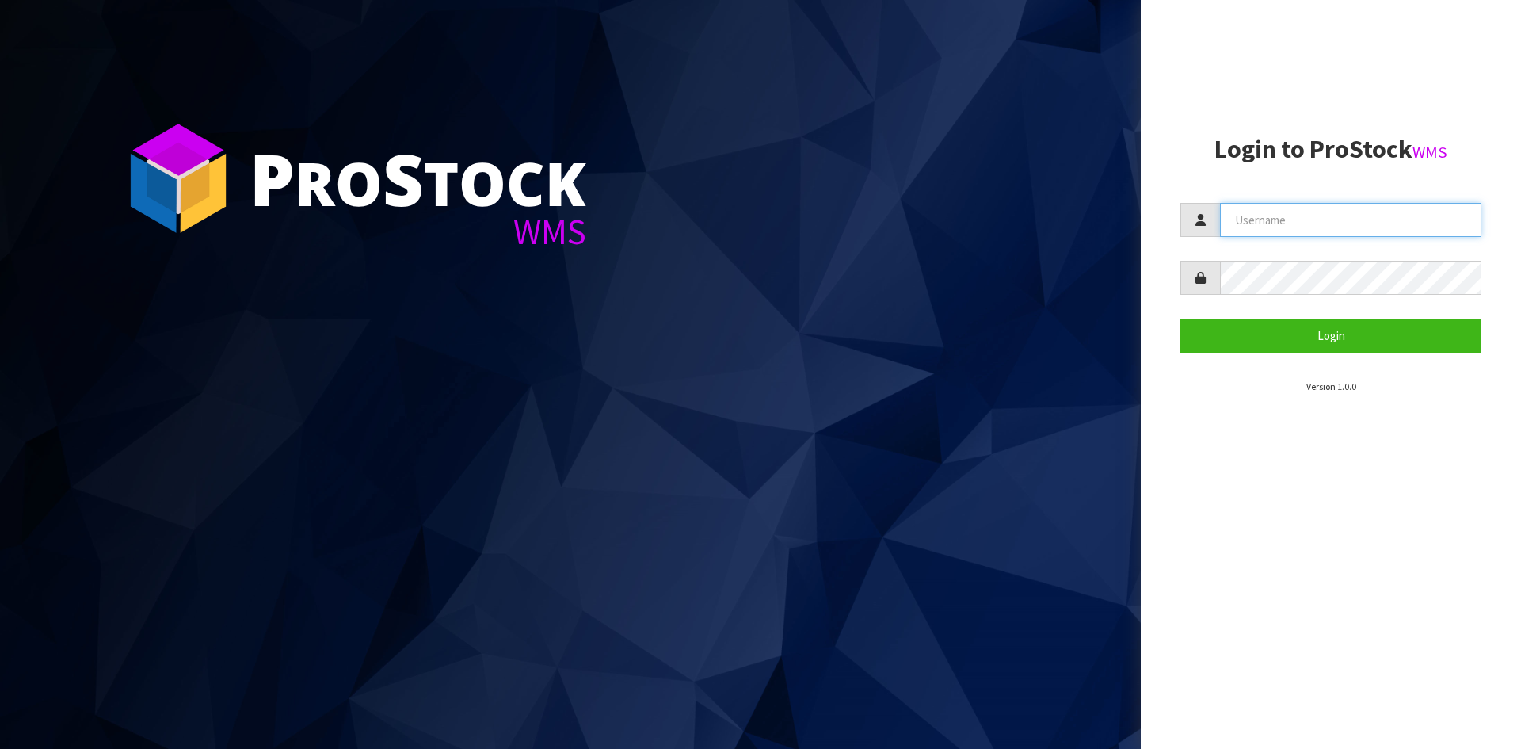
click at [1264, 209] on input "text" at bounding box center [1350, 220] width 261 height 34
type input "adrient@cwl.co.nz"
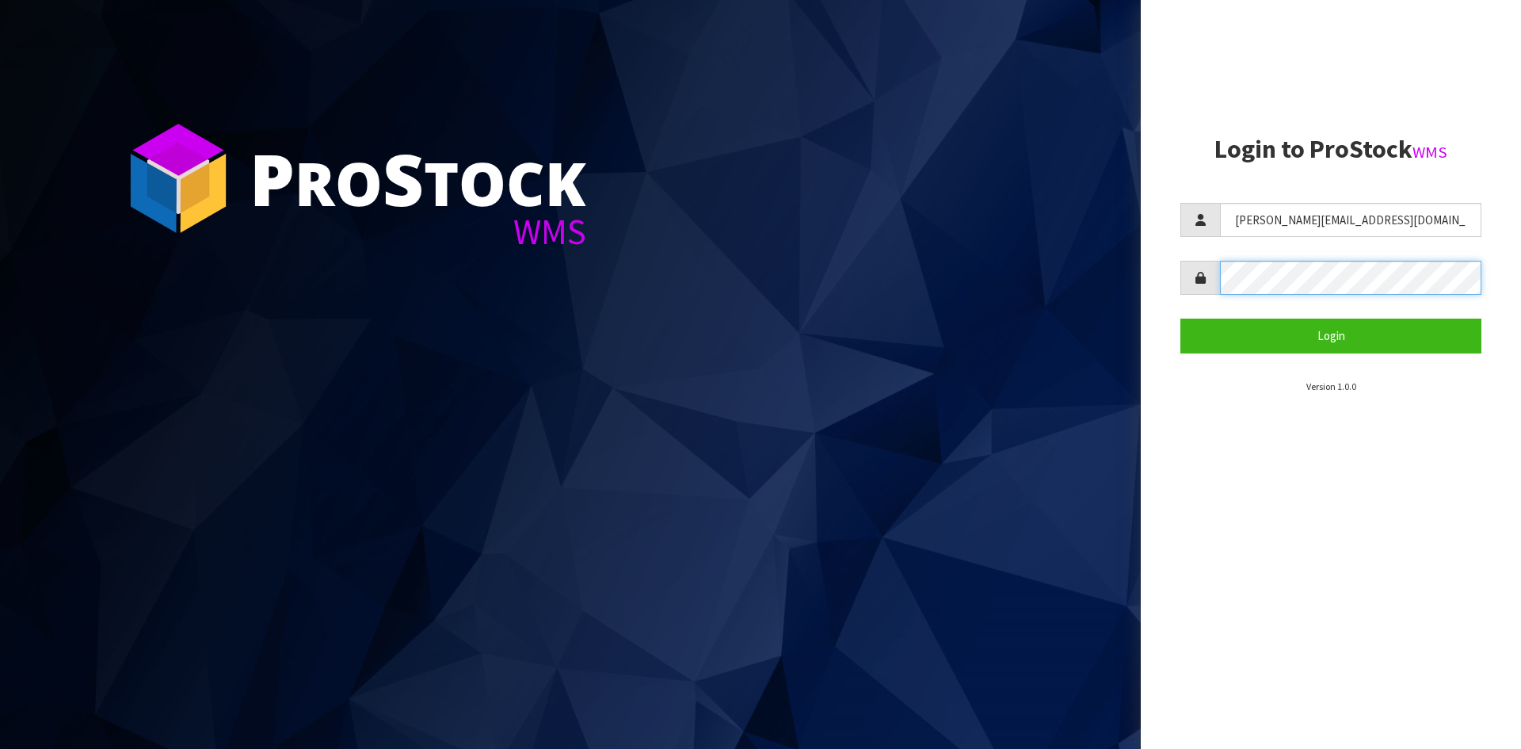
click at [1180, 318] on button "Login" at bounding box center [1330, 335] width 301 height 34
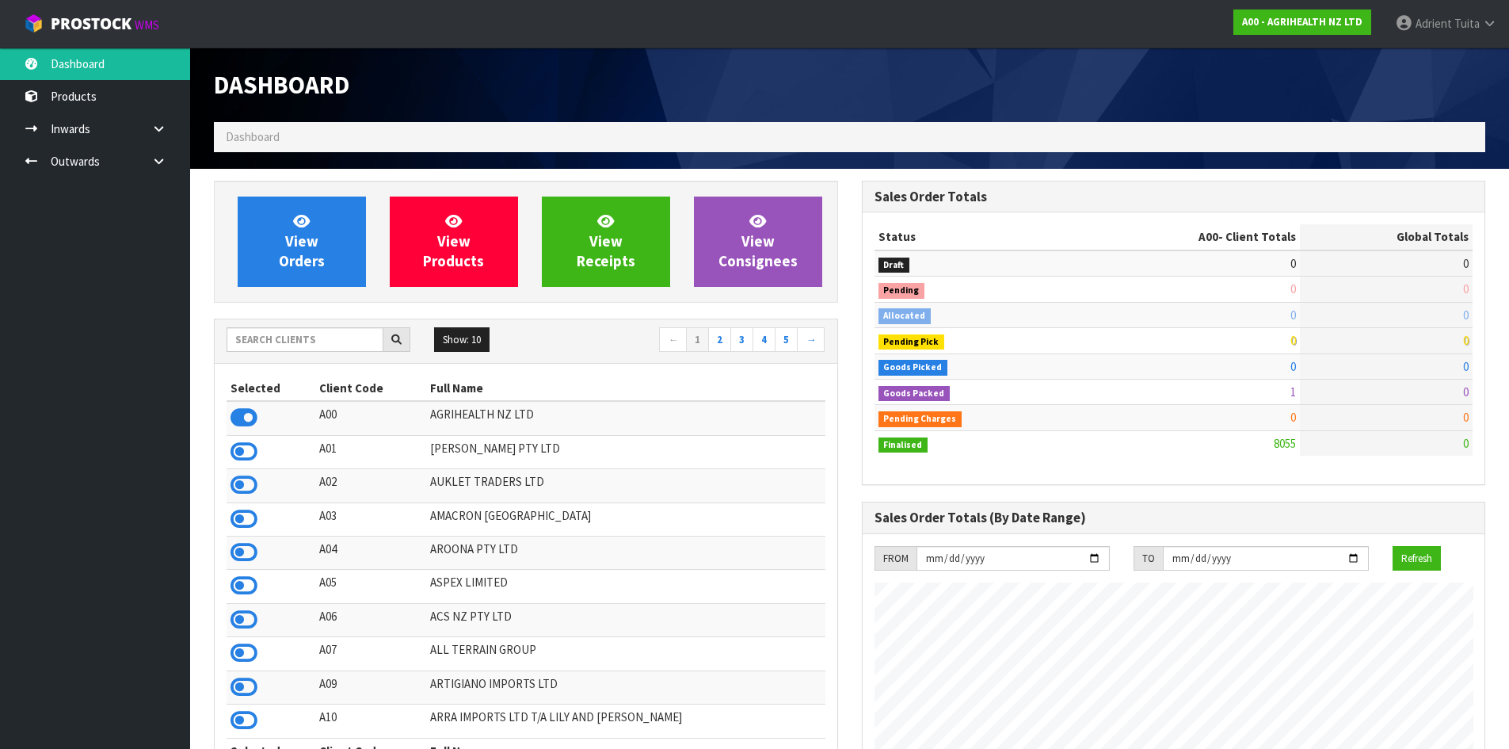
scroll to position [1200, 647]
click at [333, 340] on input "text" at bounding box center [305, 339] width 157 height 25
type input "DATS"
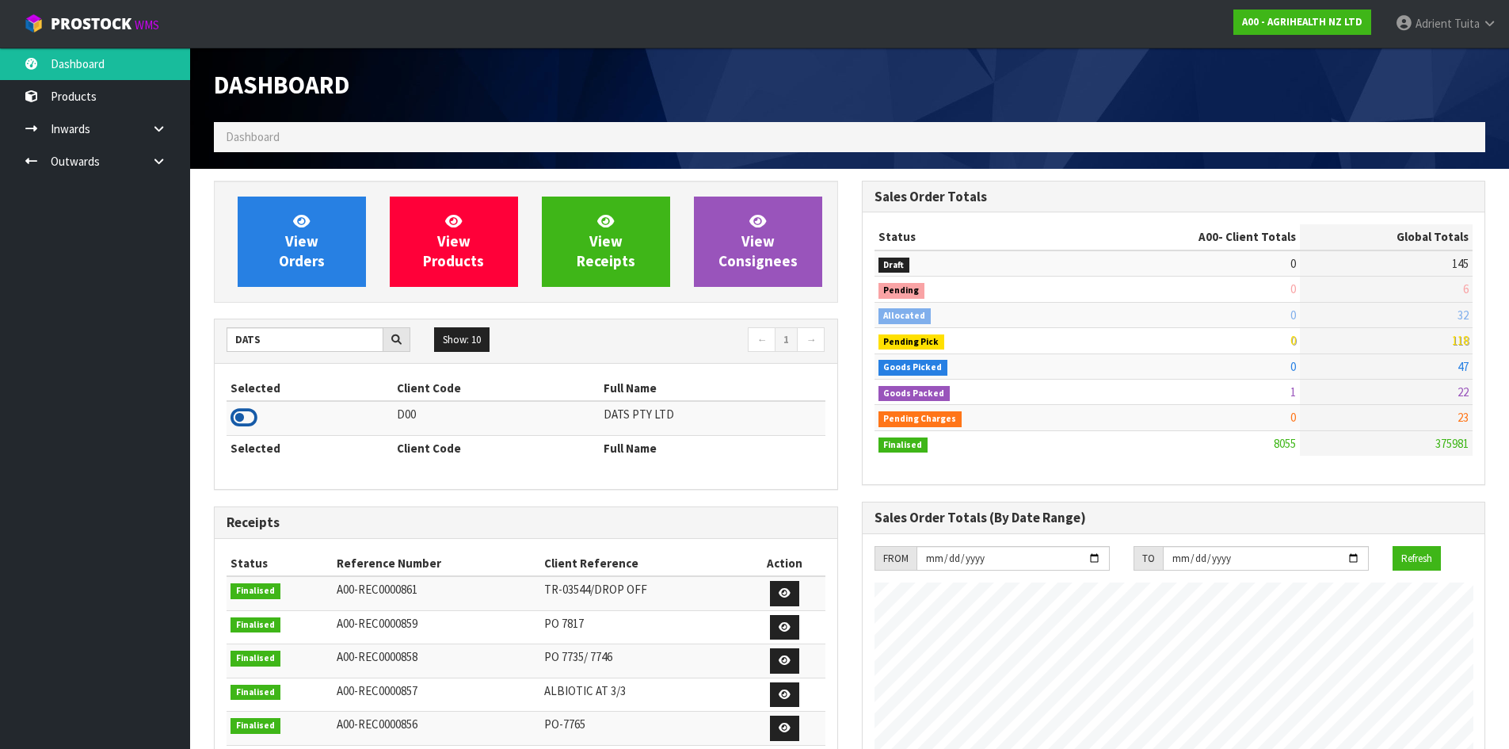
click at [250, 421] on icon at bounding box center [244, 418] width 27 height 24
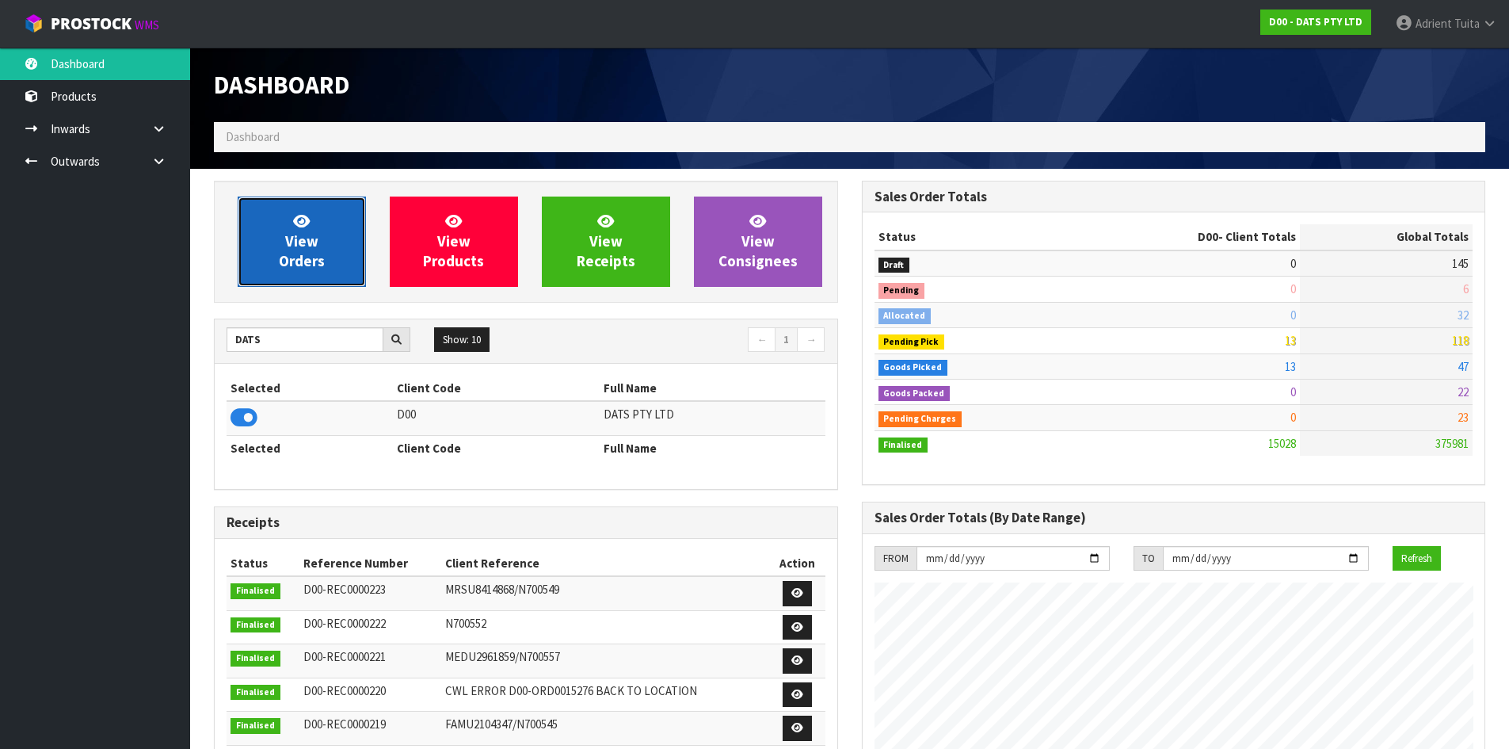
click at [265, 204] on link "View Orders" at bounding box center [302, 241] width 128 height 90
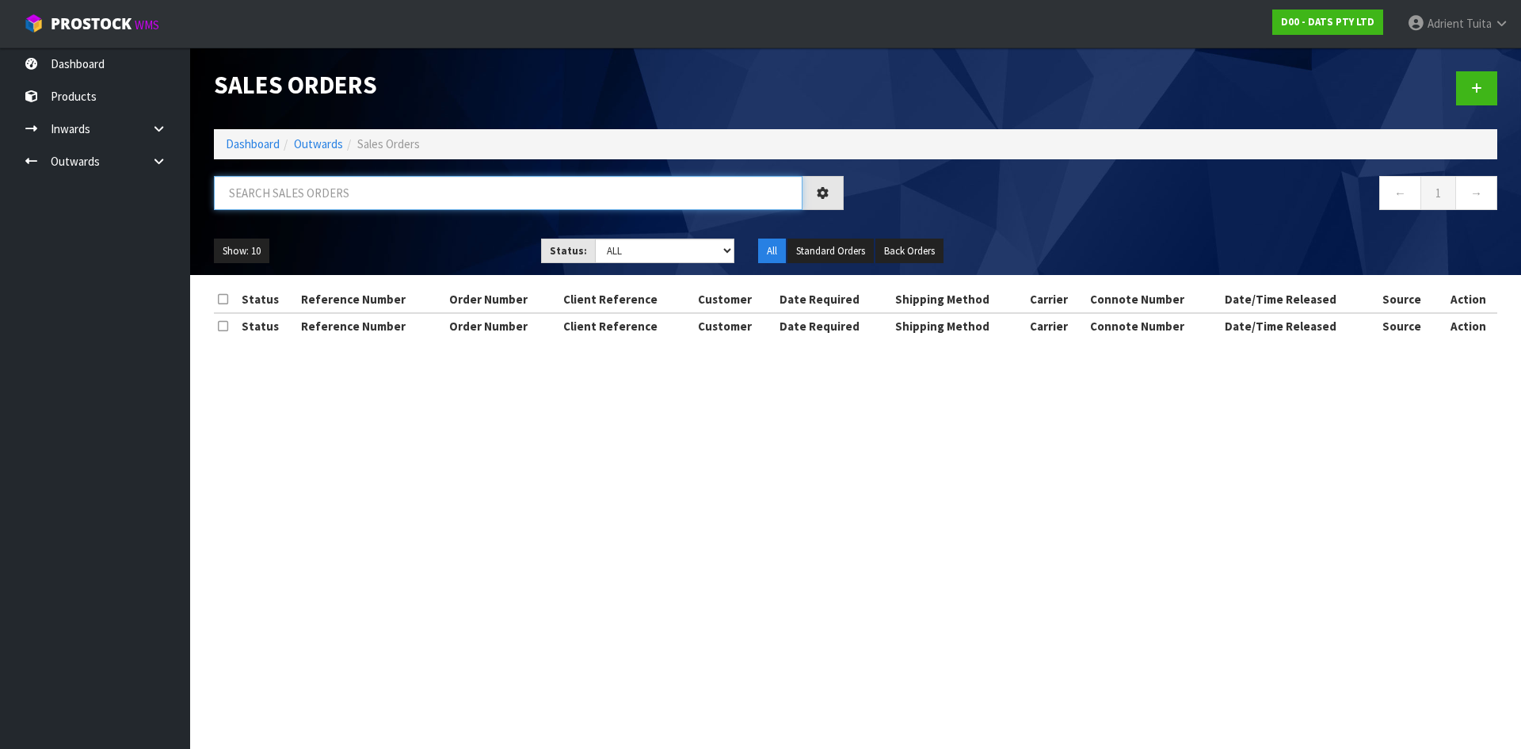
click at [269, 199] on input "text" at bounding box center [508, 193] width 589 height 34
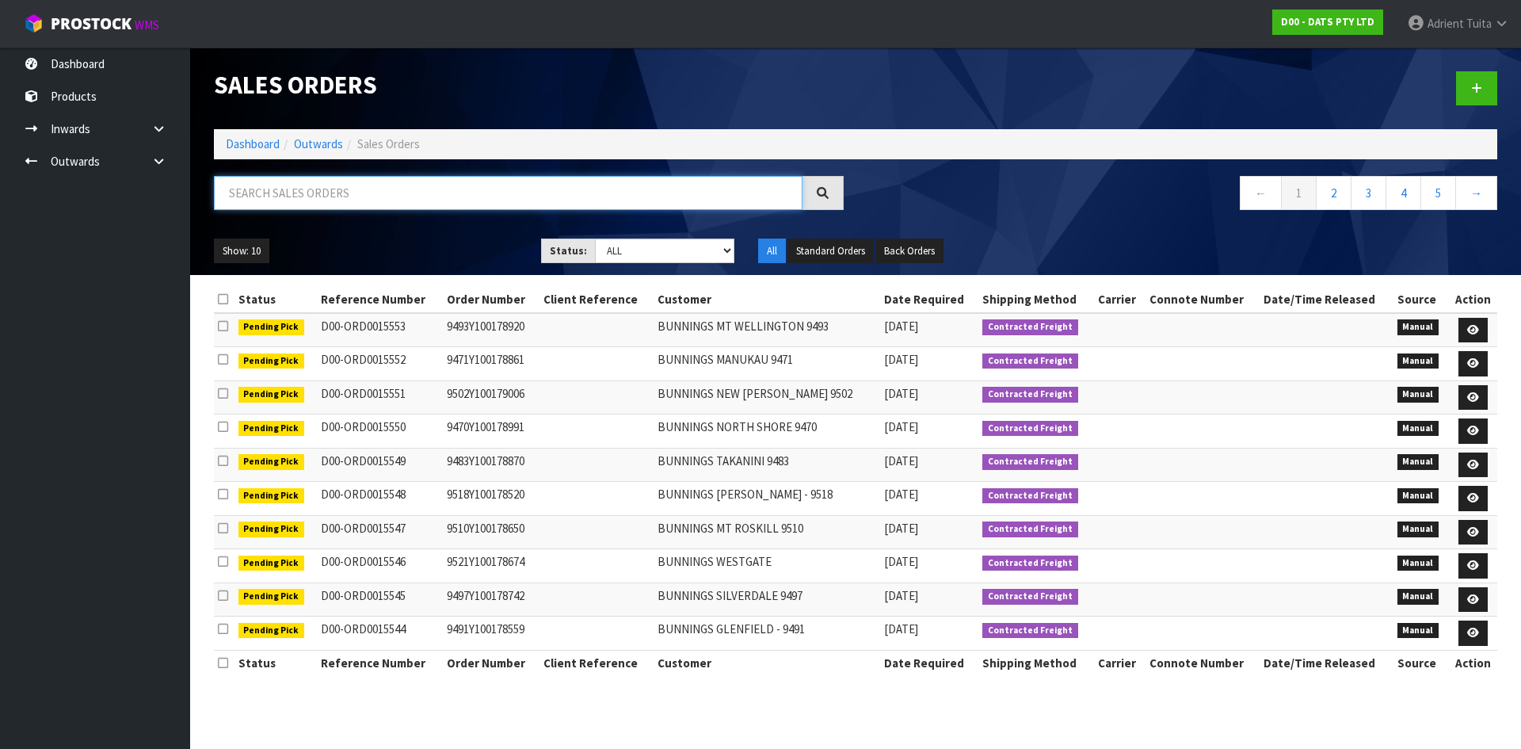
drag, startPoint x: 355, startPoint y: 192, endPoint x: 356, endPoint y: 227, distance: 34.1
click at [355, 192] on input "text" at bounding box center [508, 193] width 589 height 34
click at [346, 177] on input "text" at bounding box center [508, 193] width 589 height 34
type input "2451"
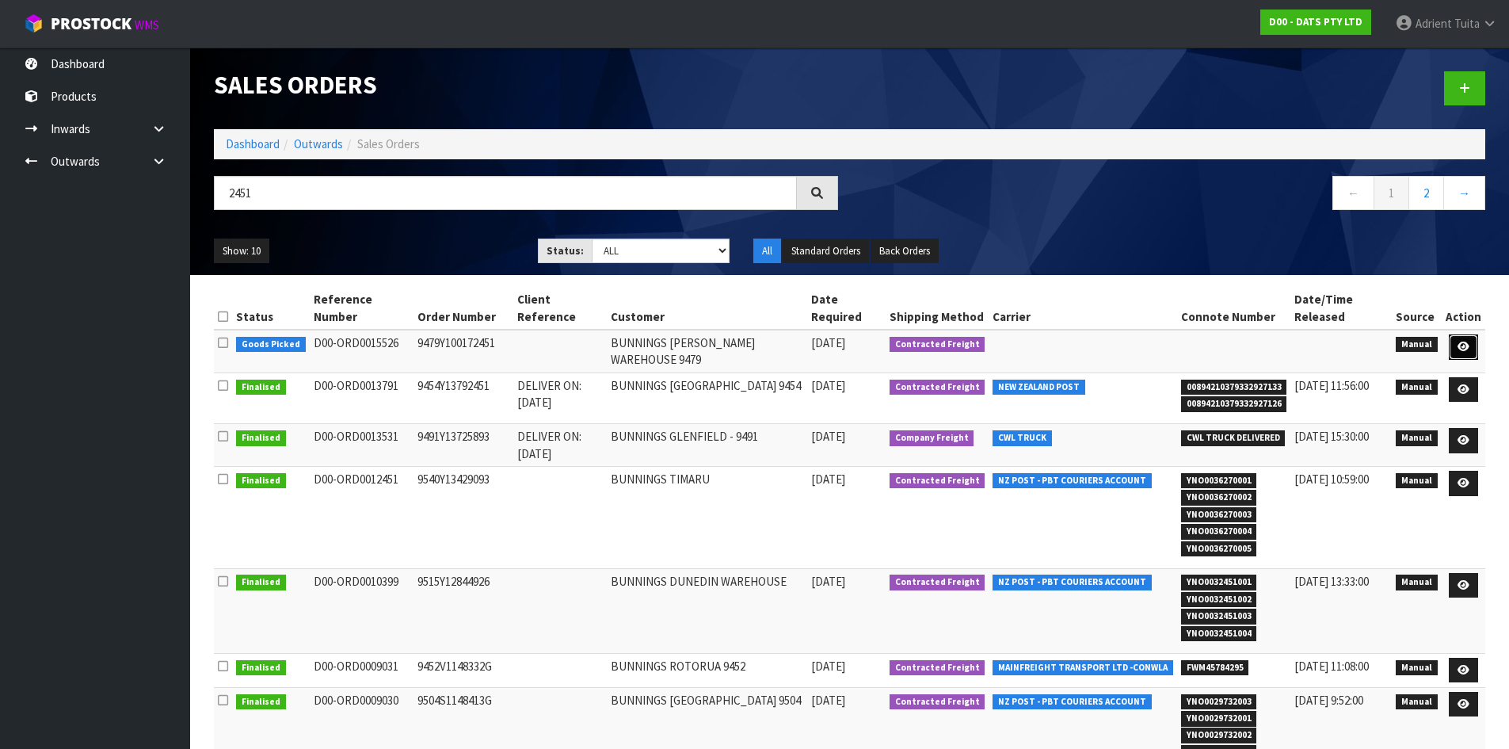
click at [1456, 338] on link at bounding box center [1463, 346] width 29 height 25
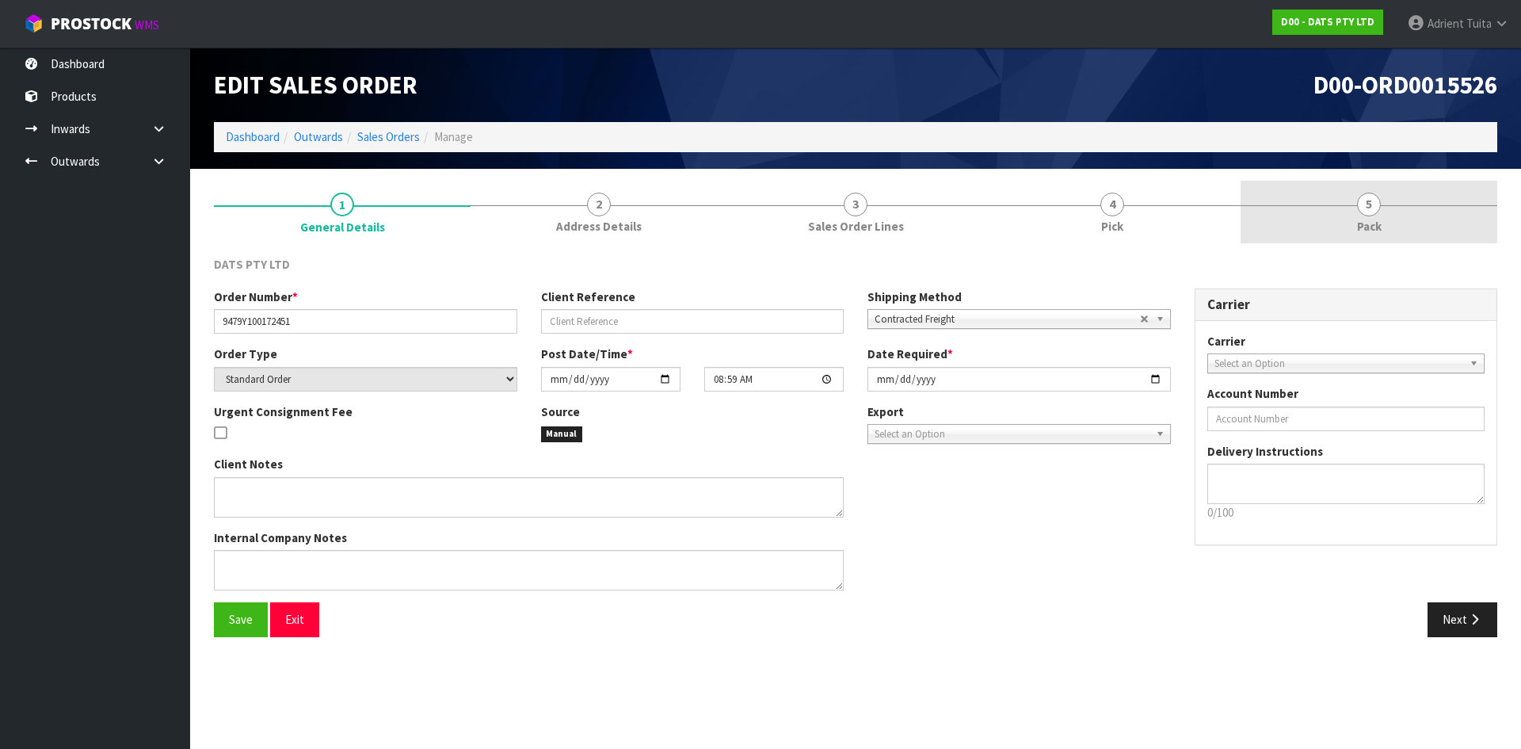
click at [1401, 208] on link "5 Pack" at bounding box center [1369, 212] width 257 height 63
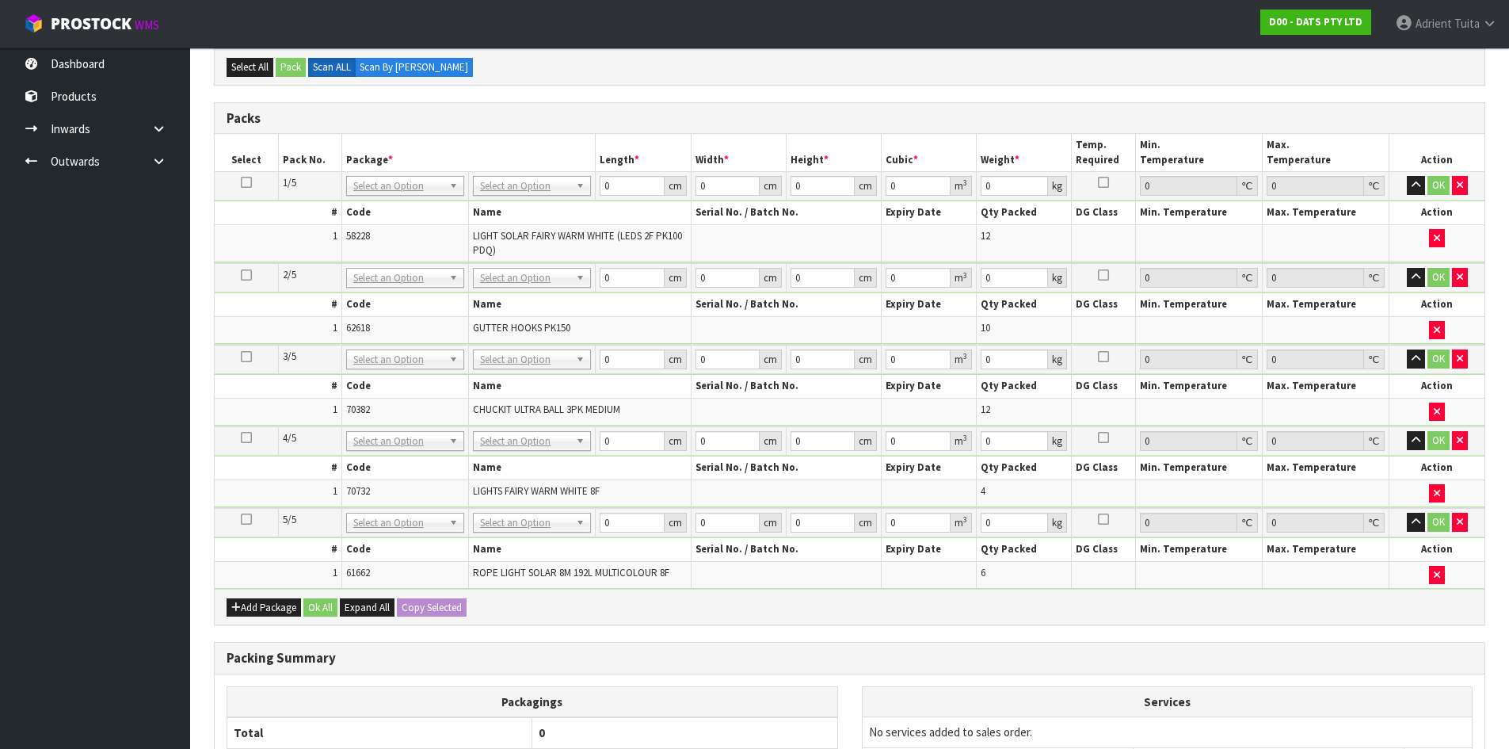
scroll to position [573, 0]
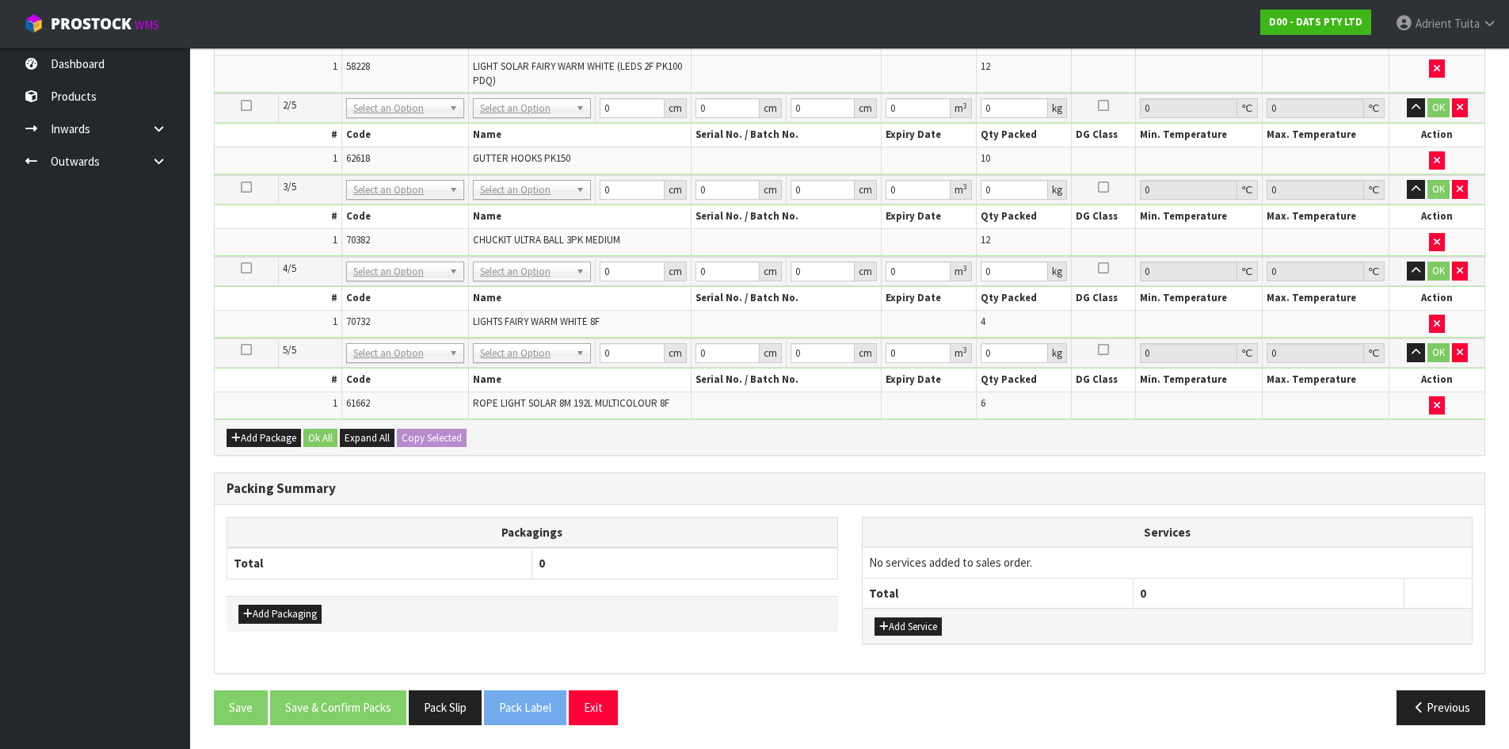
click at [249, 449] on div "Add Package Ok All Expand All Copy Selected" at bounding box center [850, 437] width 1270 height 36
click at [251, 443] on button "Add Package" at bounding box center [264, 438] width 74 height 19
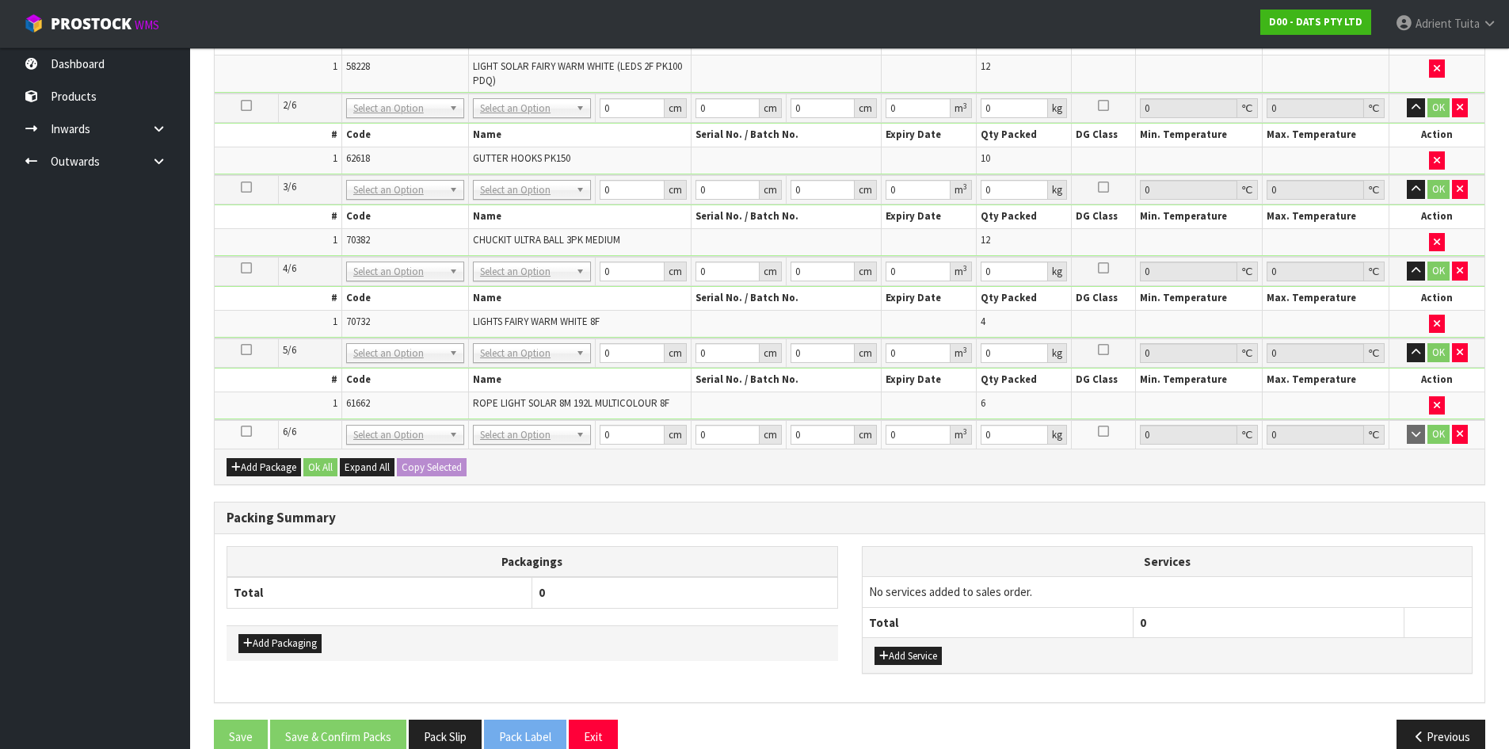
click at [250, 424] on td at bounding box center [246, 434] width 63 height 29
click at [247, 424] on td at bounding box center [246, 434] width 63 height 29
click at [251, 431] on icon at bounding box center [246, 431] width 11 height 1
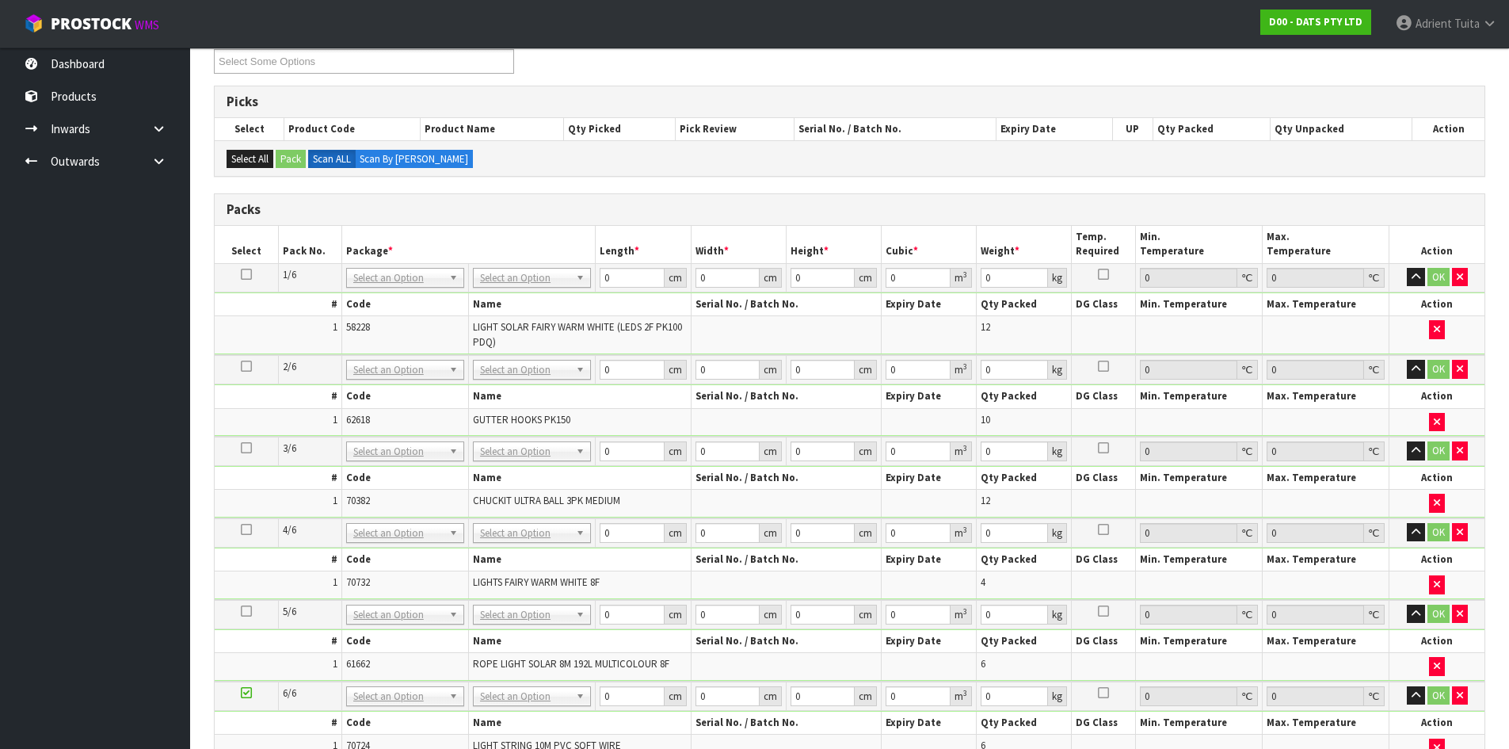
scroll to position [251, 0]
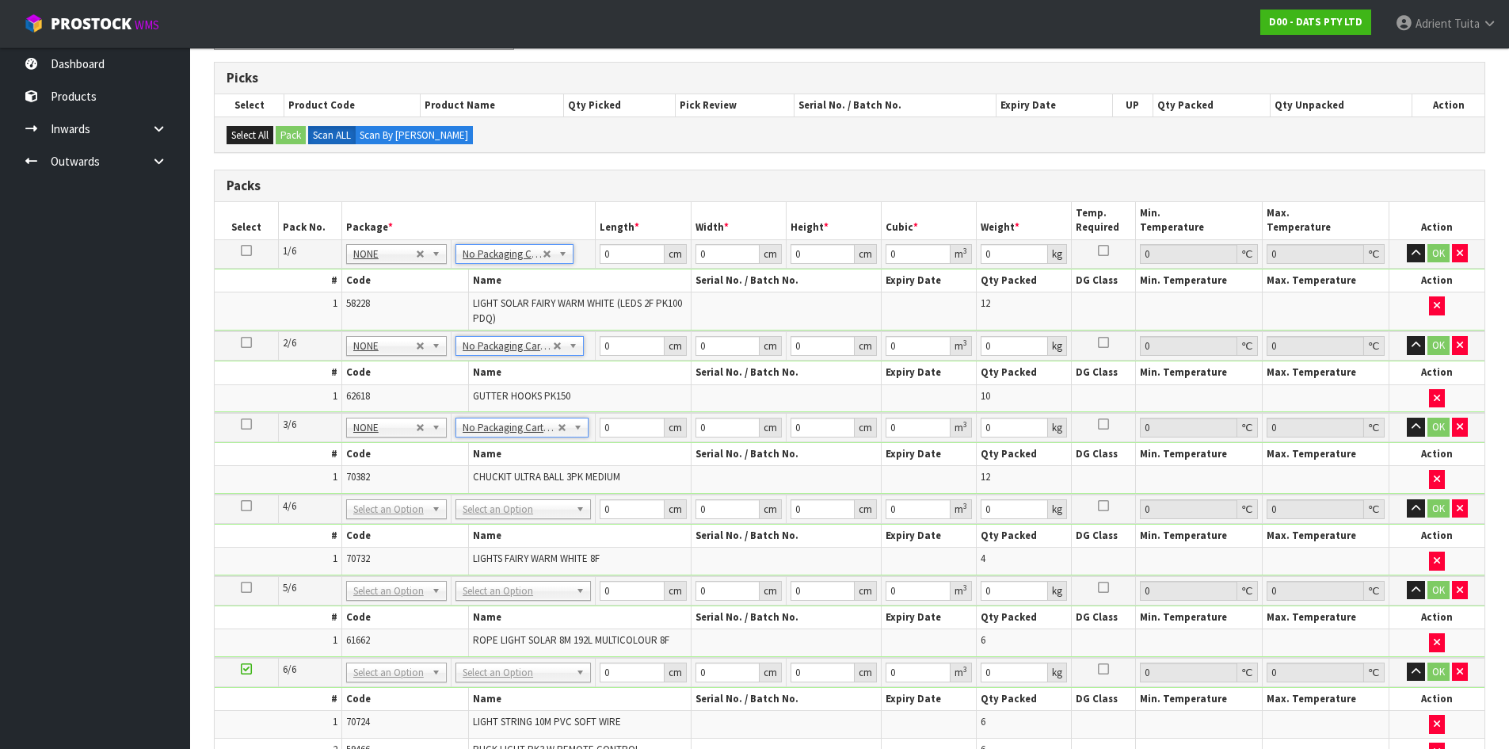
drag, startPoint x: 486, startPoint y: 505, endPoint x: 482, endPoint y: 532, distance: 27.3
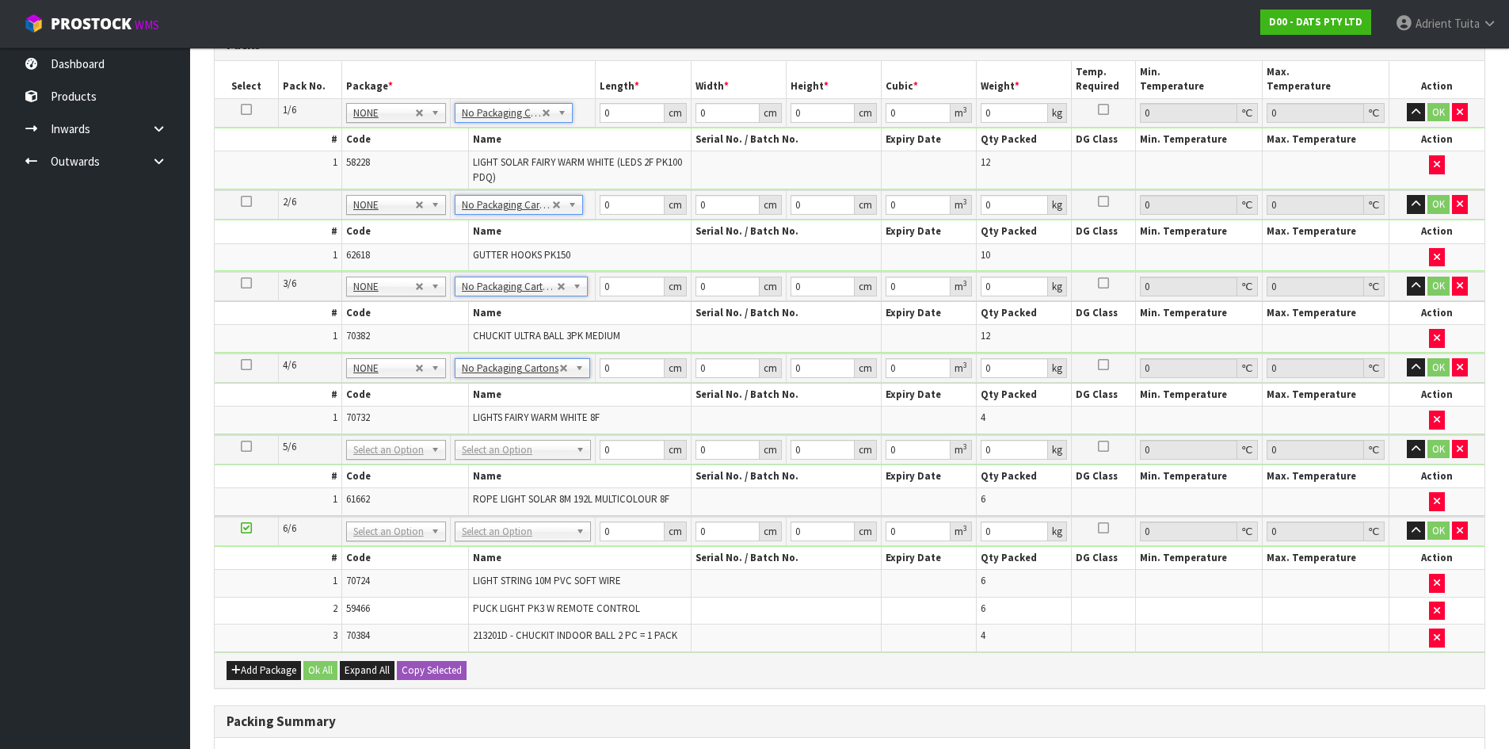
scroll to position [410, 0]
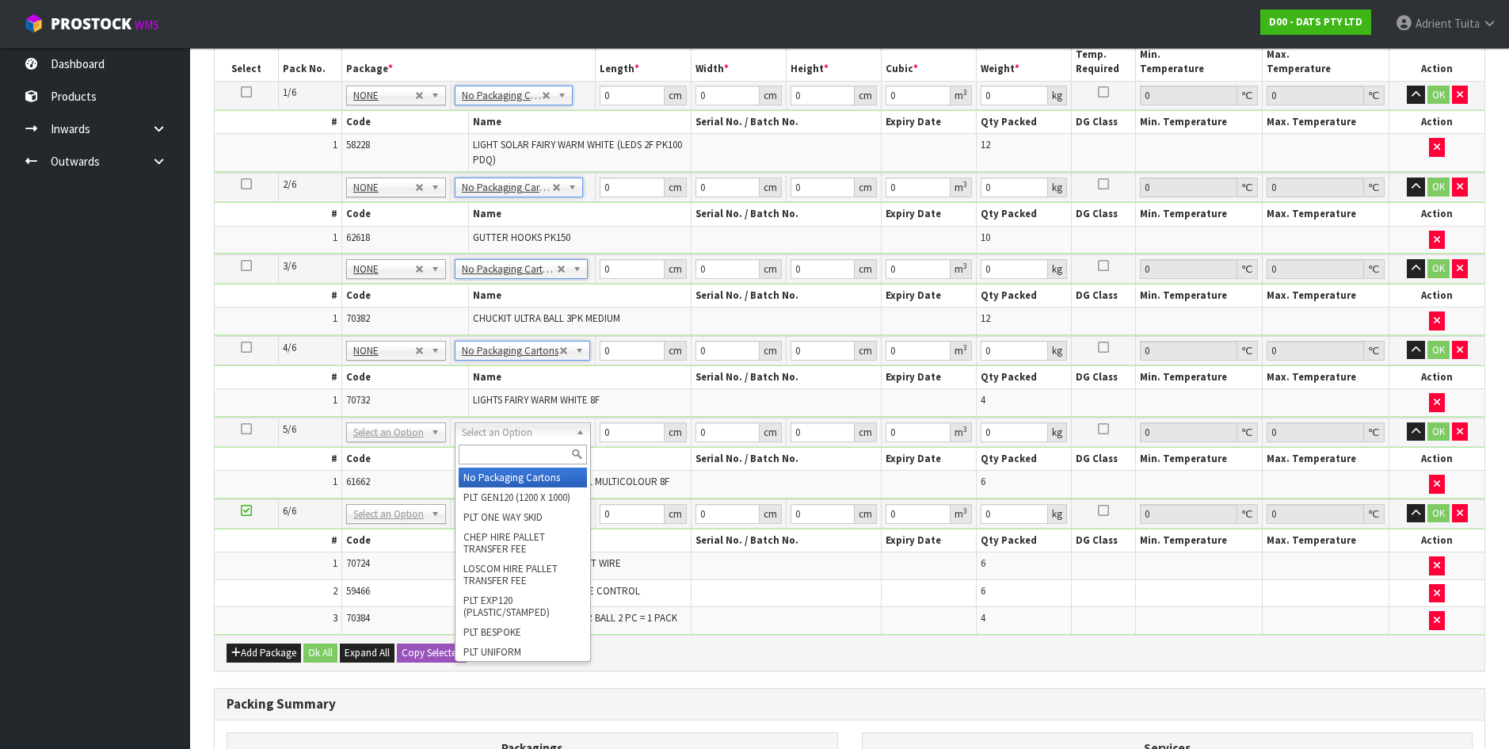
drag, startPoint x: 503, startPoint y: 467, endPoint x: 498, endPoint y: 479, distance: 12.8
type input "5"
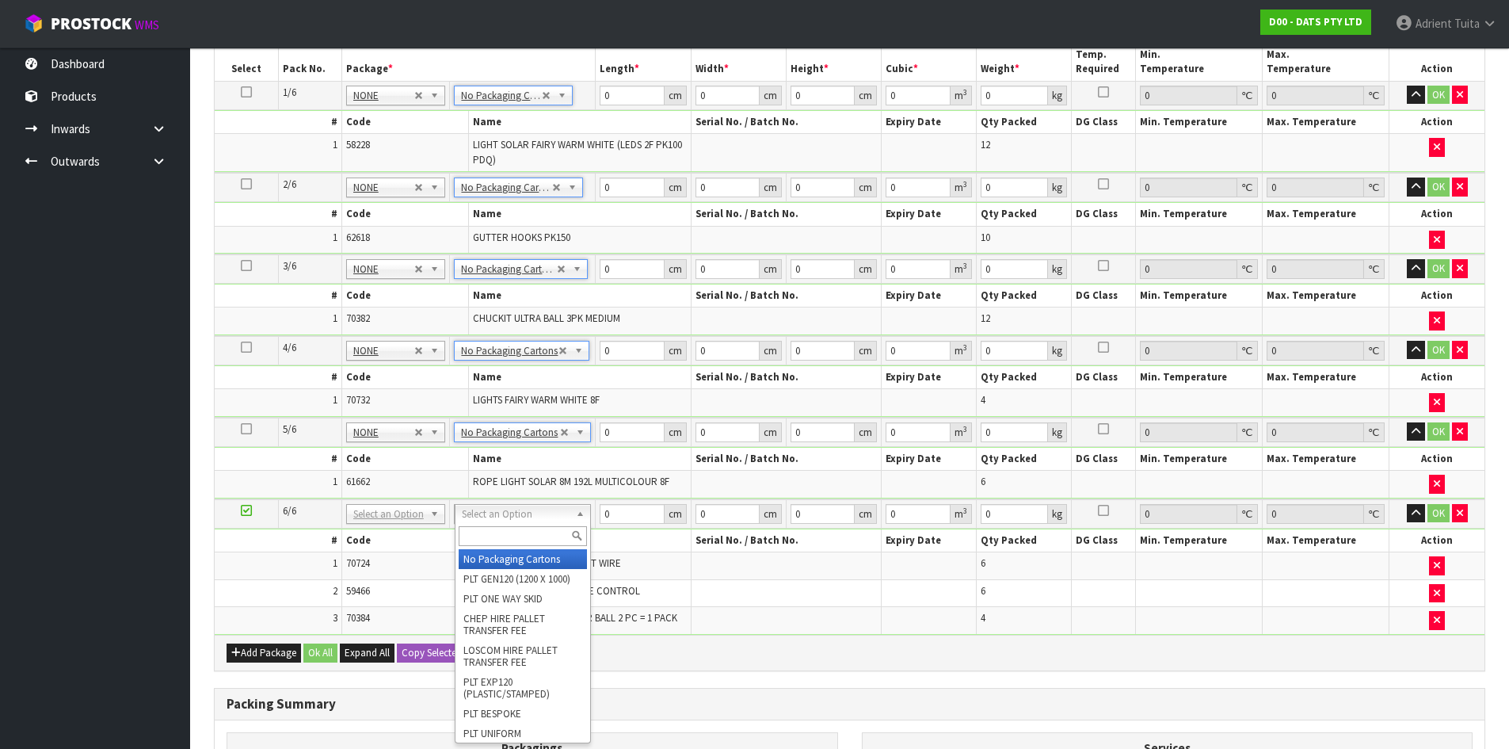
drag, startPoint x: 491, startPoint y: 511, endPoint x: 491, endPoint y: 526, distance: 15.1
click at [494, 528] on input "text" at bounding box center [523, 536] width 129 height 20
type input "CTN6"
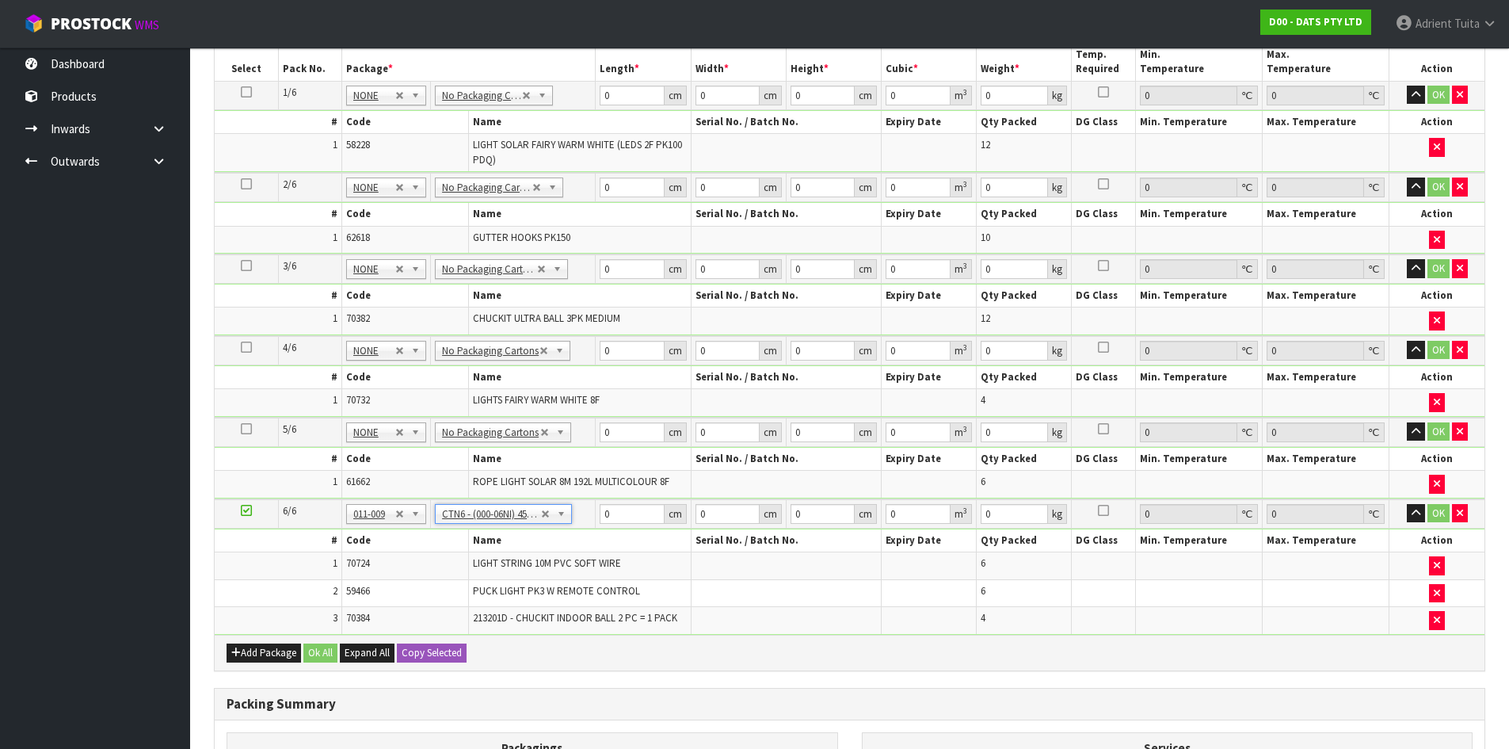
type input "45.5"
type input "30.5"
type input "0.042326"
type input "4.25"
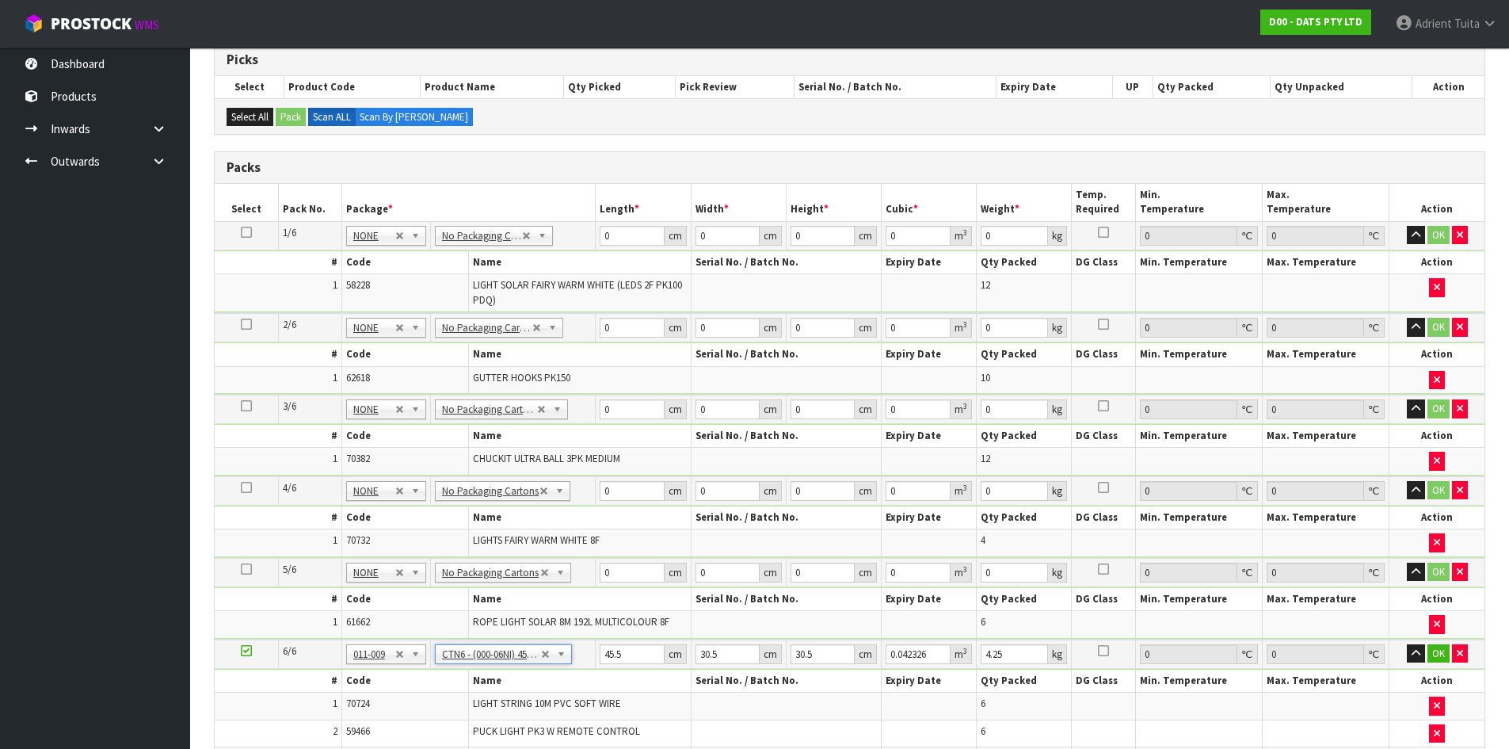
scroll to position [251, 0]
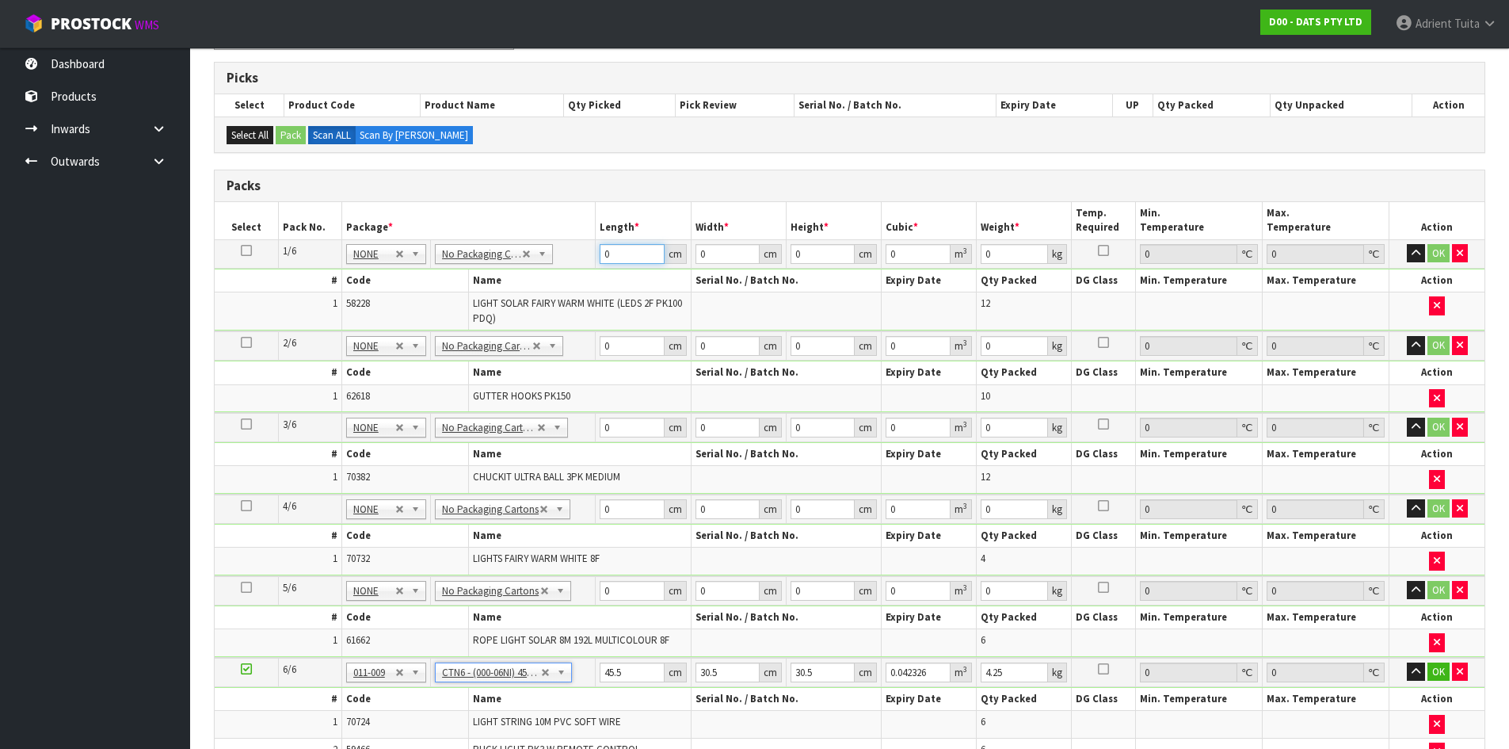
click at [619, 252] on input "0" at bounding box center [632, 254] width 64 height 20
type input "65"
type input "20"
type input "1"
type input "0.0013"
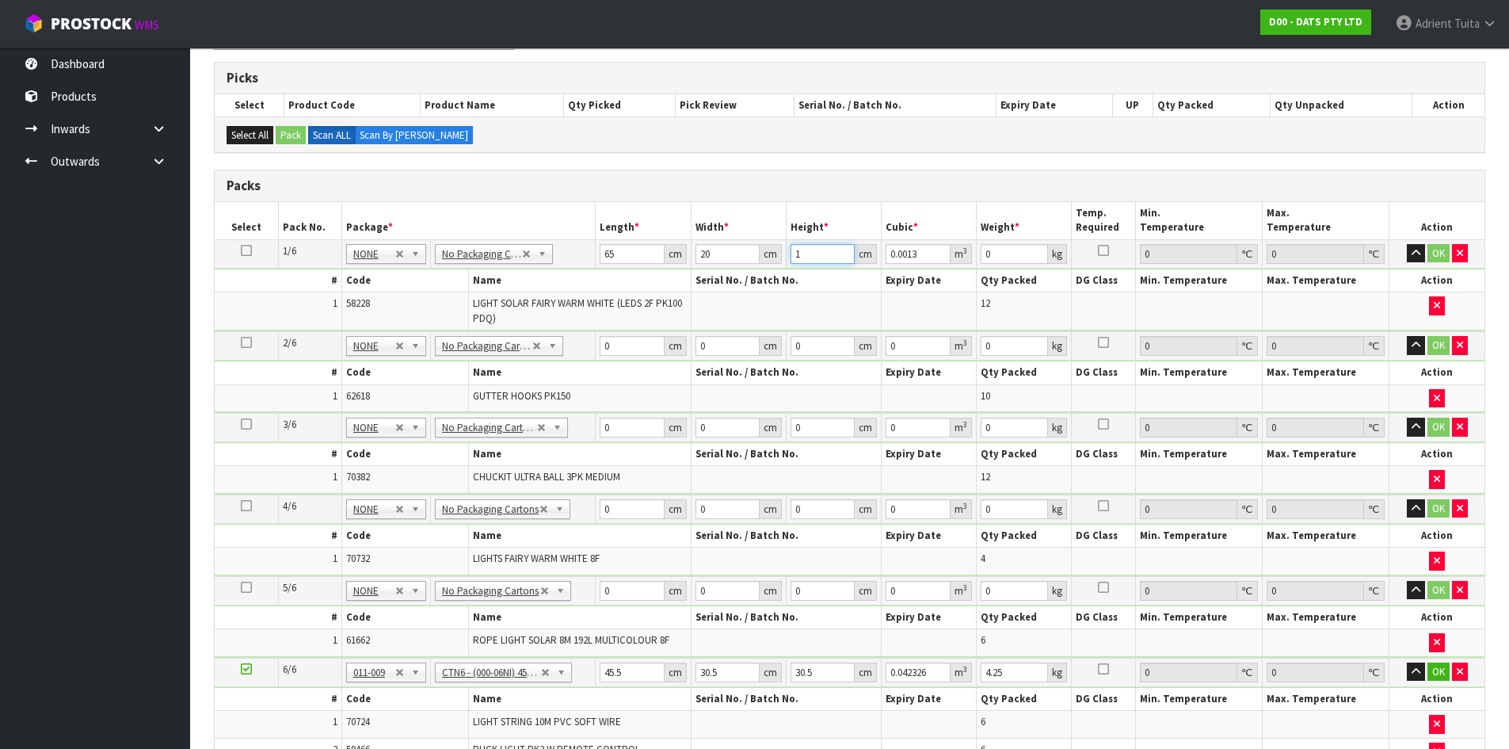
type input "17"
type input "0.0221"
type input "17"
type input "3"
click at [616, 344] on input "0" at bounding box center [632, 346] width 64 height 20
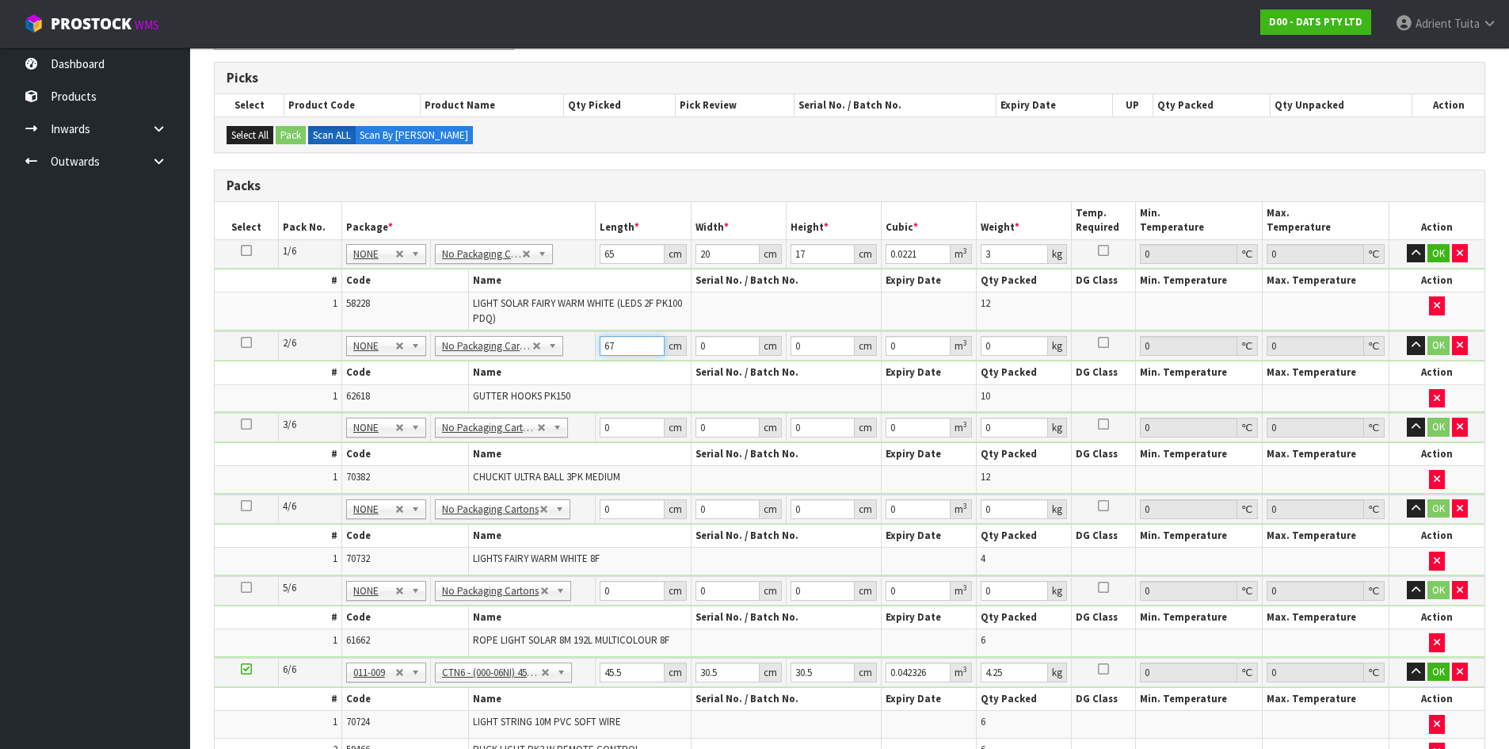
type input "67"
type input "19"
type input "1"
type input "0.001273"
type input "18"
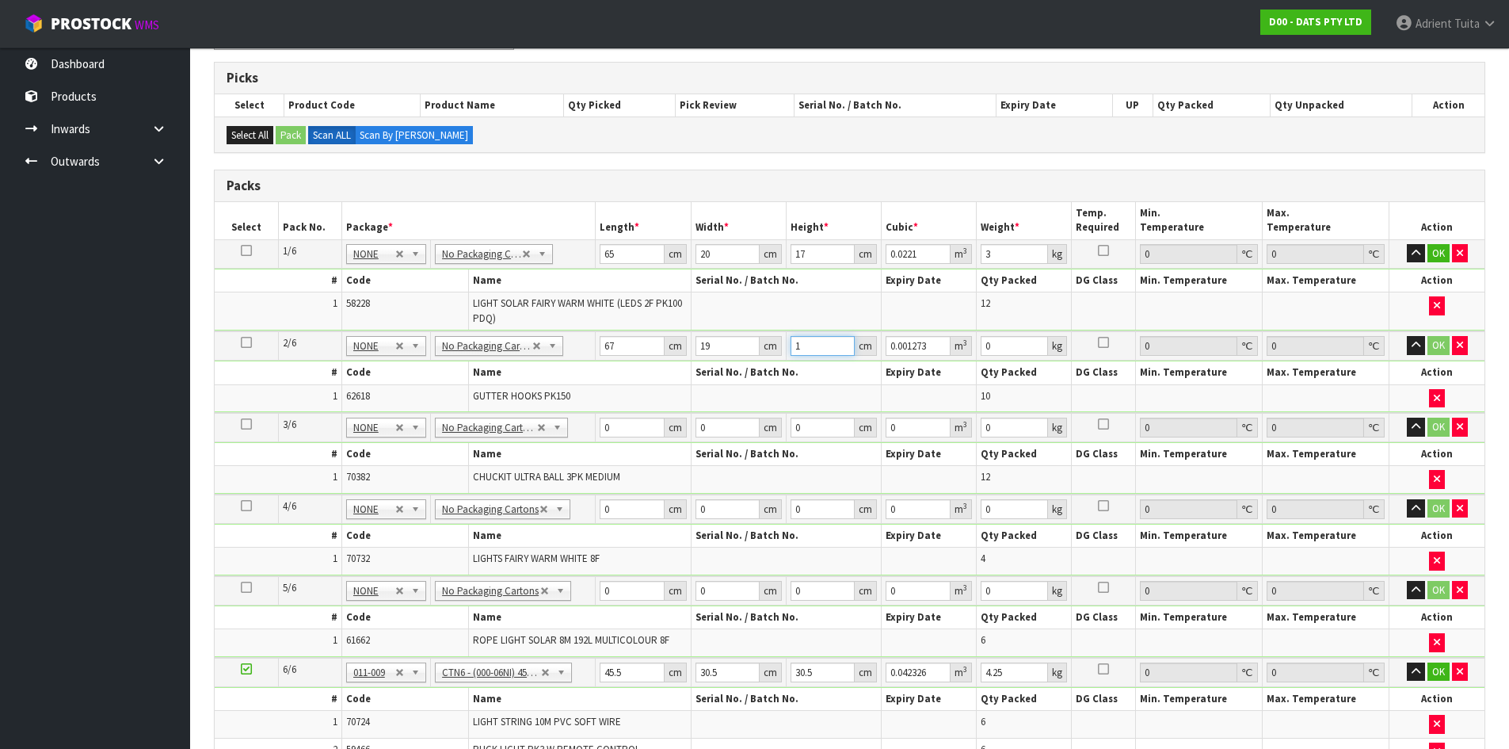
type input "0.022914"
type input "18"
type input "3"
click at [613, 424] on input "0" at bounding box center [632, 427] width 64 height 20
type input "50"
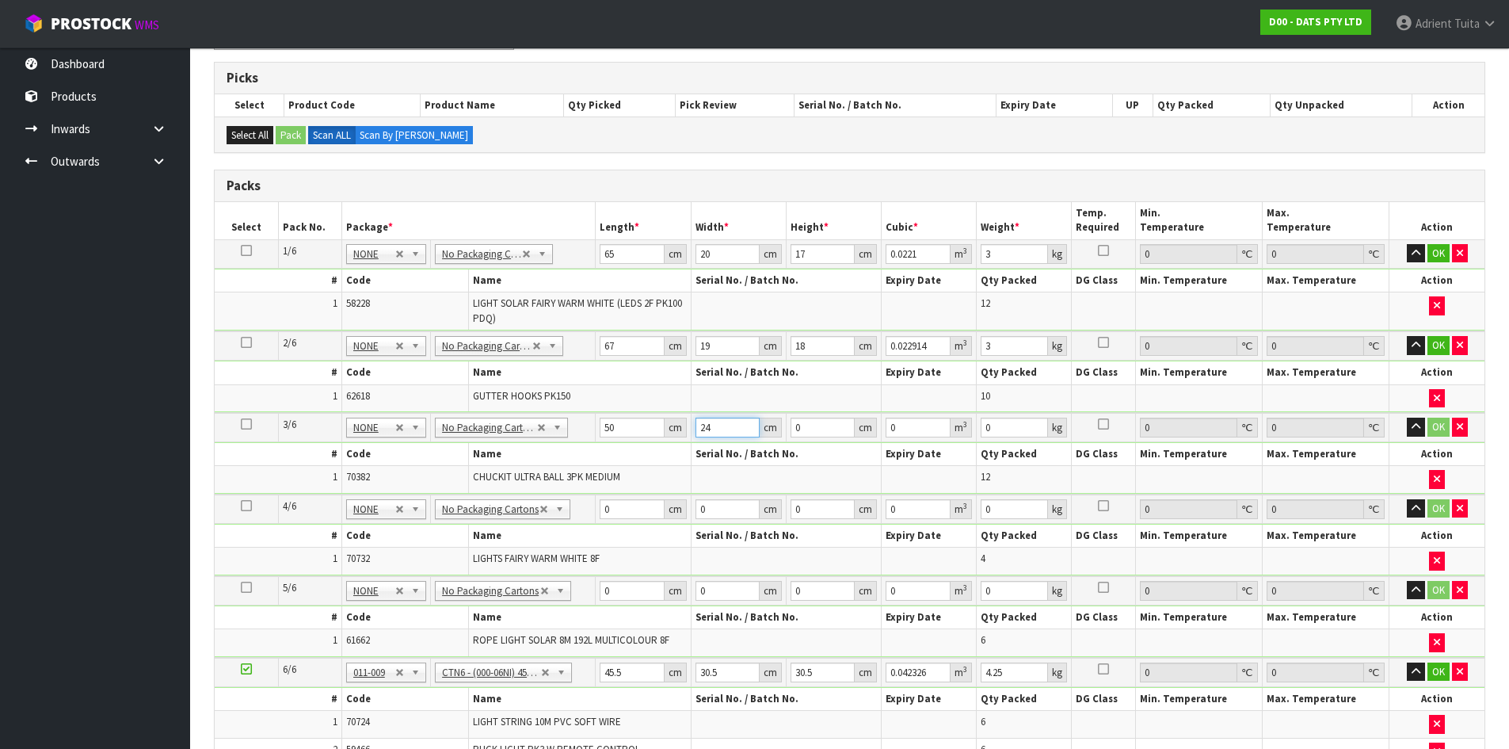
type input "24"
type input "2"
type input "0.0024"
type input "22"
type input "0.0264"
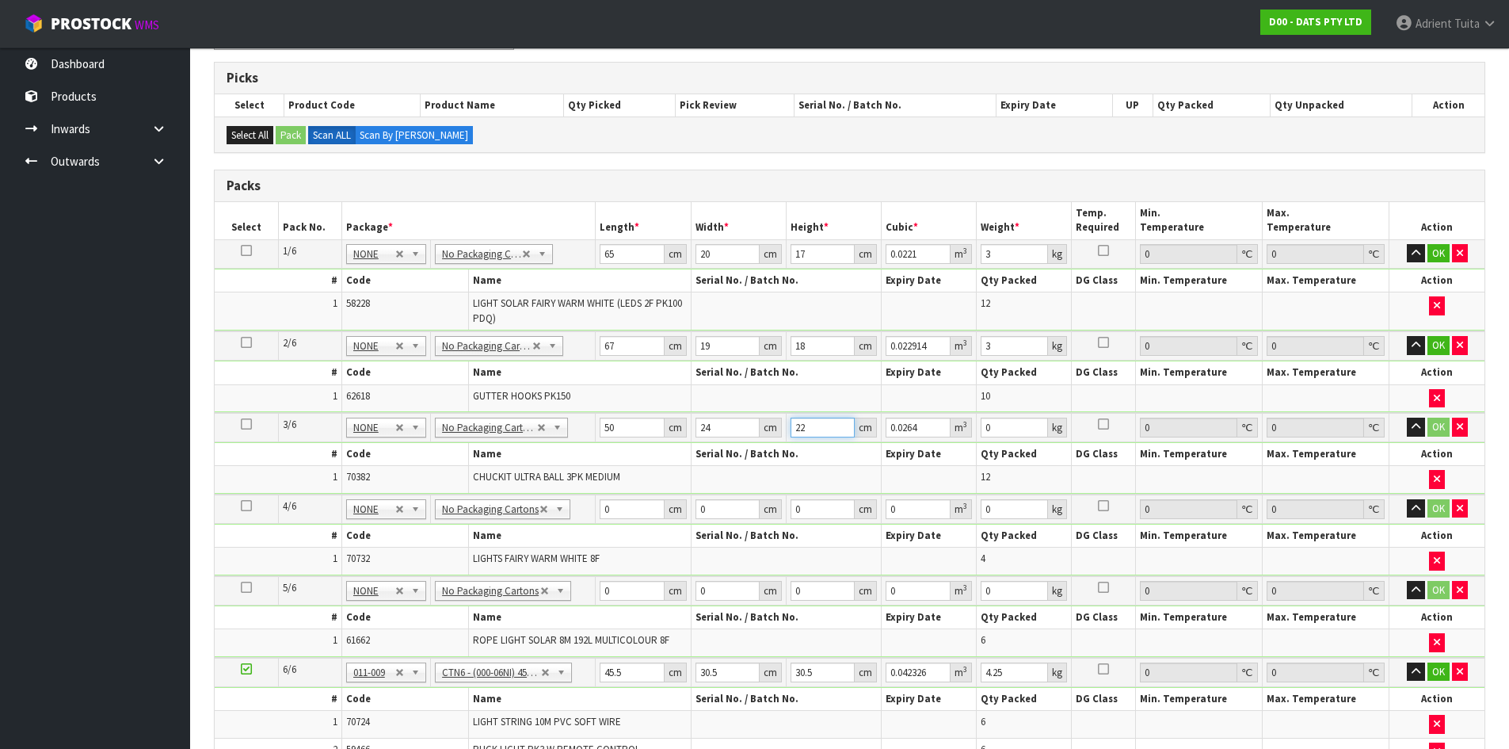
type input "22"
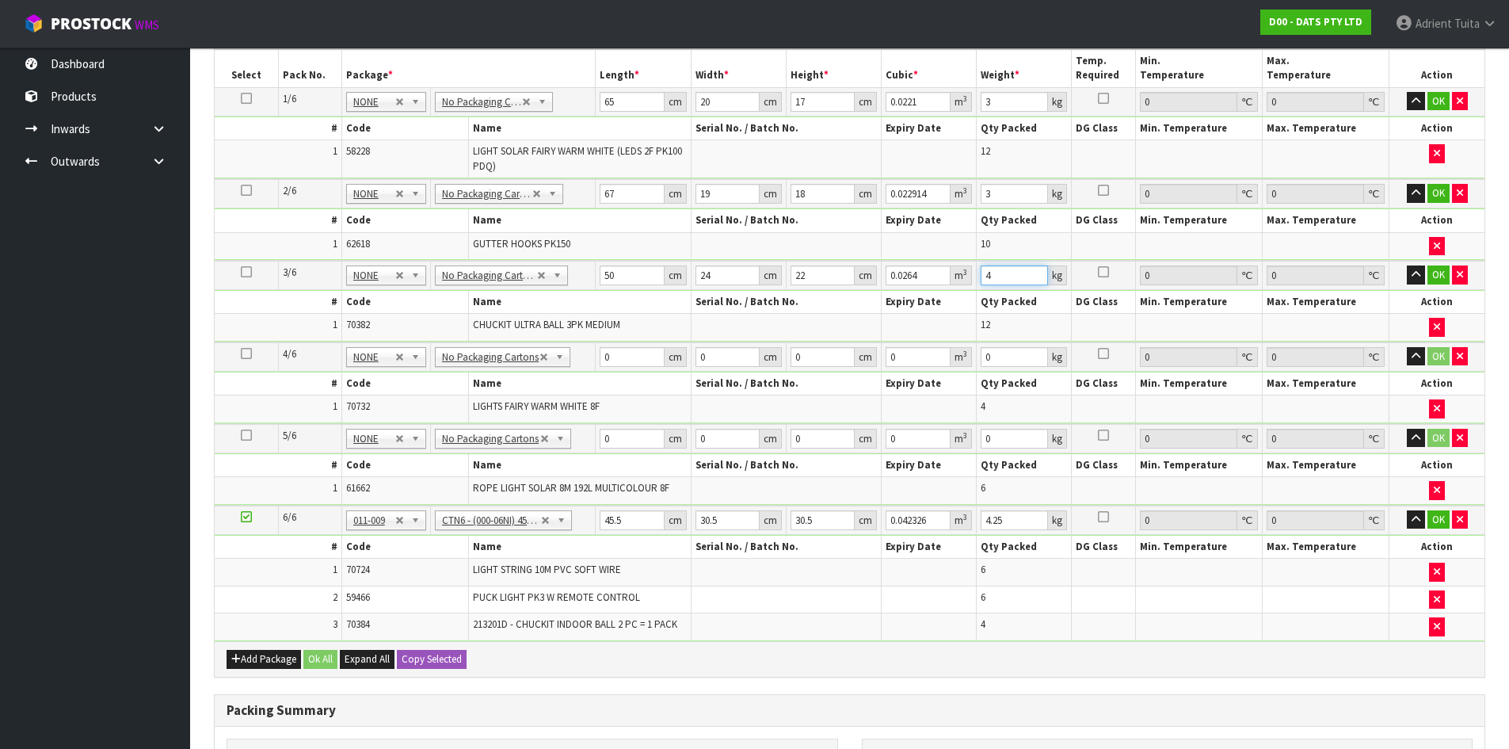
scroll to position [410, 0]
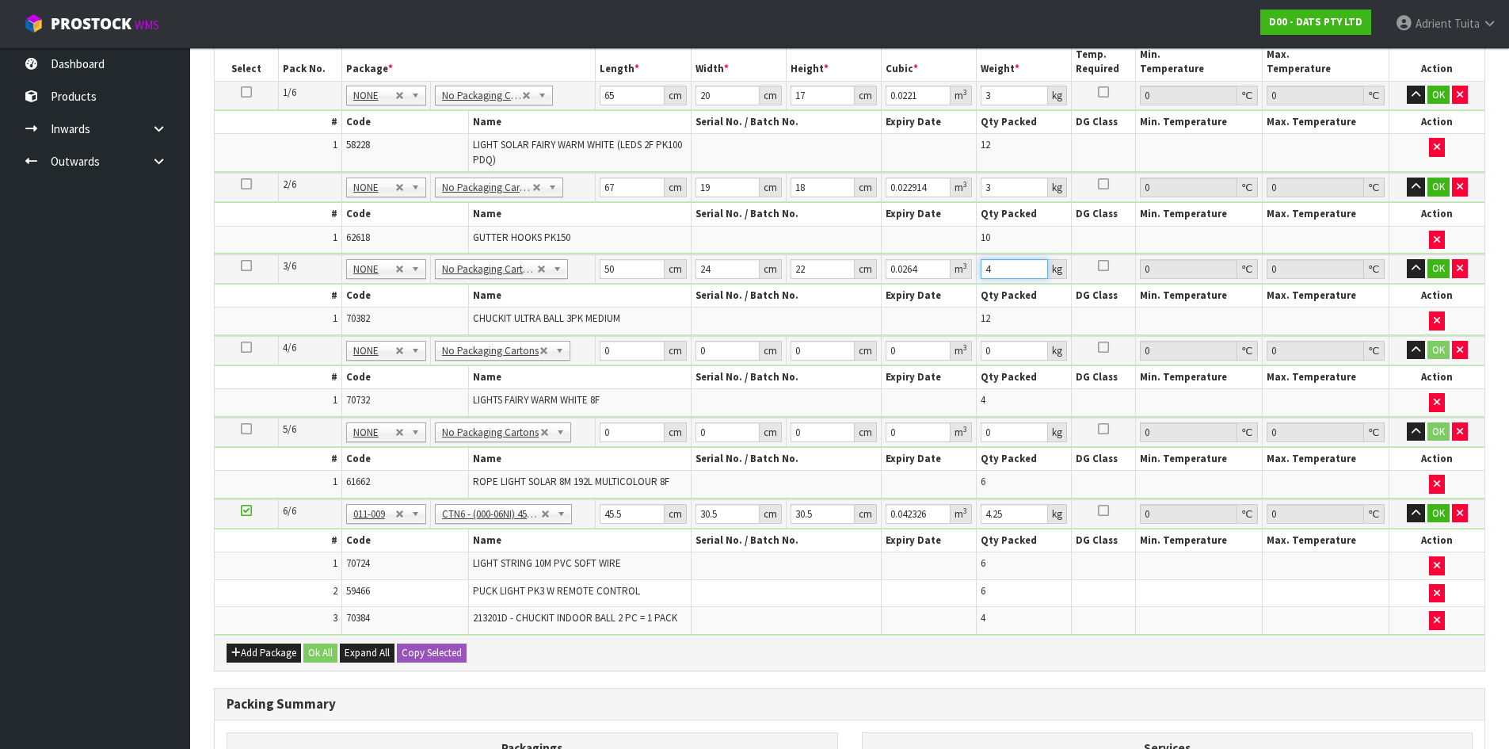
type input "4"
click at [639, 352] on input "0" at bounding box center [632, 351] width 64 height 20
type input "43"
type input "27"
type input "2"
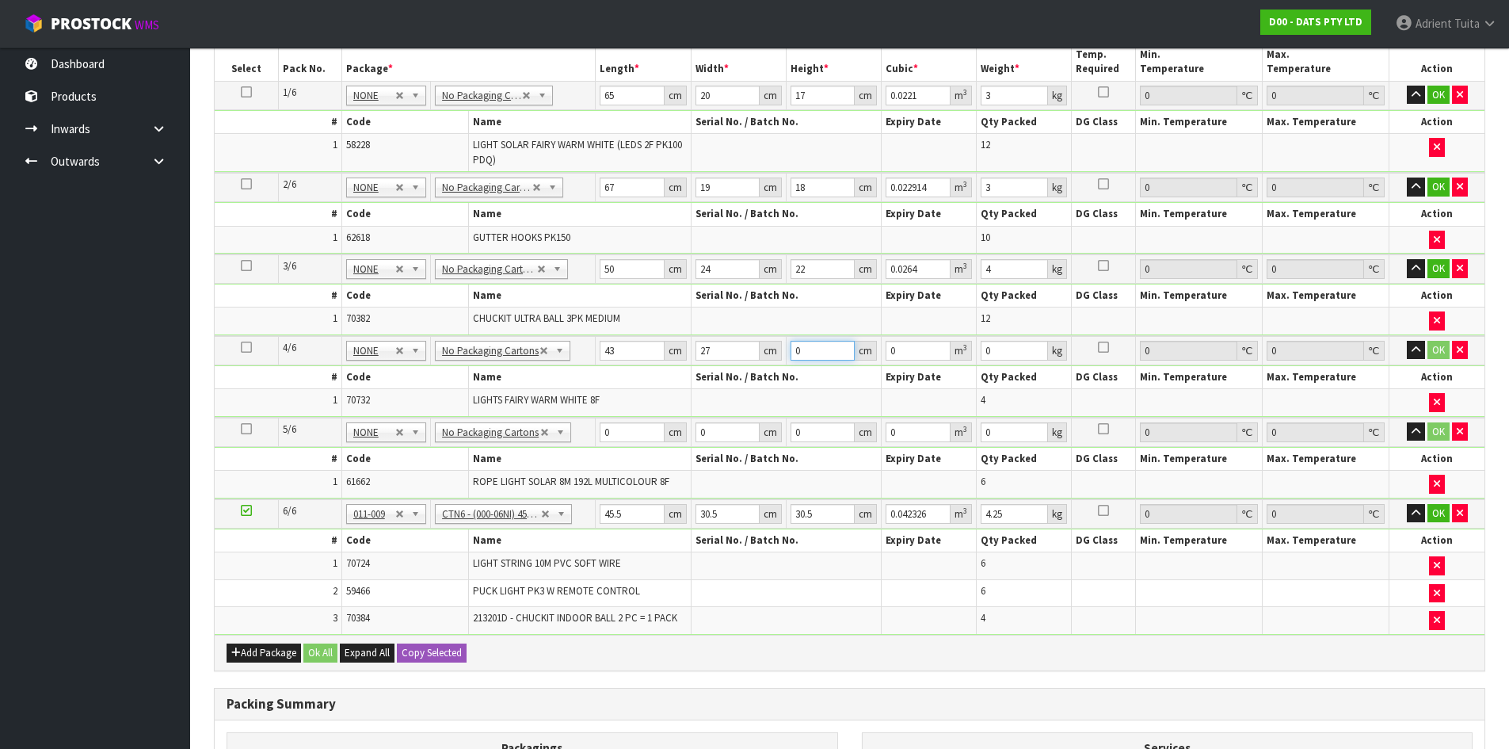
type input "0.002322"
type input "27"
type input "0.031347"
type input "27"
type input "8"
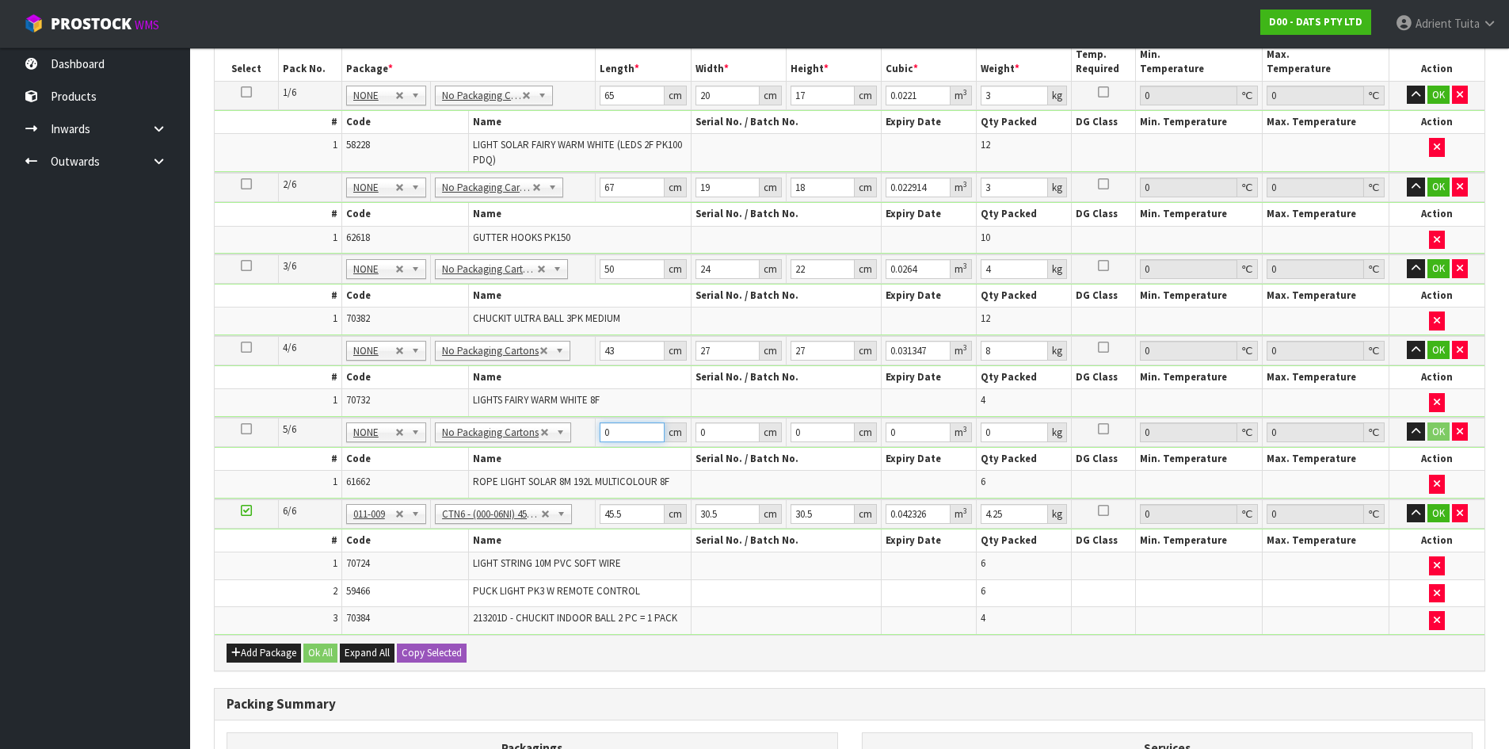
click at [614, 423] on input "0" at bounding box center [632, 432] width 64 height 20
type input "51"
type input "23"
type input "2"
type input "0.002346"
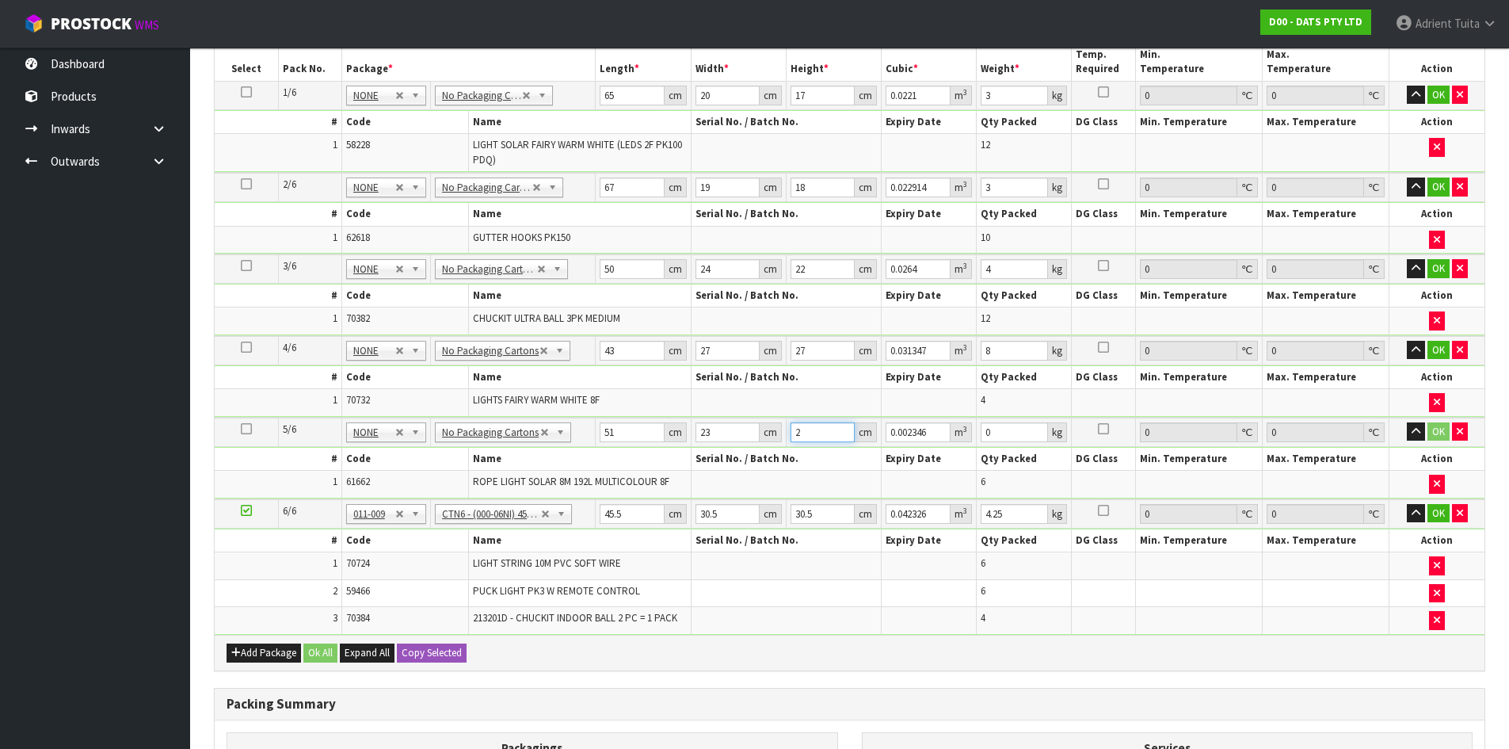
type input "23"
type input "0.026979"
type input "23"
type input "7"
click at [607, 514] on input "45.5" at bounding box center [632, 514] width 64 height 20
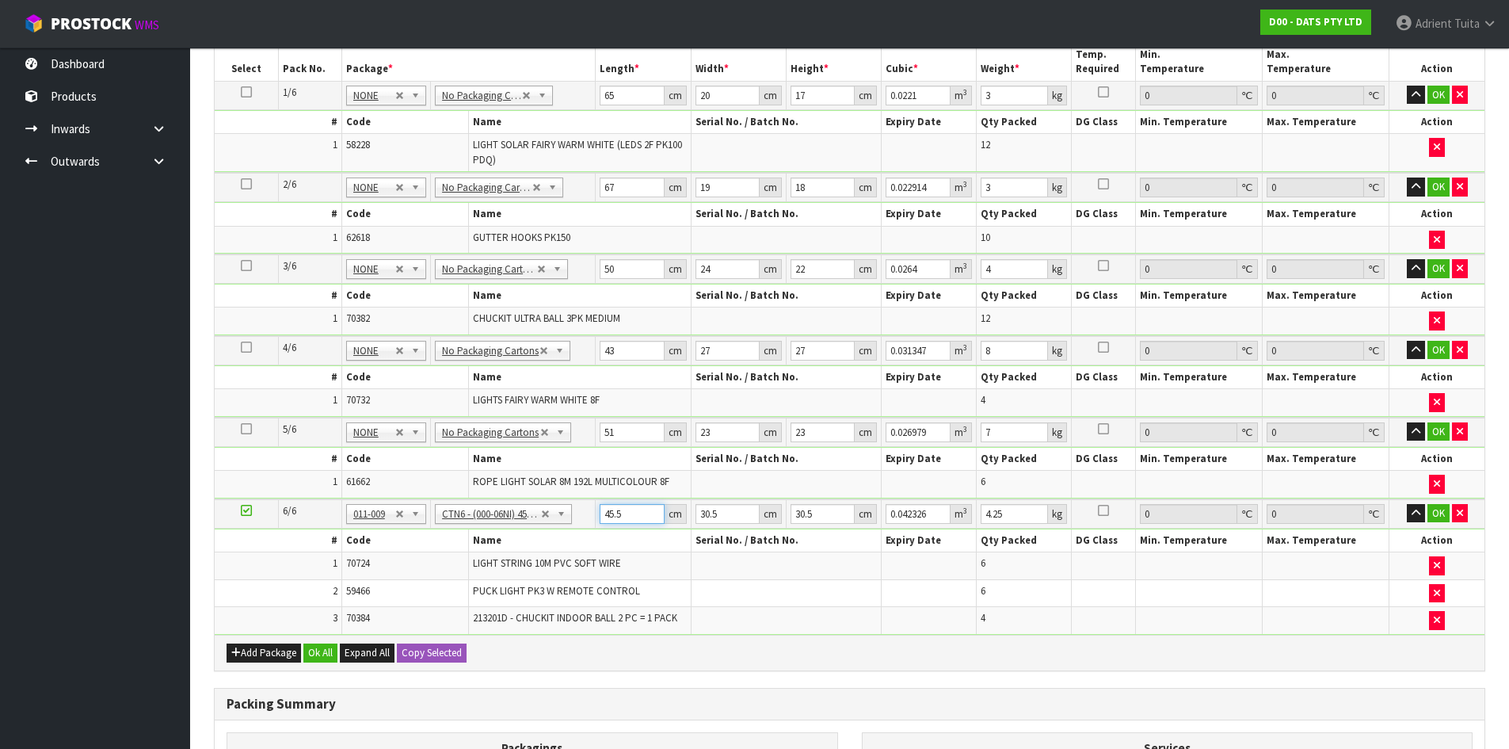
click at [607, 514] on input "45.5" at bounding box center [632, 514] width 64 height 20
type input "4"
type input "0.003721"
type input "47"
type input "0.043722"
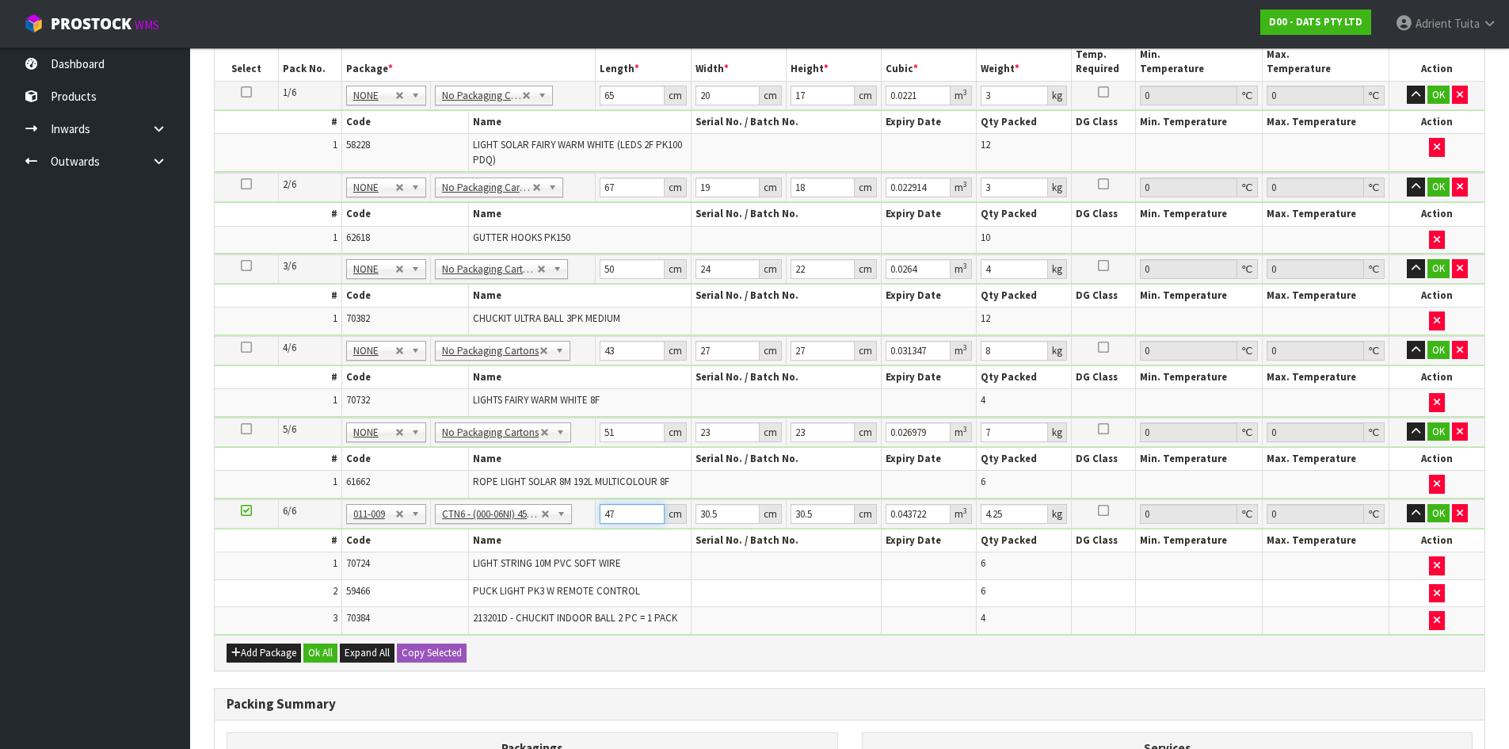
type input "47"
type input "3"
type input "0.0043"
type input "32"
type input "0.045872"
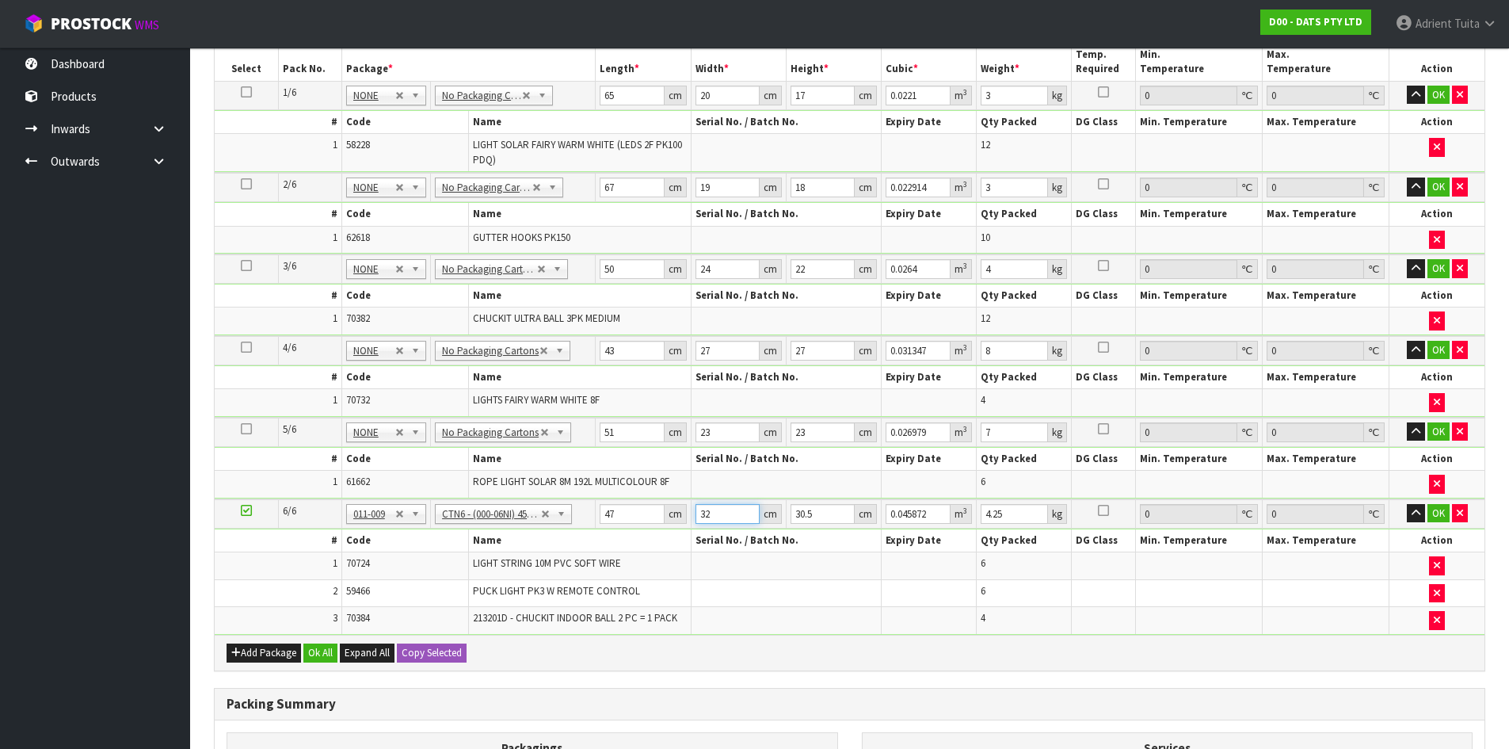
type input "32"
type input "3"
type input "0.004512"
type input "33"
type input "0.049632"
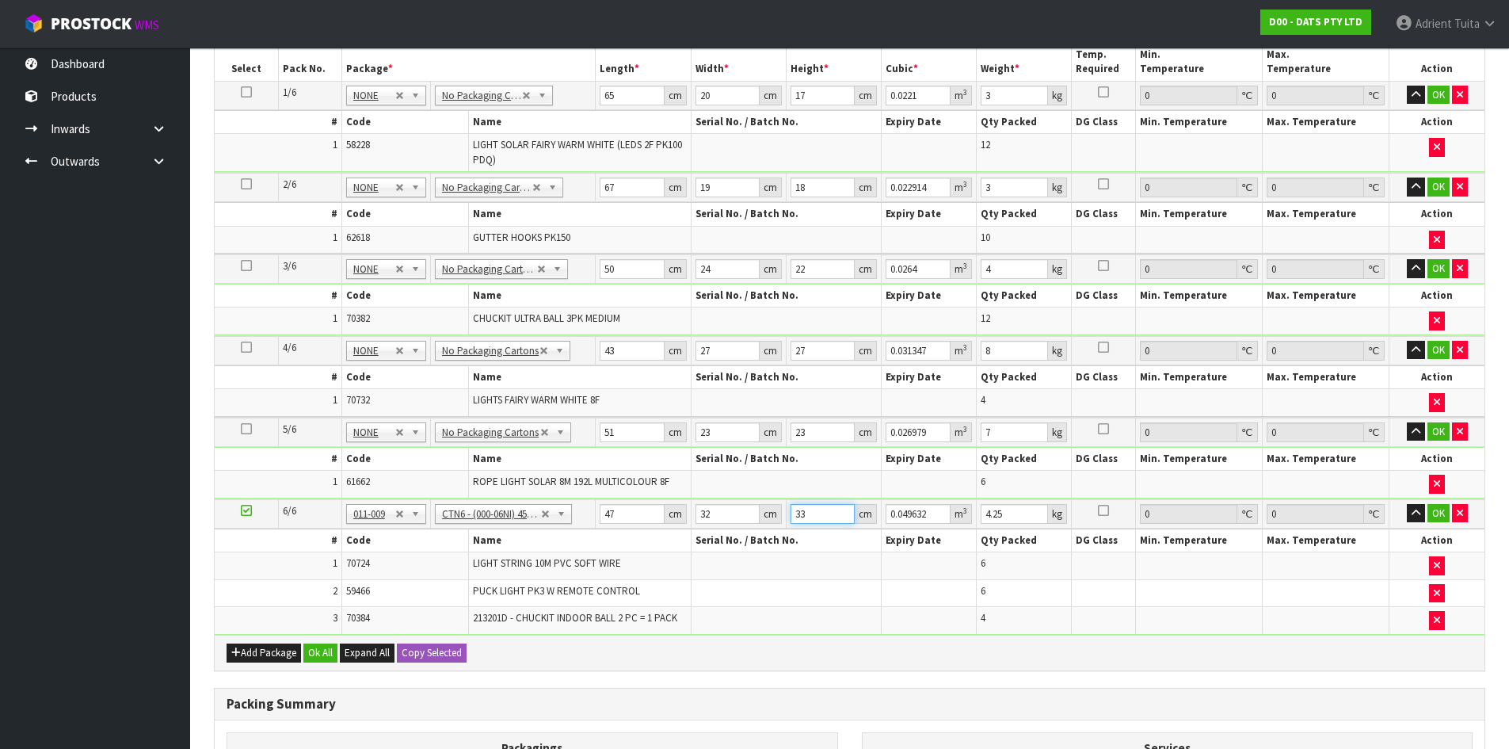
type input "33"
type input "5"
click at [1441, 96] on button "OK" at bounding box center [1438, 95] width 22 height 19
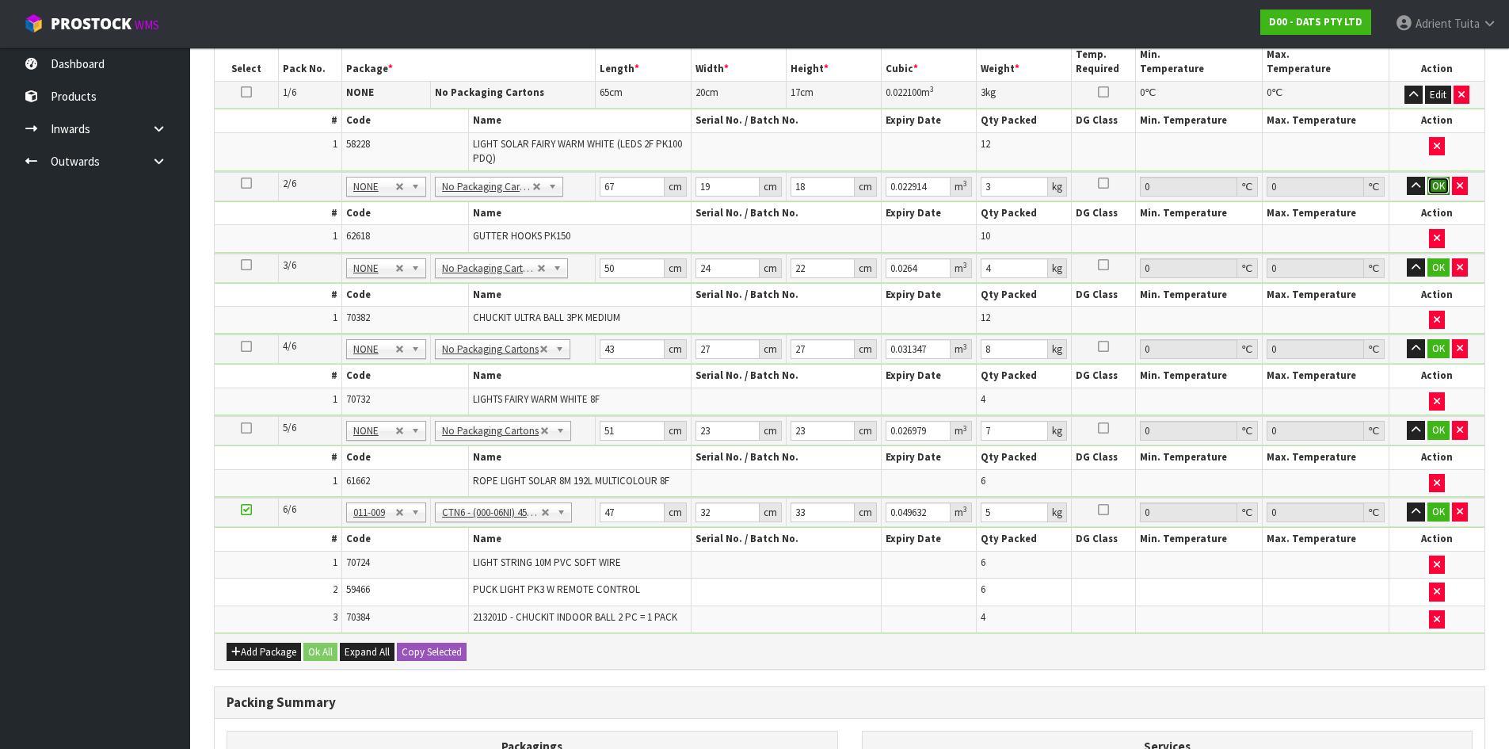
click at [1439, 185] on button "OK" at bounding box center [1438, 186] width 22 height 19
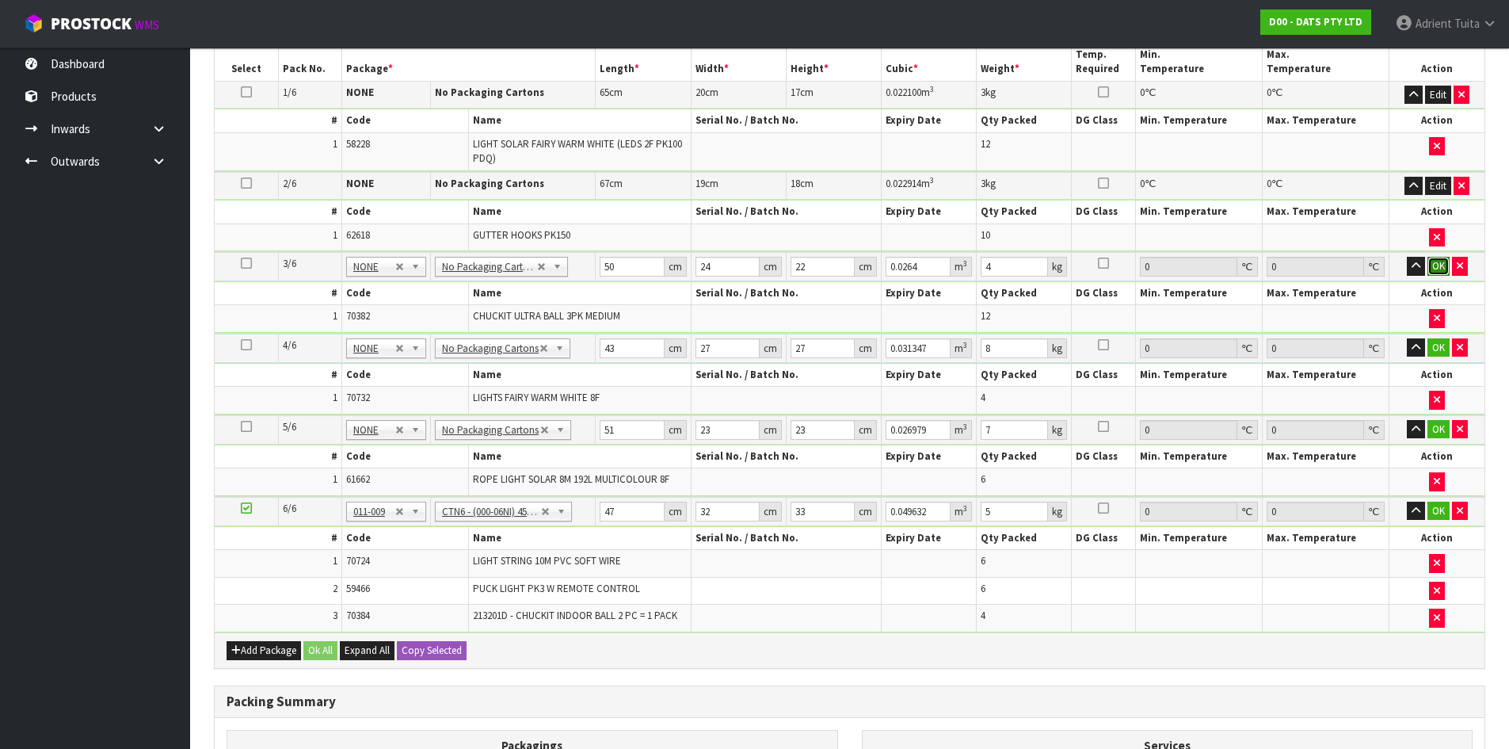
click at [1441, 264] on button "OK" at bounding box center [1438, 266] width 22 height 19
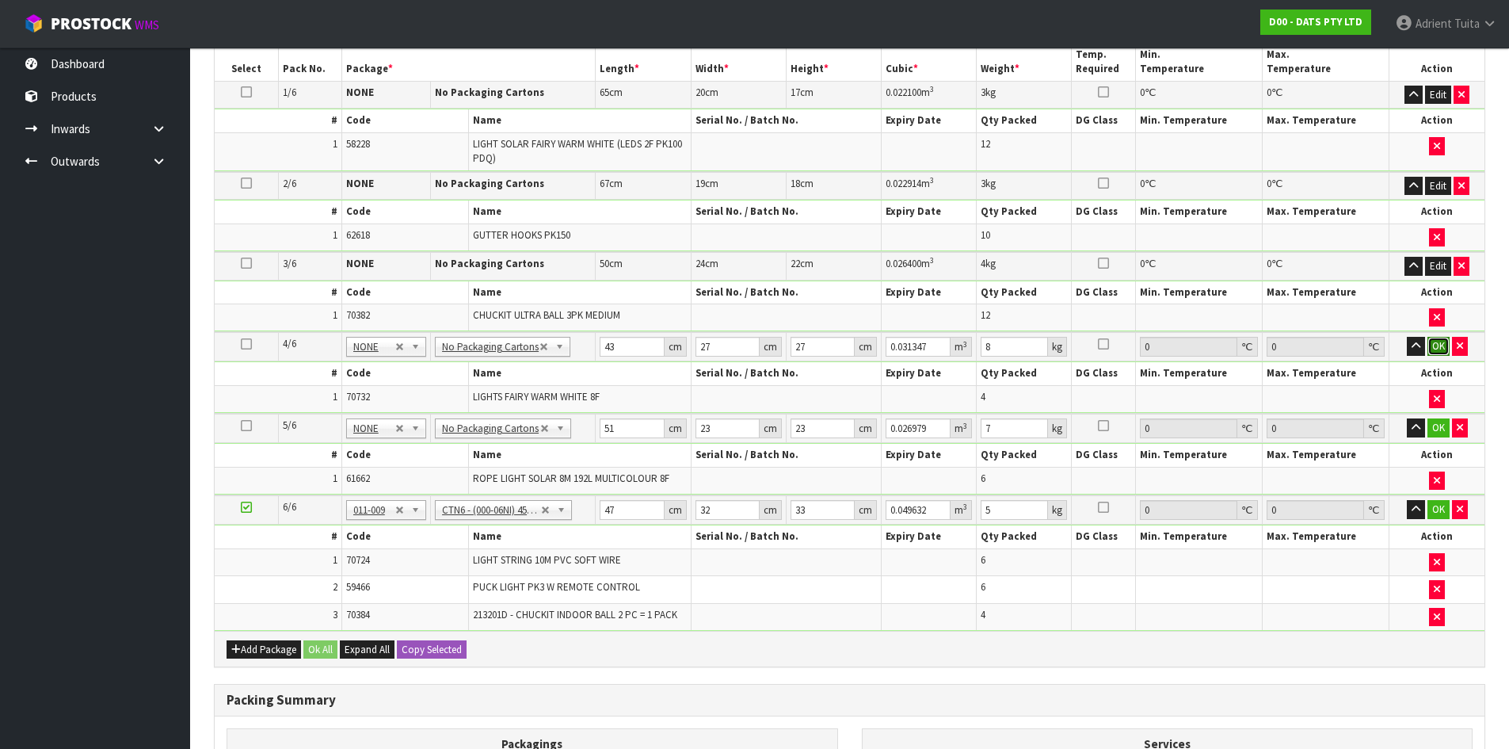
click at [1437, 346] on button "OK" at bounding box center [1438, 346] width 22 height 19
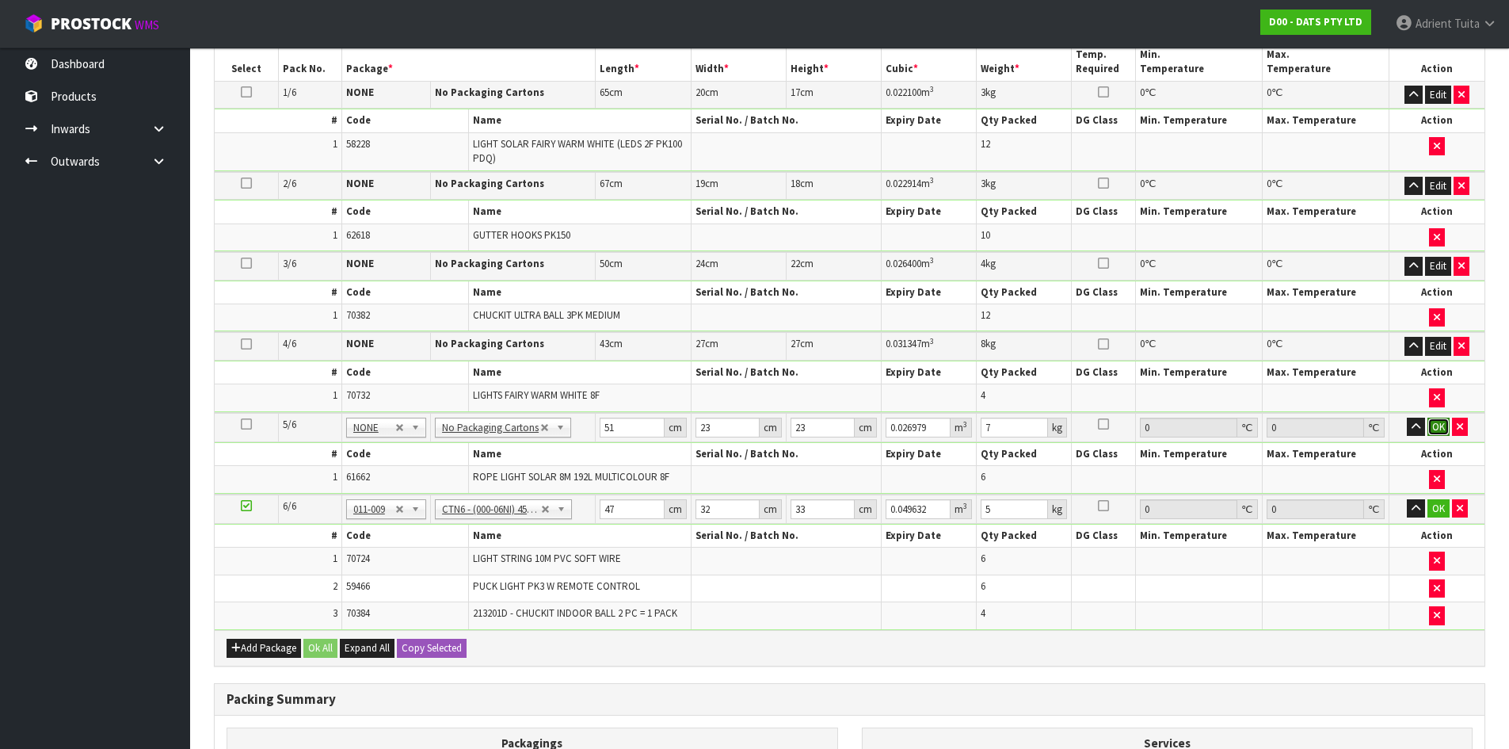
click at [1435, 423] on button "OK" at bounding box center [1438, 426] width 22 height 19
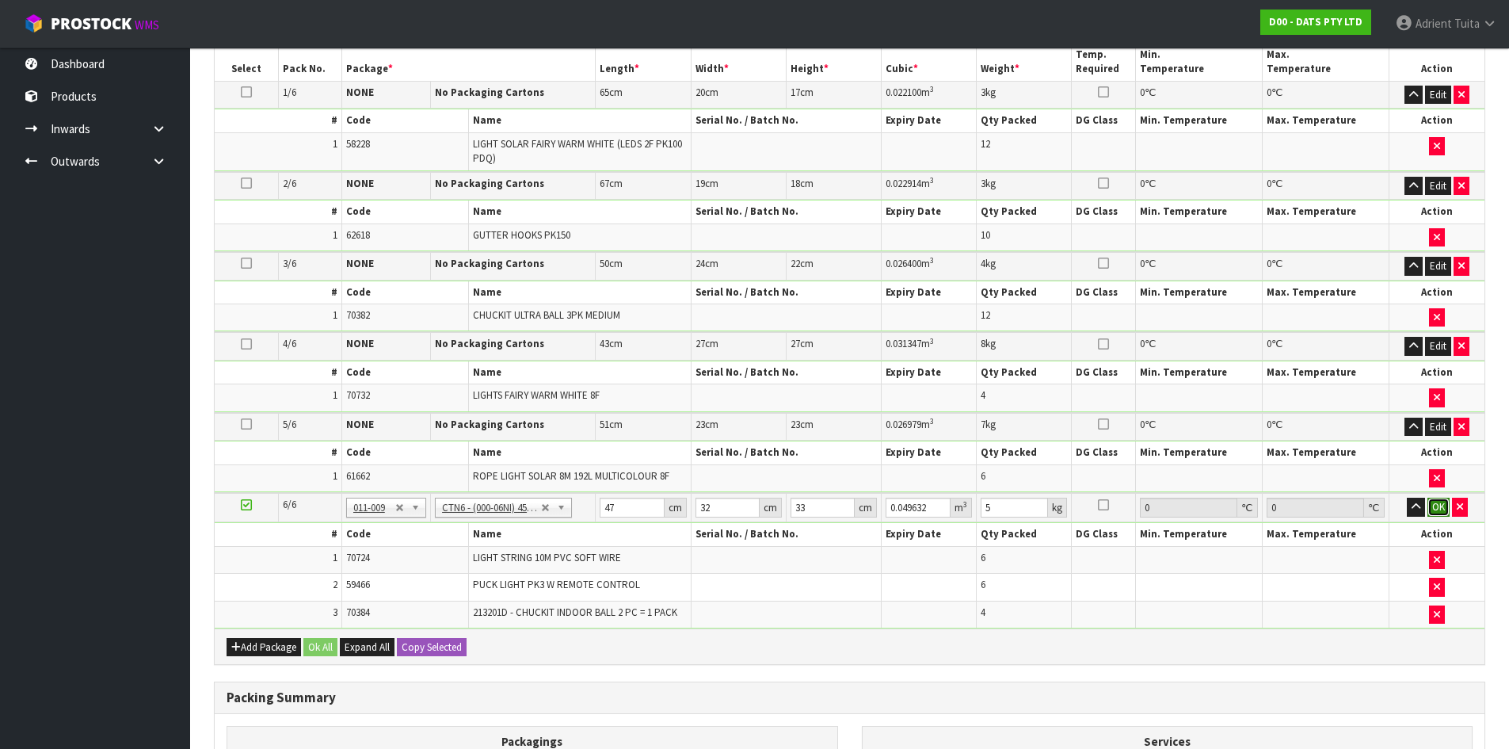
click at [1438, 507] on button "OK" at bounding box center [1438, 506] width 22 height 19
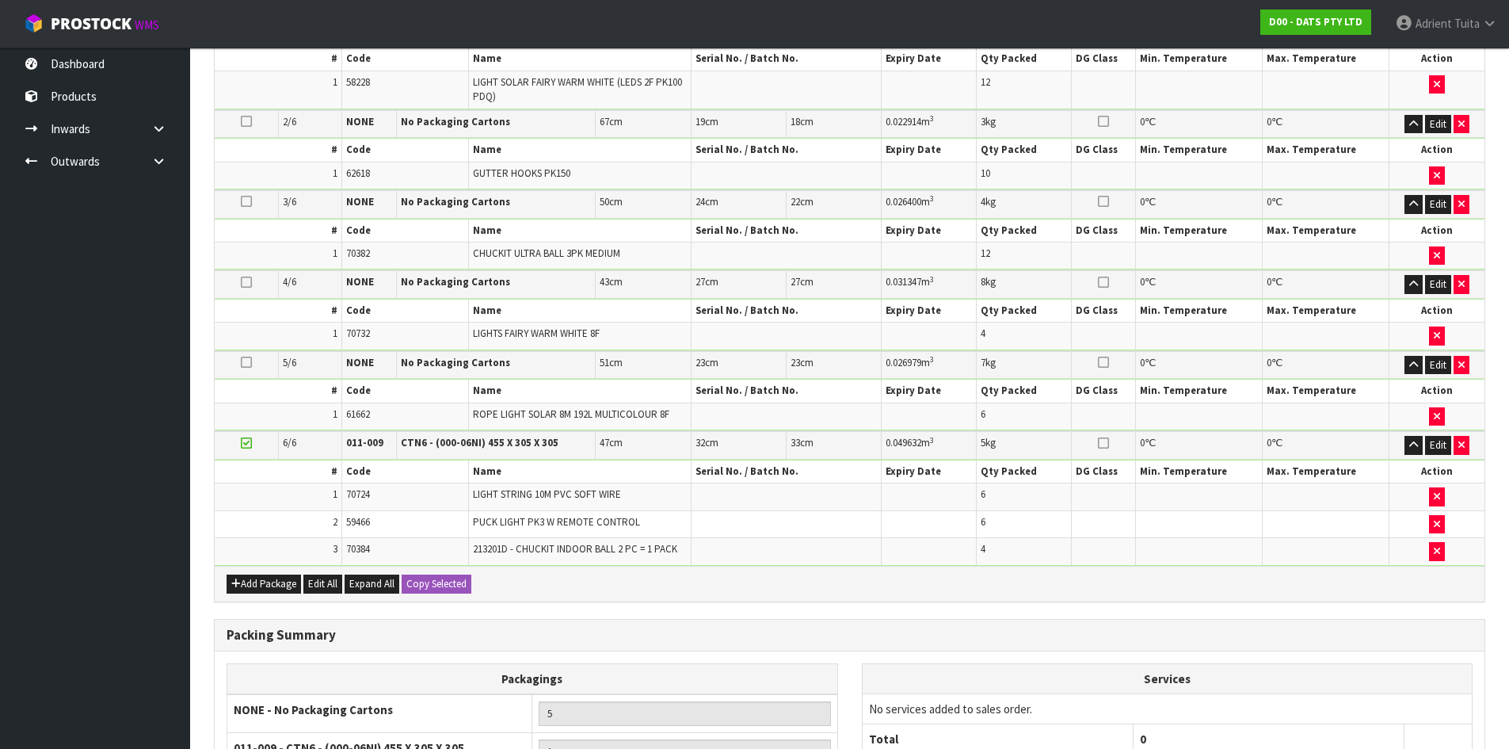
scroll to position [647, 0]
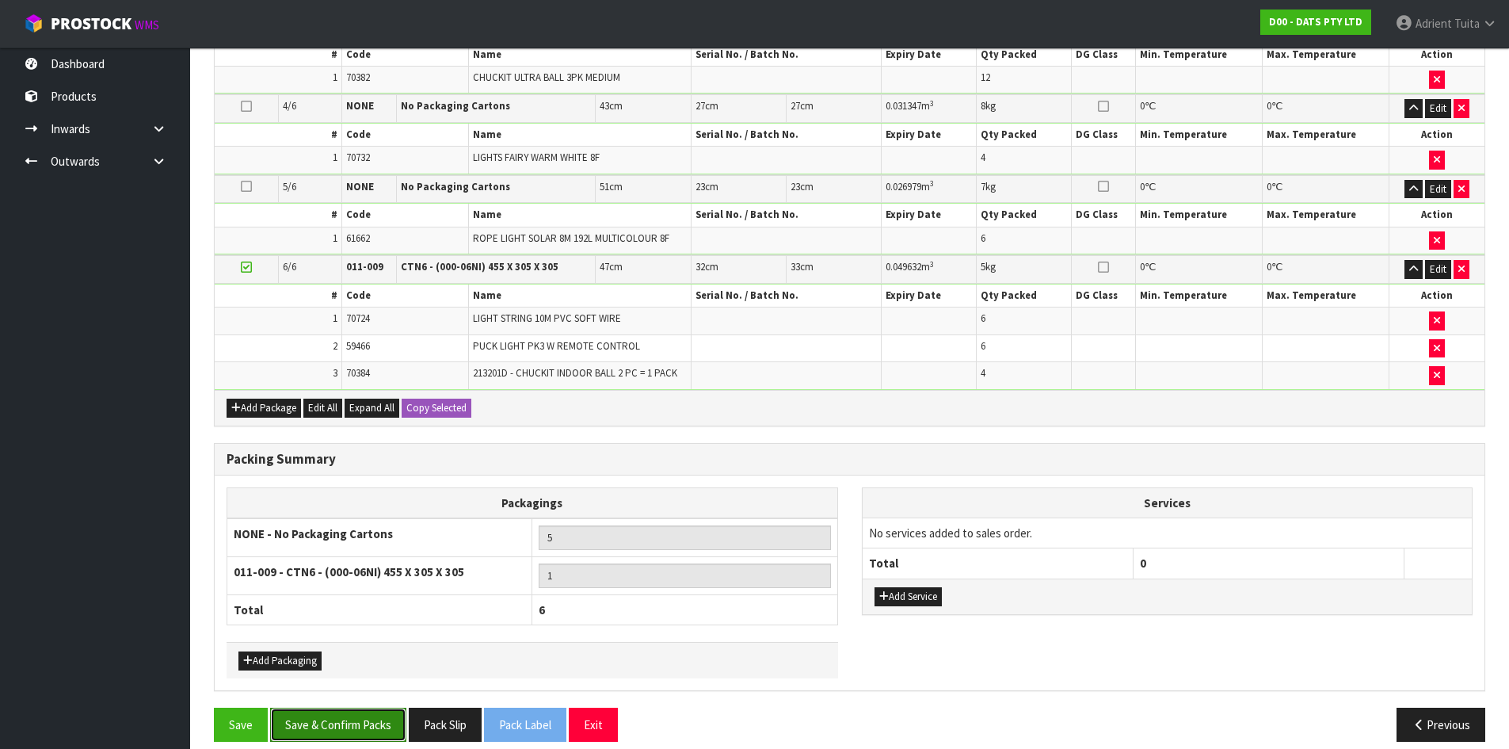
click at [345, 721] on button "Save & Confirm Packs" at bounding box center [338, 724] width 136 height 34
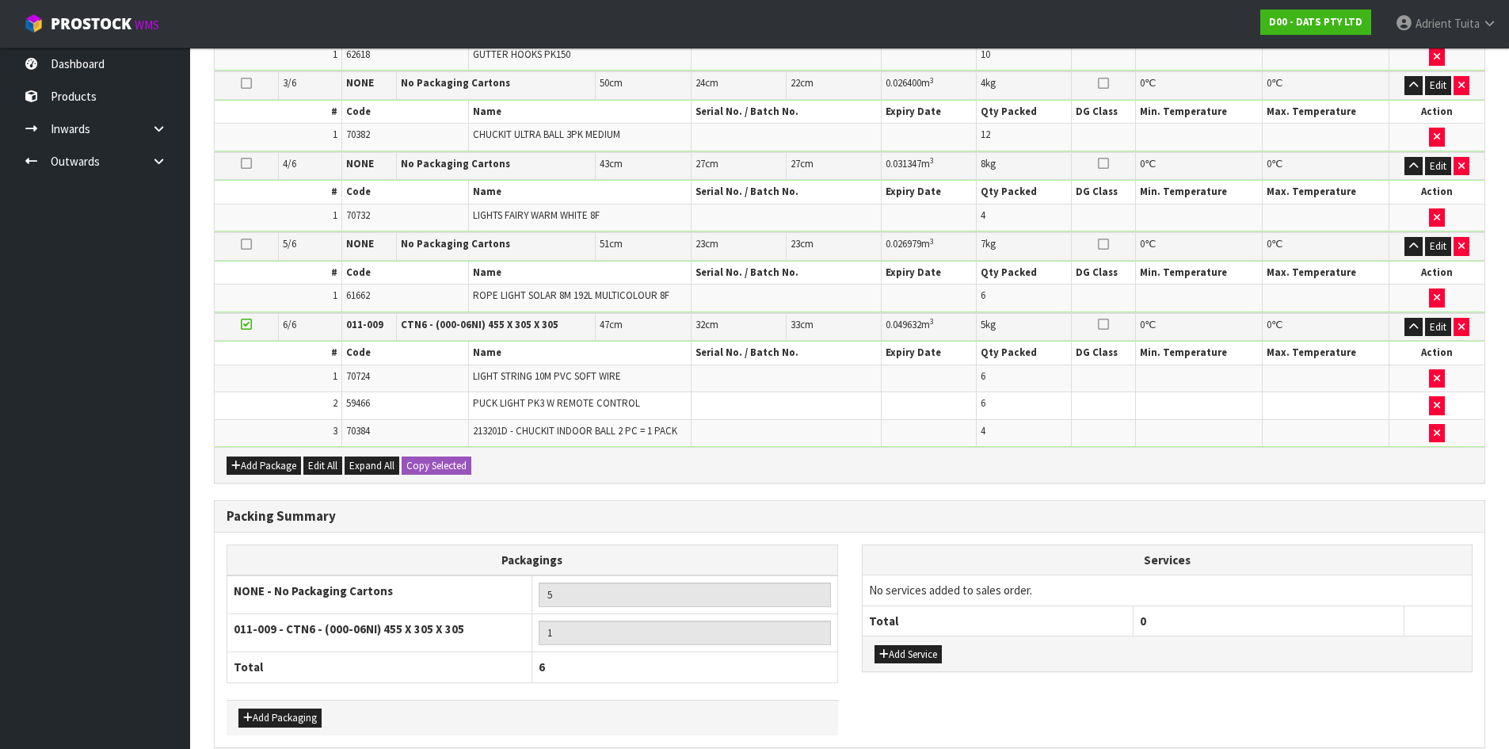
scroll to position [0, 0]
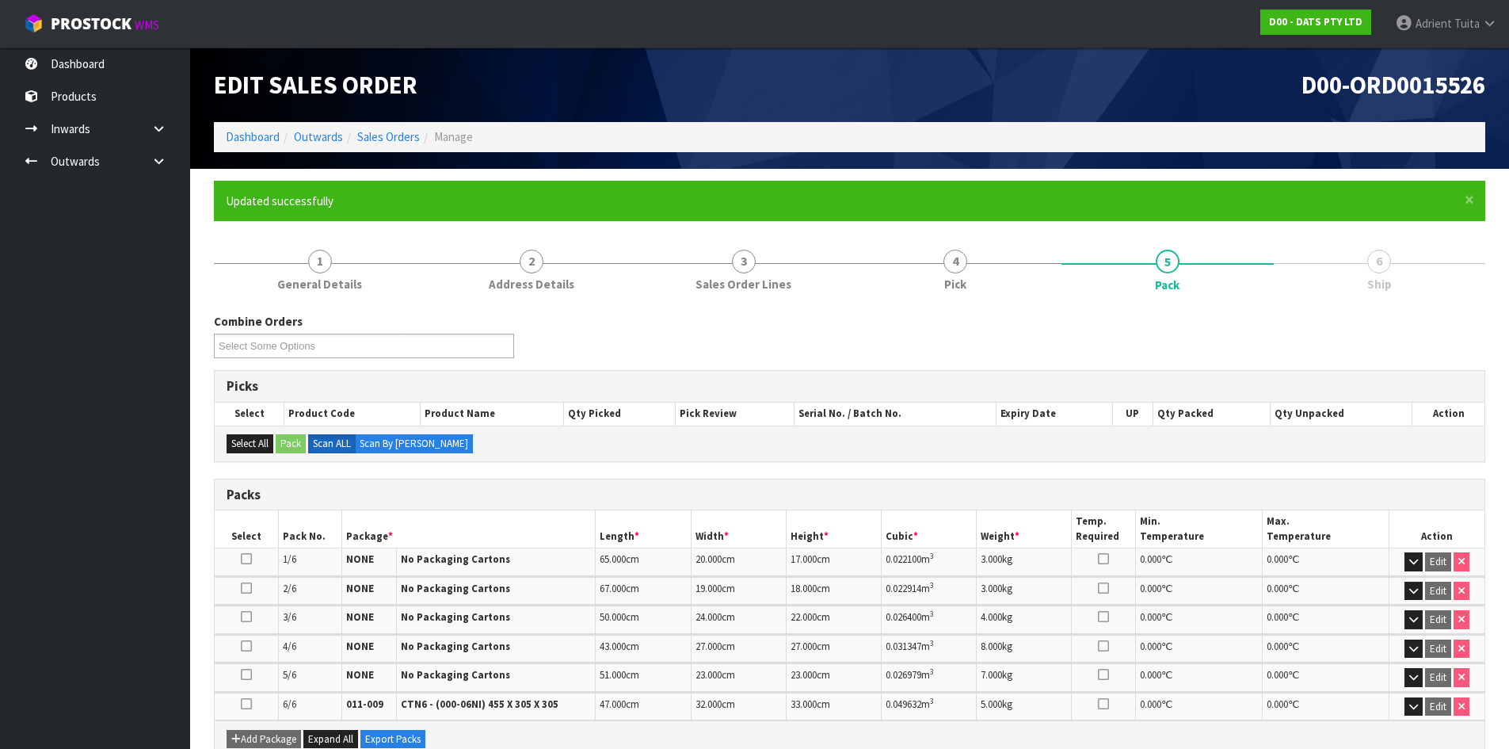
click at [223, 135] on ol "Dashboard Outwards Sales Orders Manage" at bounding box center [849, 136] width 1271 height 29
click at [246, 139] on link "Dashboard" at bounding box center [253, 136] width 54 height 15
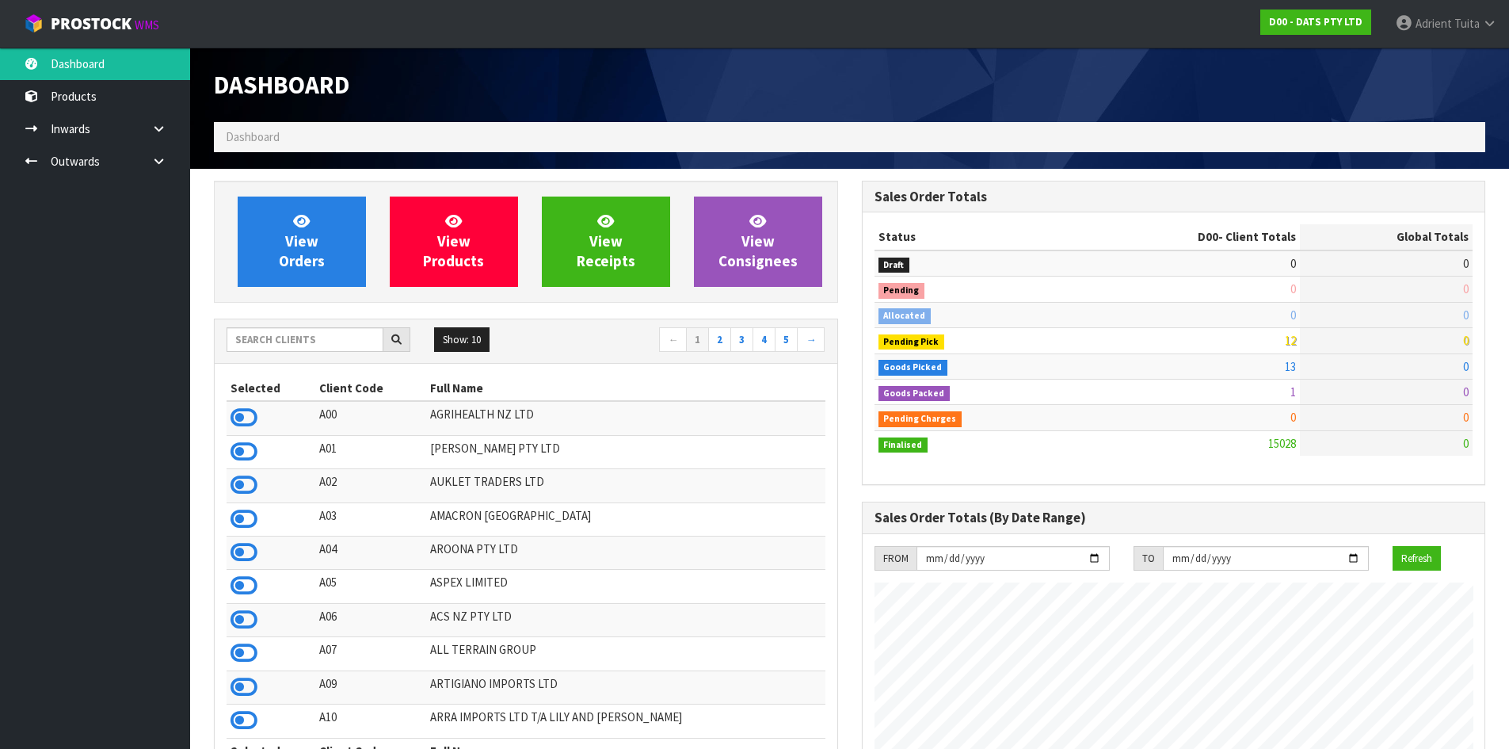
scroll to position [1200, 647]
drag, startPoint x: 300, startPoint y: 335, endPoint x: 300, endPoint y: 326, distance: 8.7
click at [300, 334] on input "text" at bounding box center [305, 339] width 157 height 25
type input "K01"
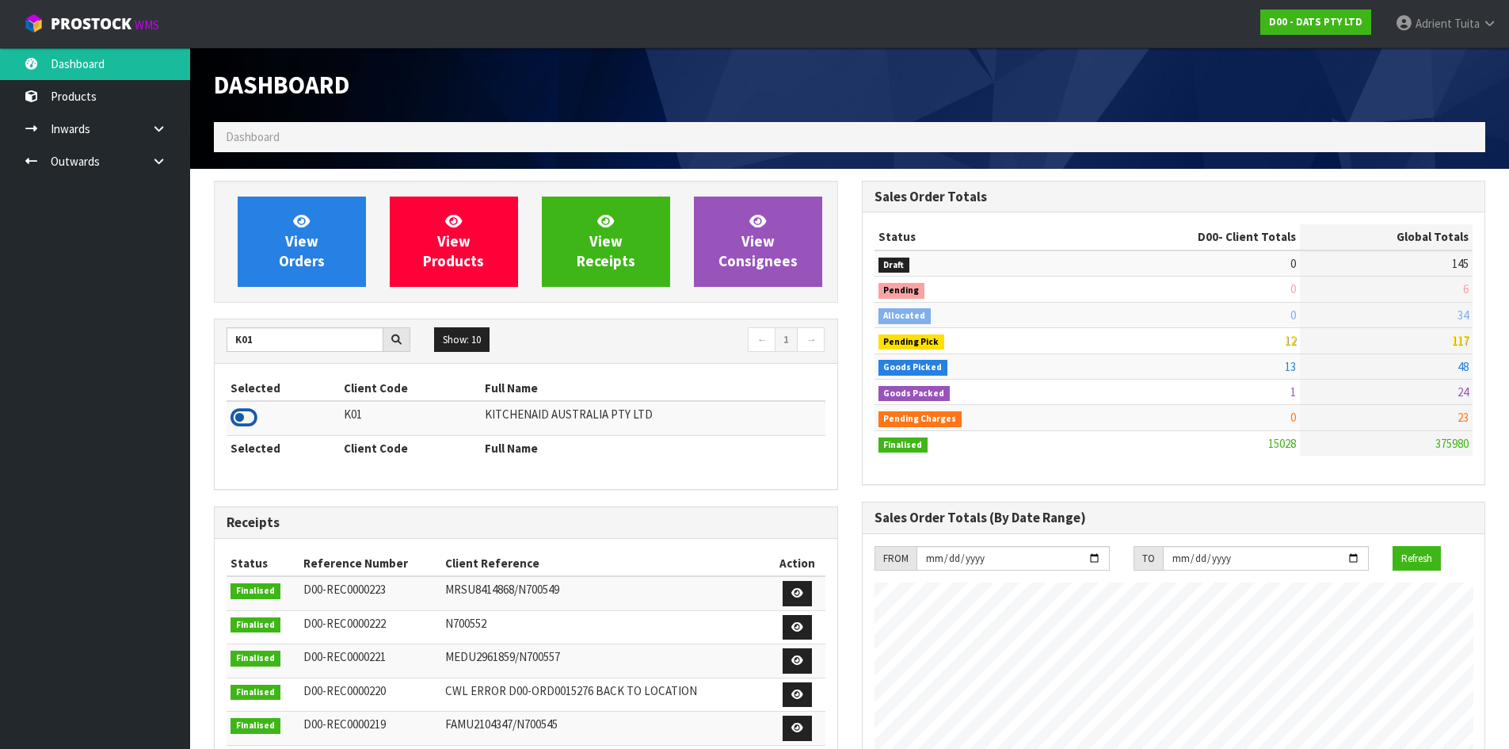
drag, startPoint x: 246, startPoint y: 434, endPoint x: 241, endPoint y: 417, distance: 18.1
click at [244, 429] on td at bounding box center [283, 418] width 113 height 34
click at [239, 413] on icon at bounding box center [244, 418] width 27 height 24
click at [239, 411] on icon at bounding box center [244, 418] width 27 height 24
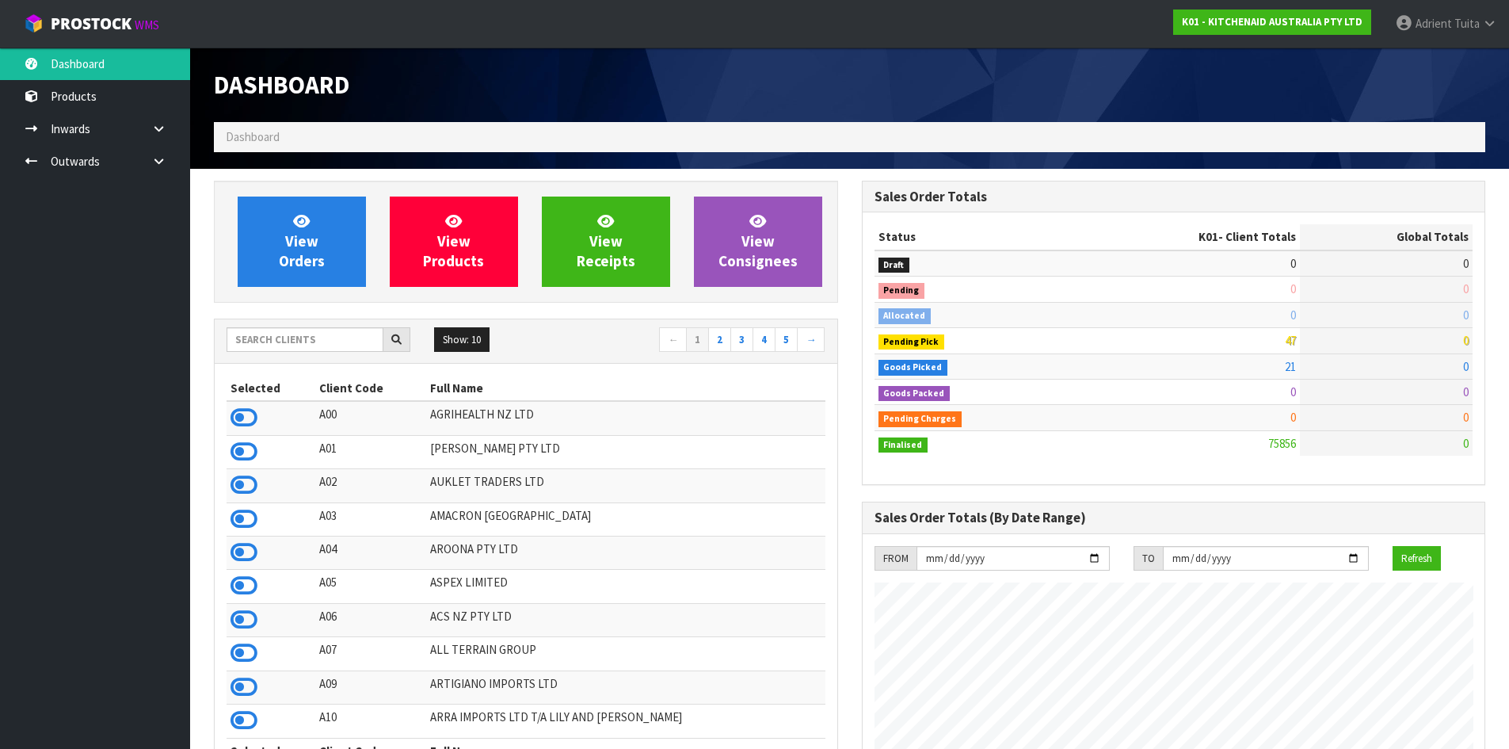
scroll to position [1200, 647]
click at [265, 339] on input "text" at bounding box center [305, 339] width 157 height 25
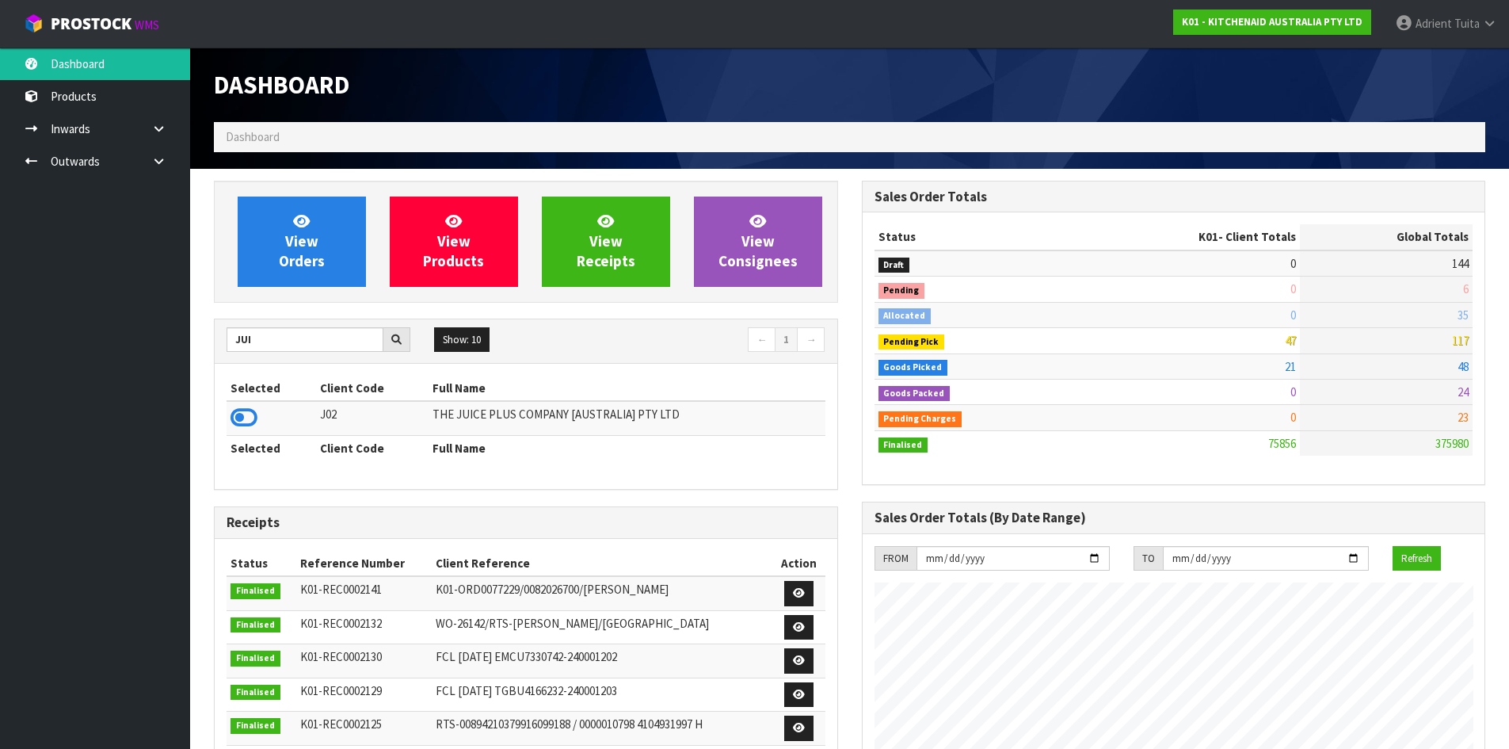
drag, startPoint x: 242, startPoint y: 416, endPoint x: 236, endPoint y: 363, distance: 53.5
click at [242, 409] on icon at bounding box center [244, 418] width 27 height 24
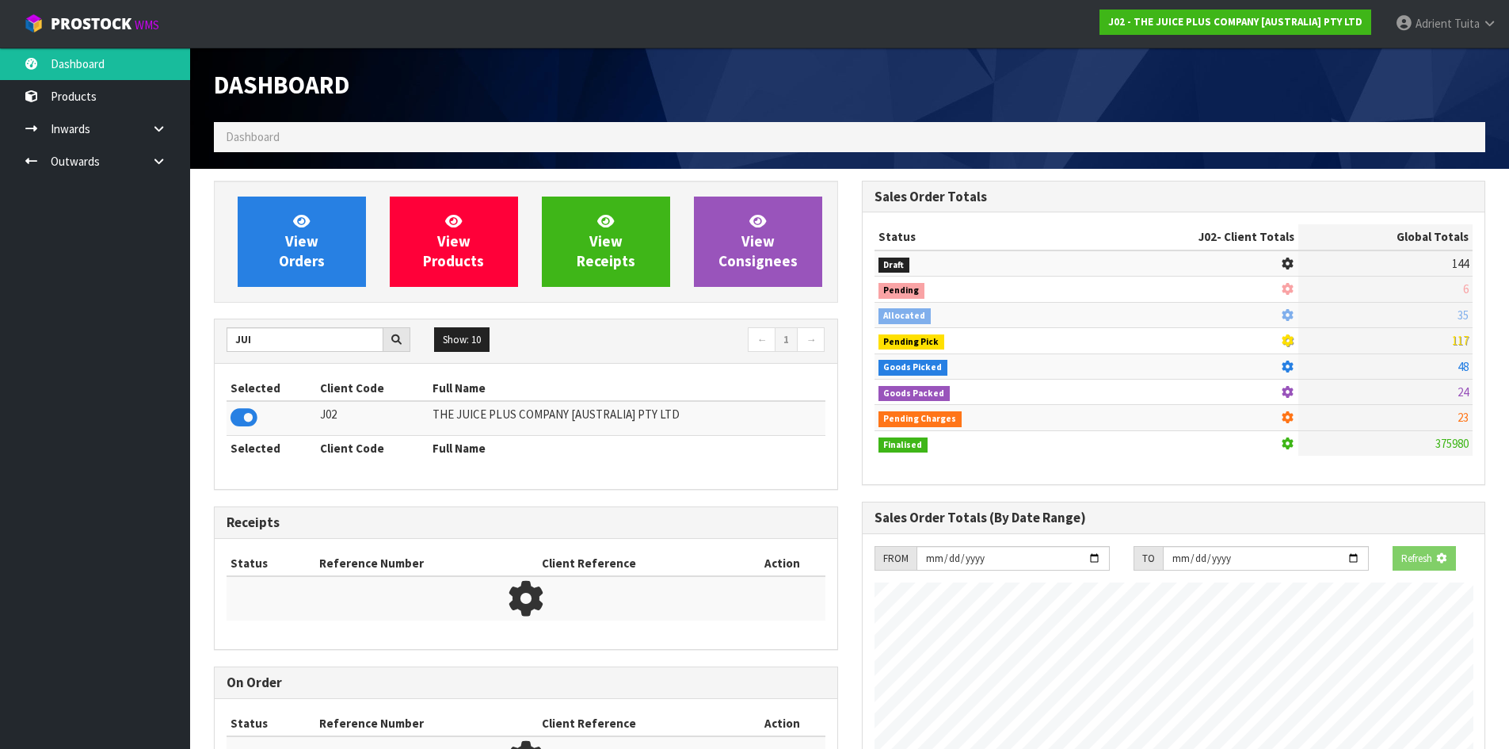
scroll to position [988, 647]
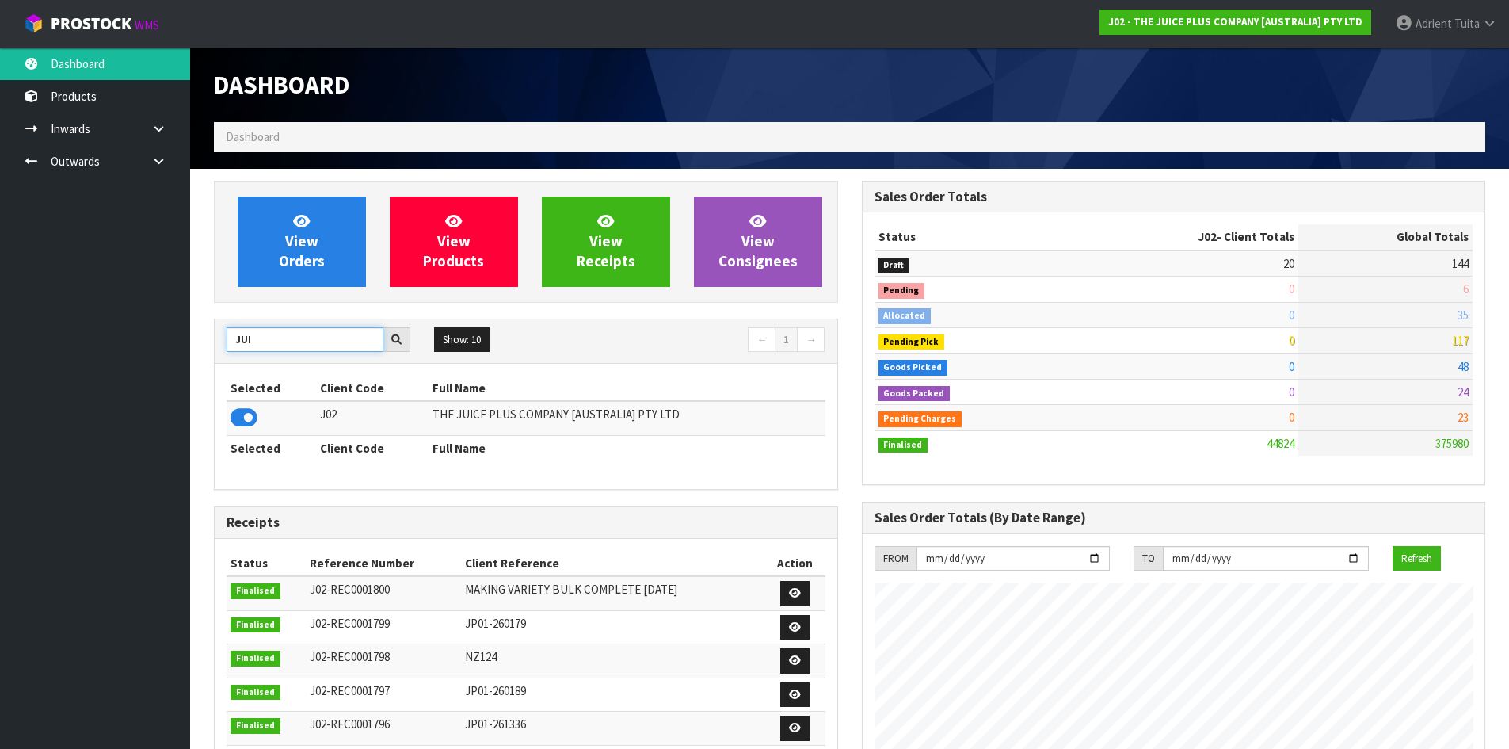
click at [234, 337] on input "JUI" at bounding box center [305, 339] width 157 height 25
type input "DATS"
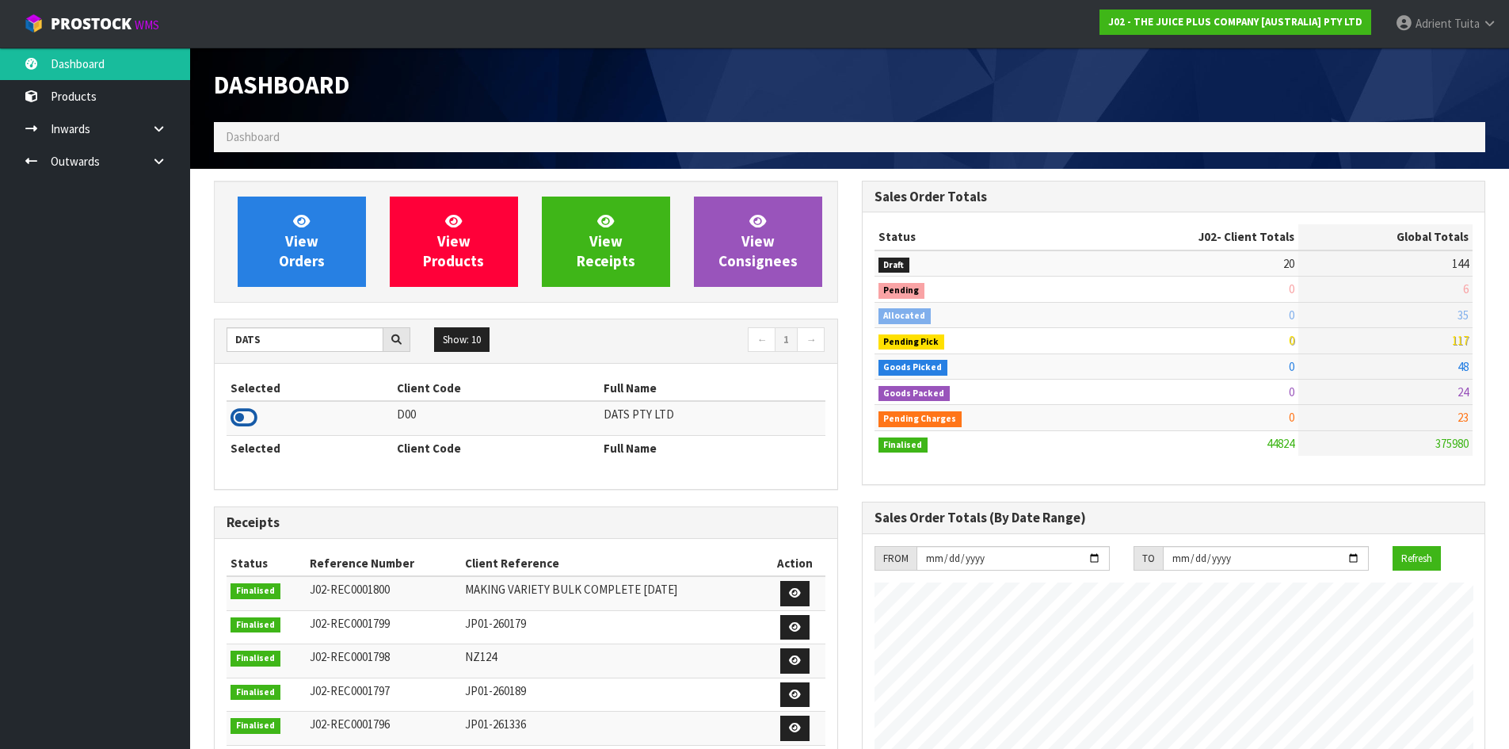
click at [242, 414] on icon at bounding box center [244, 418] width 27 height 24
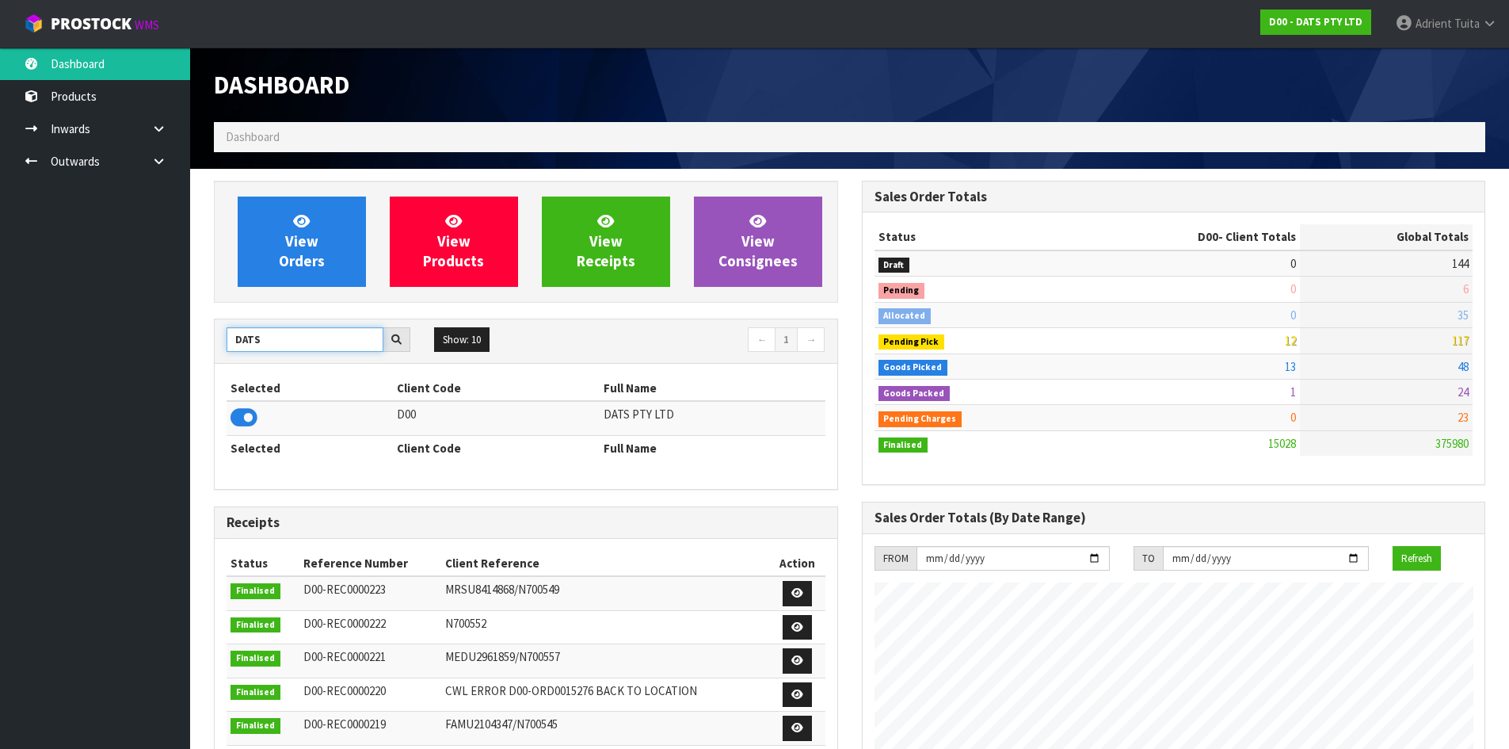
click at [246, 337] on input "DATS" at bounding box center [305, 339] width 157 height 25
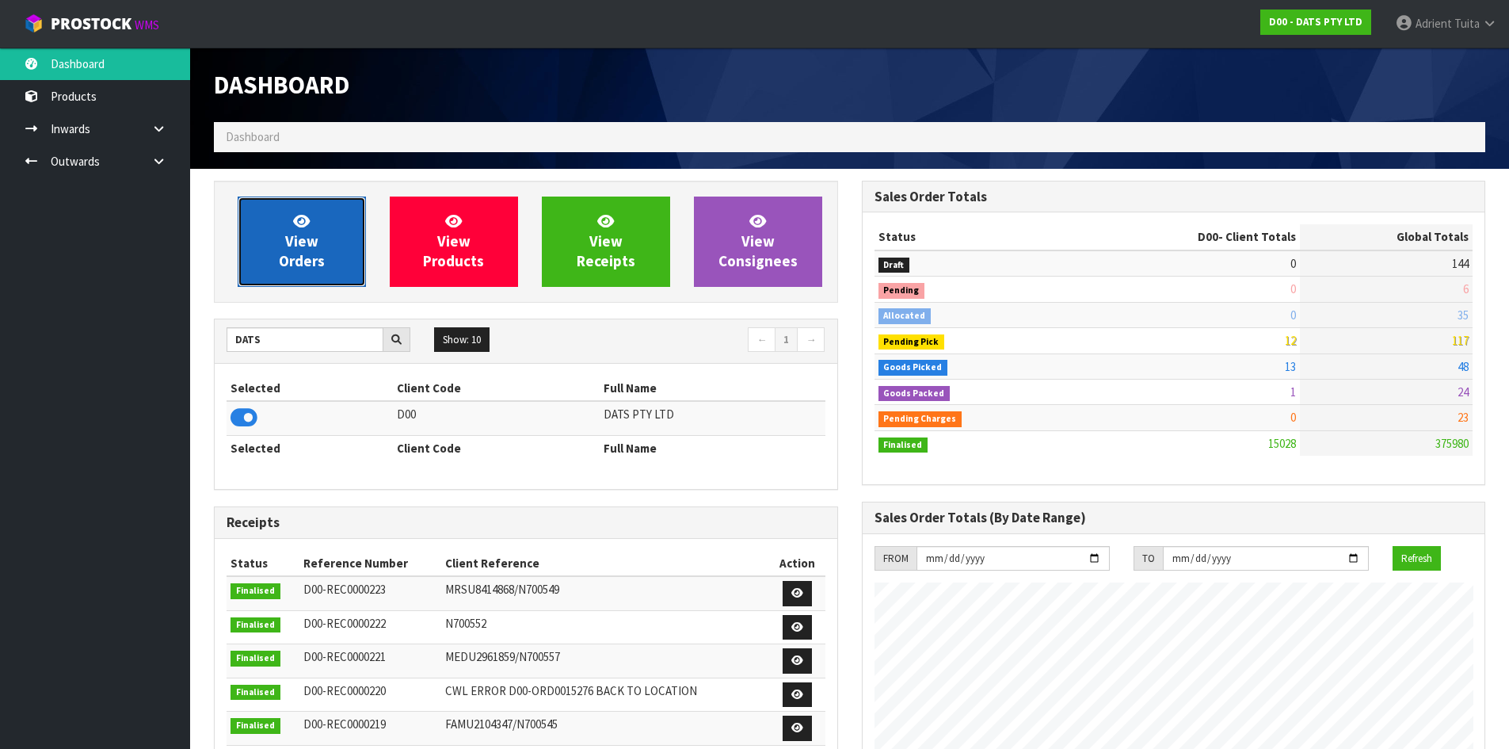
click at [249, 204] on link "View Orders" at bounding box center [302, 241] width 128 height 90
click at [257, 223] on link "View Orders" at bounding box center [302, 241] width 128 height 90
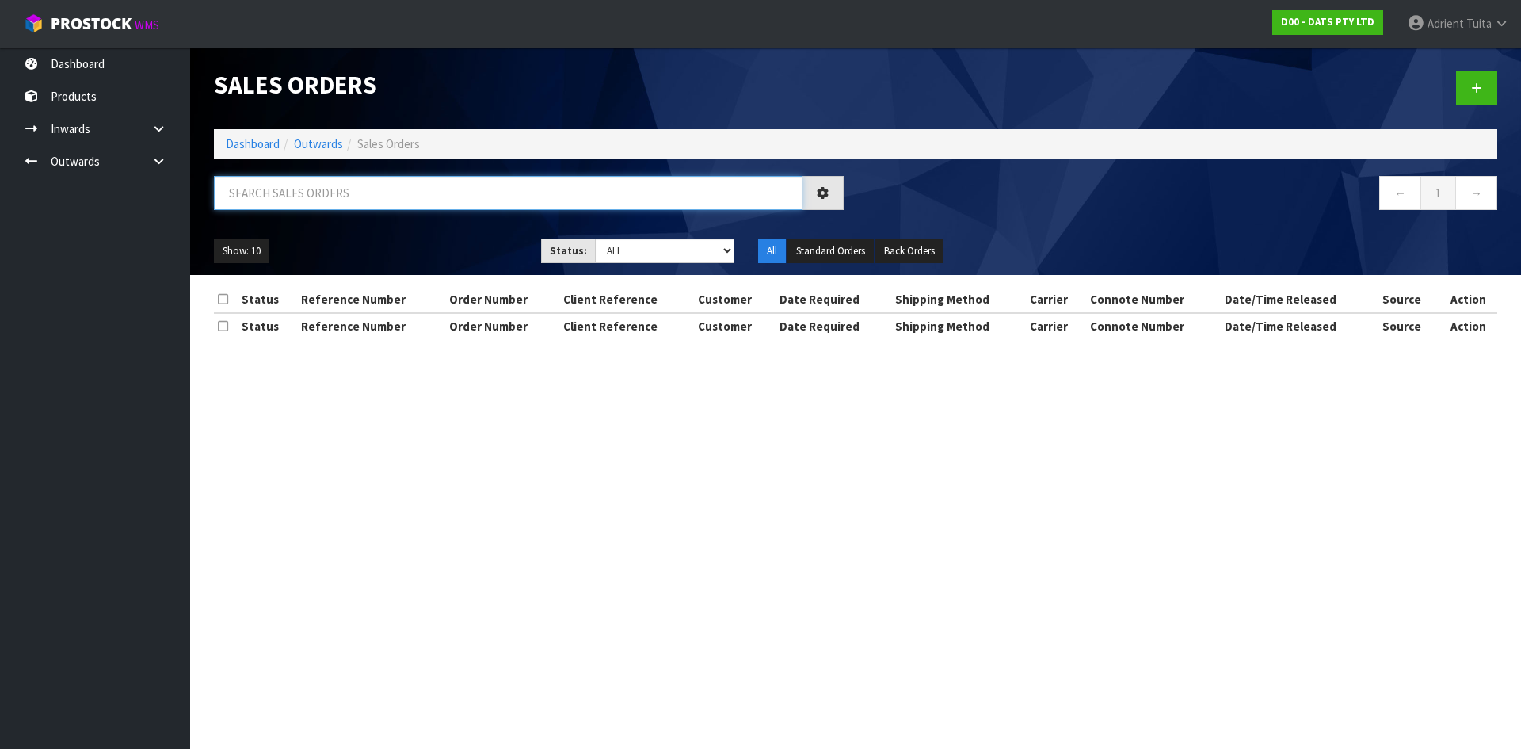
click at [268, 201] on input "text" at bounding box center [508, 193] width 589 height 34
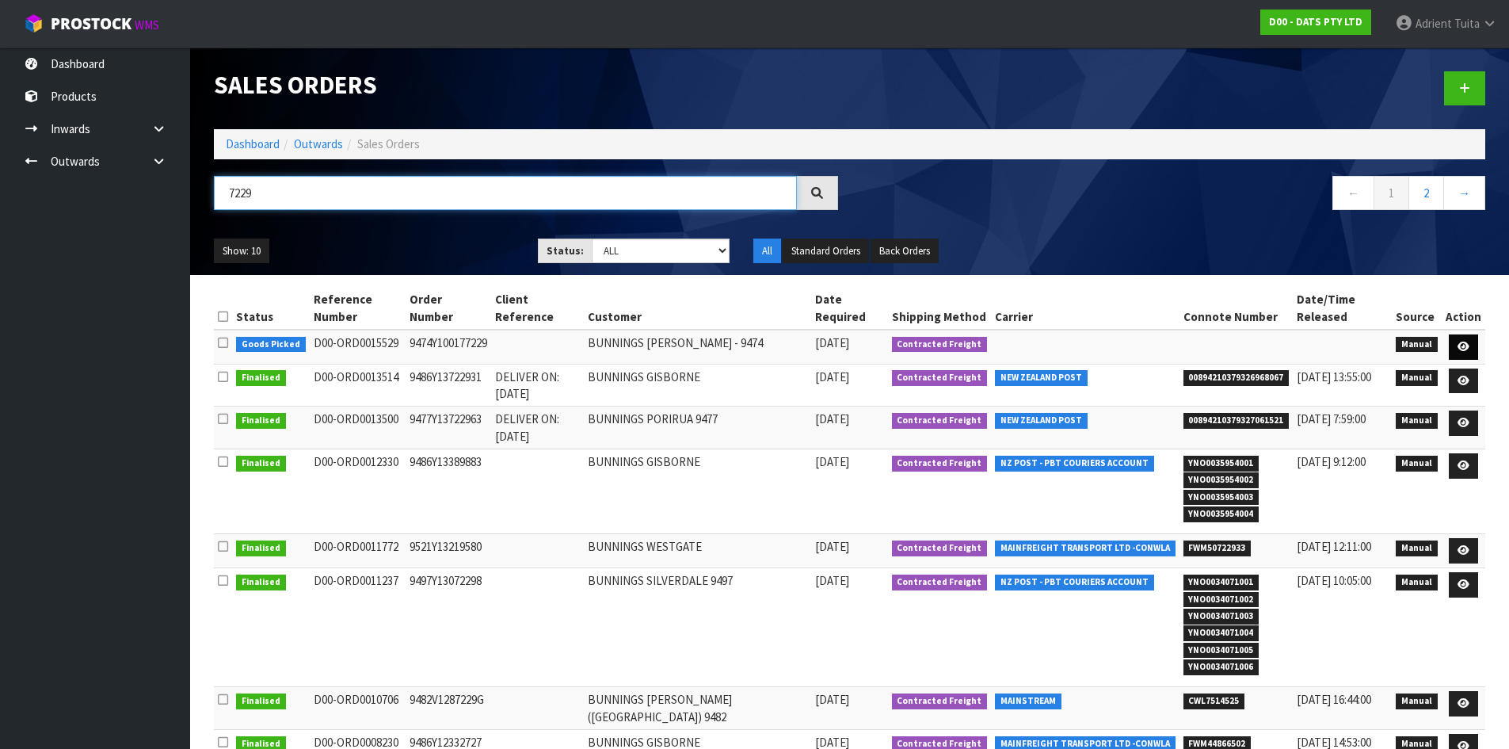
type input "7229"
click at [1466, 342] on icon at bounding box center [1464, 346] width 12 height 10
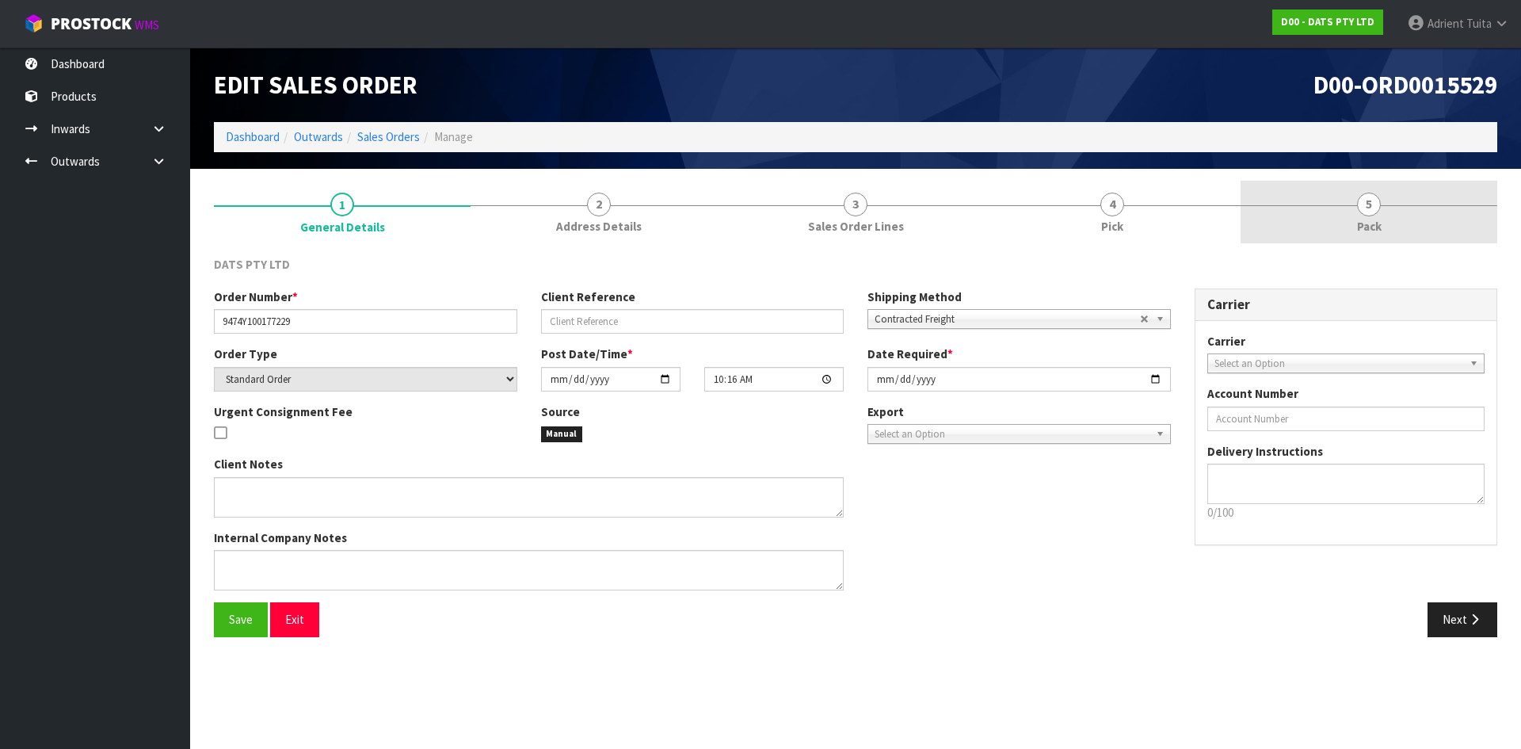
click at [1446, 206] on link "5 Pack" at bounding box center [1369, 212] width 257 height 63
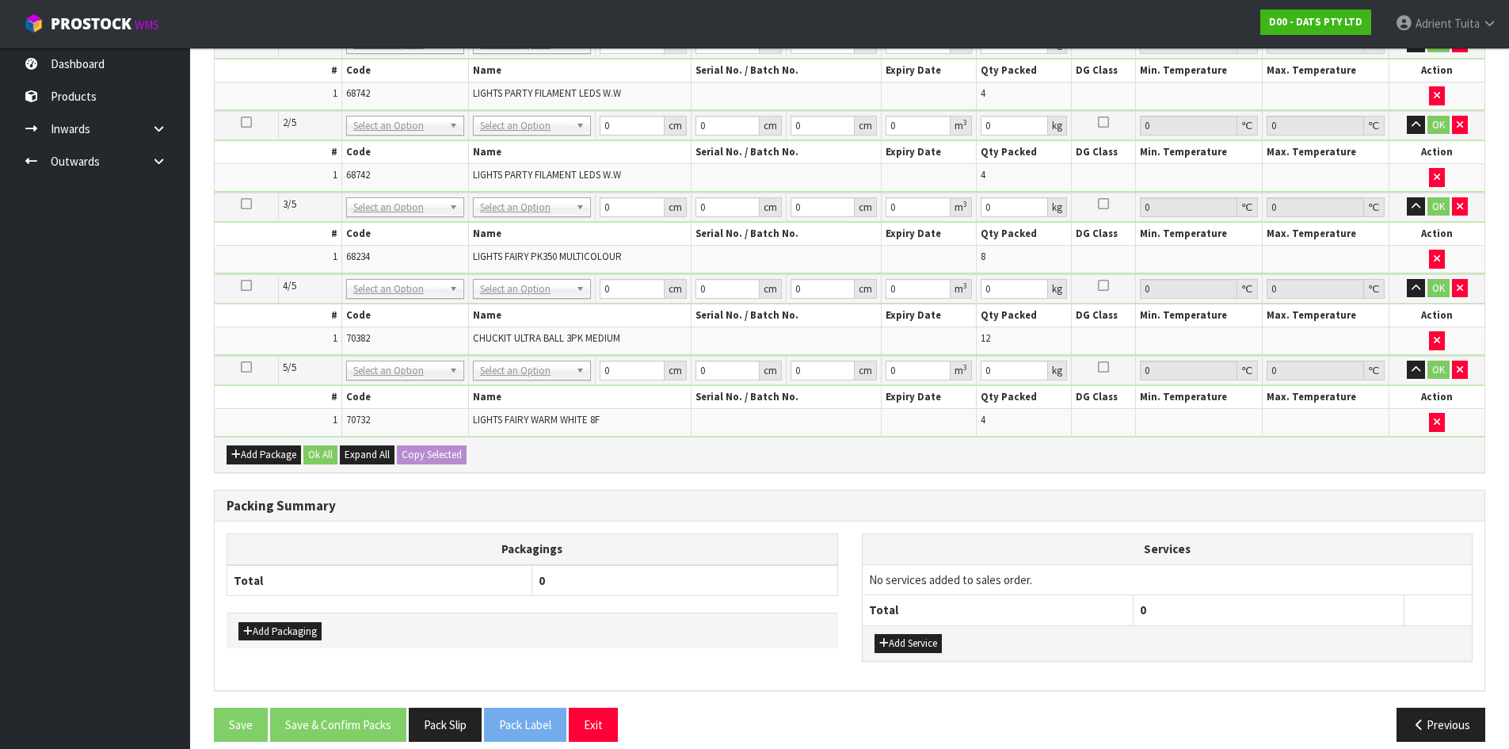
scroll to position [618, 0]
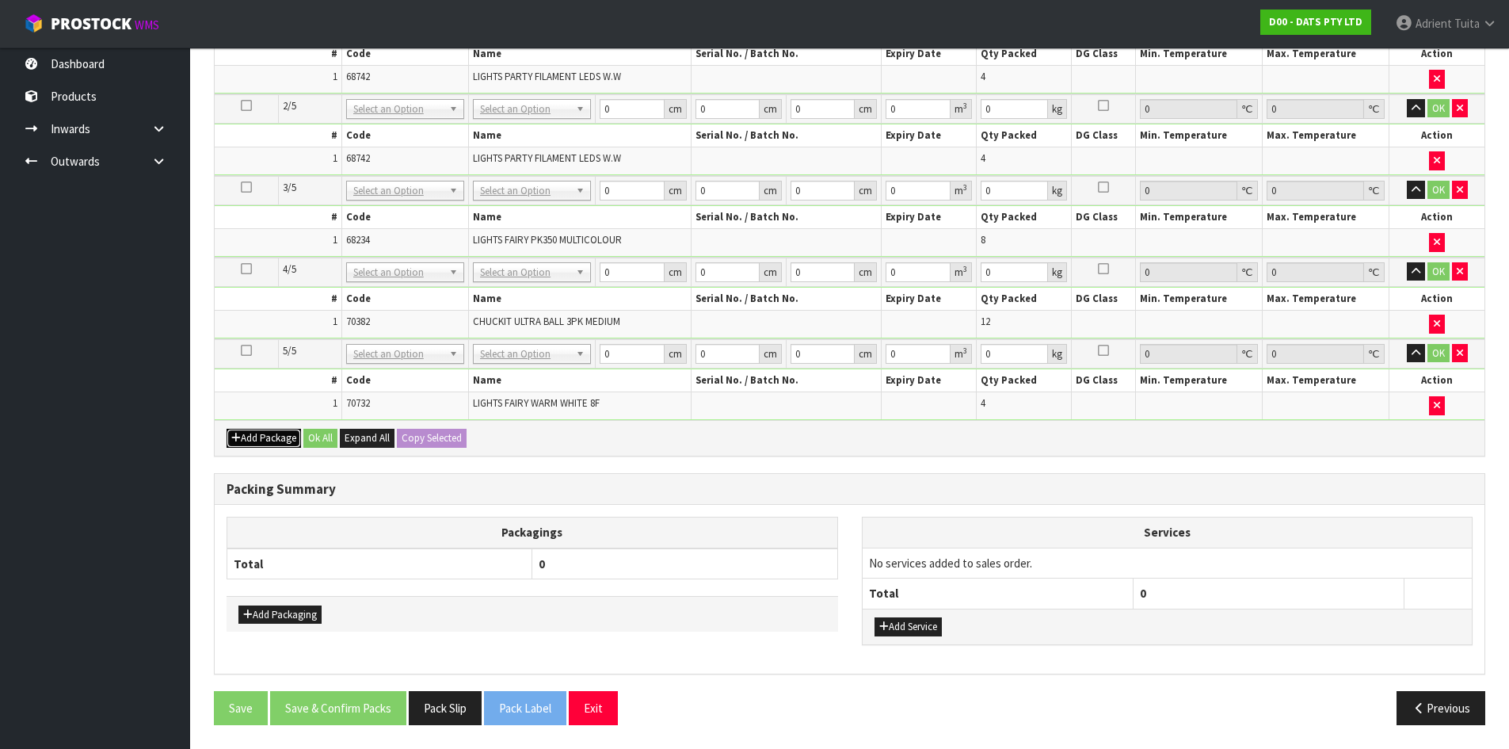
click at [260, 436] on button "Add Package" at bounding box center [264, 438] width 74 height 19
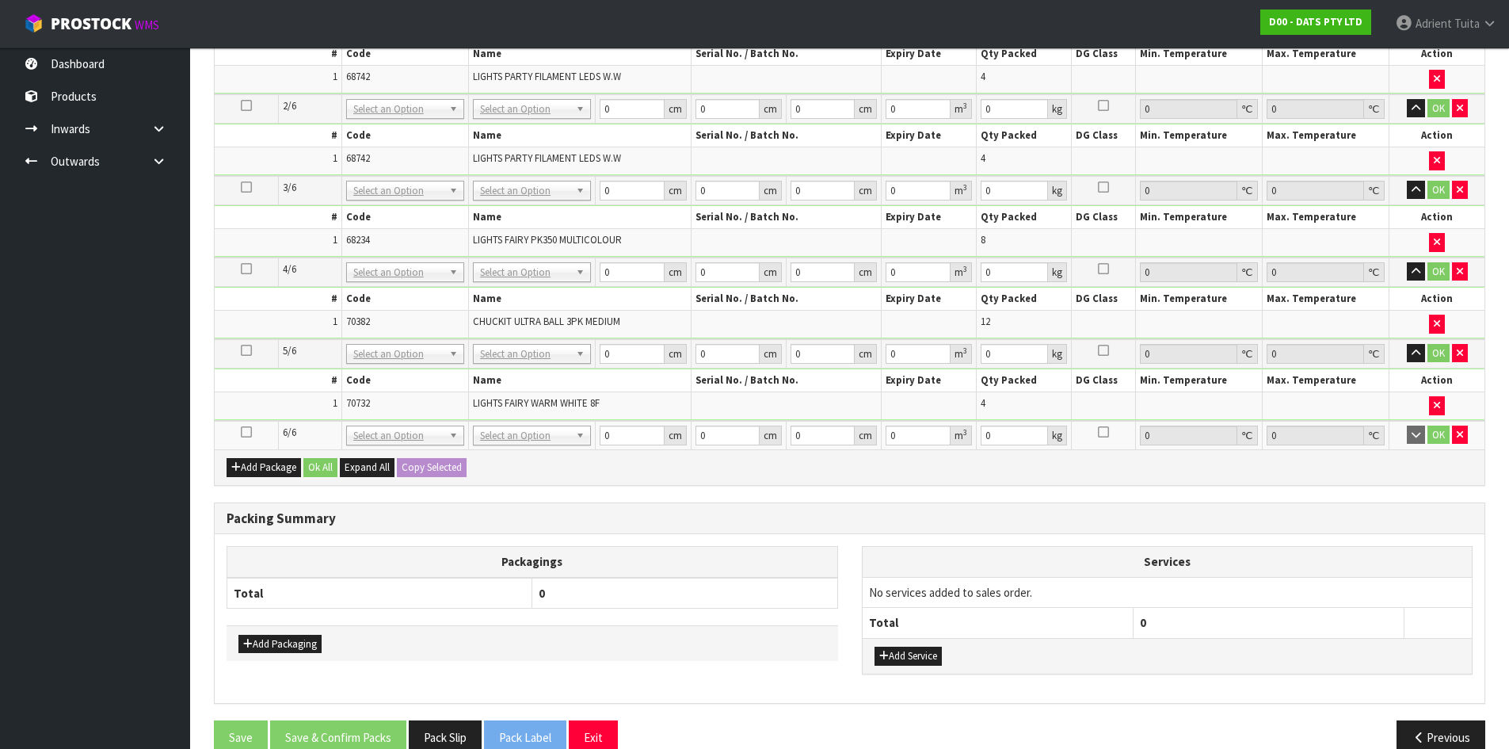
click at [246, 433] on icon at bounding box center [246, 432] width 11 height 1
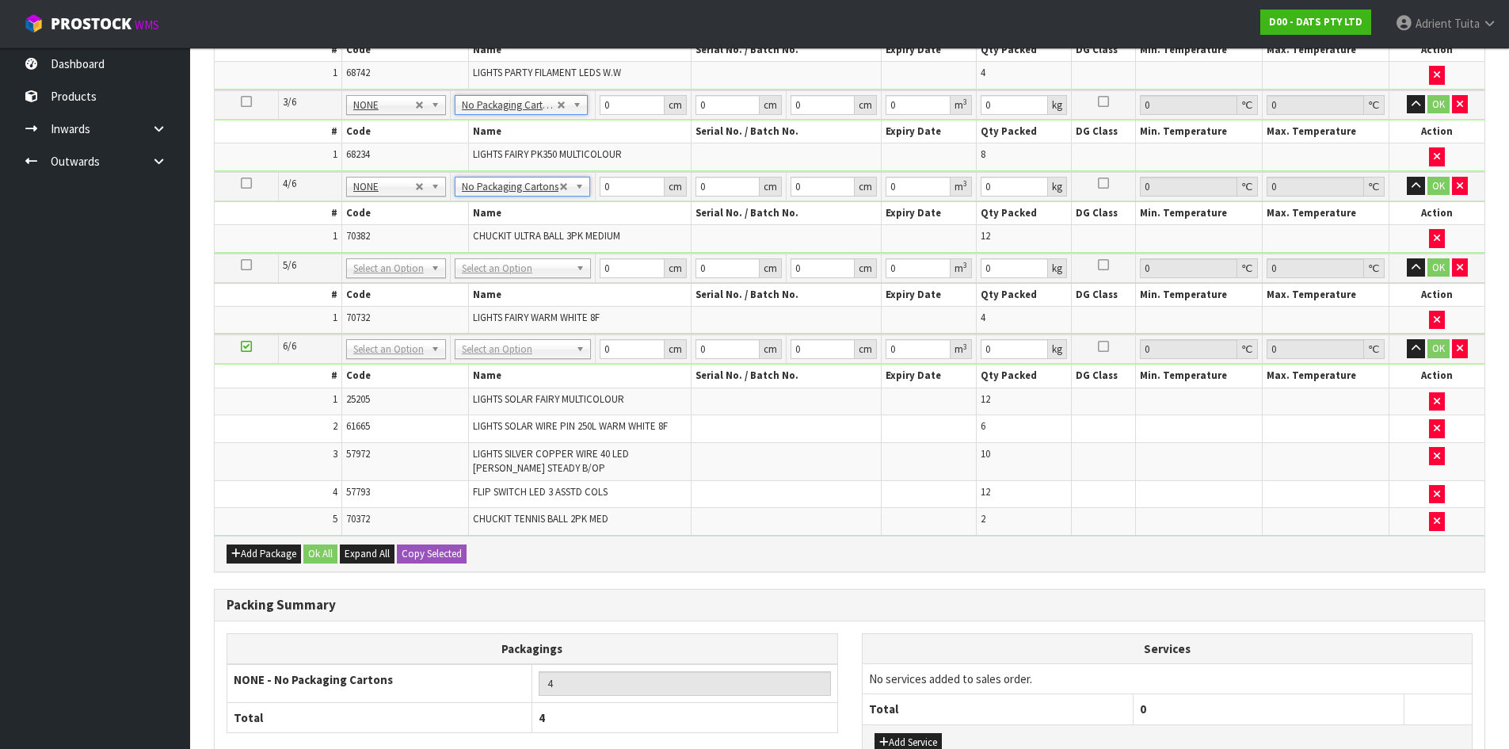
scroll to position [679, 0]
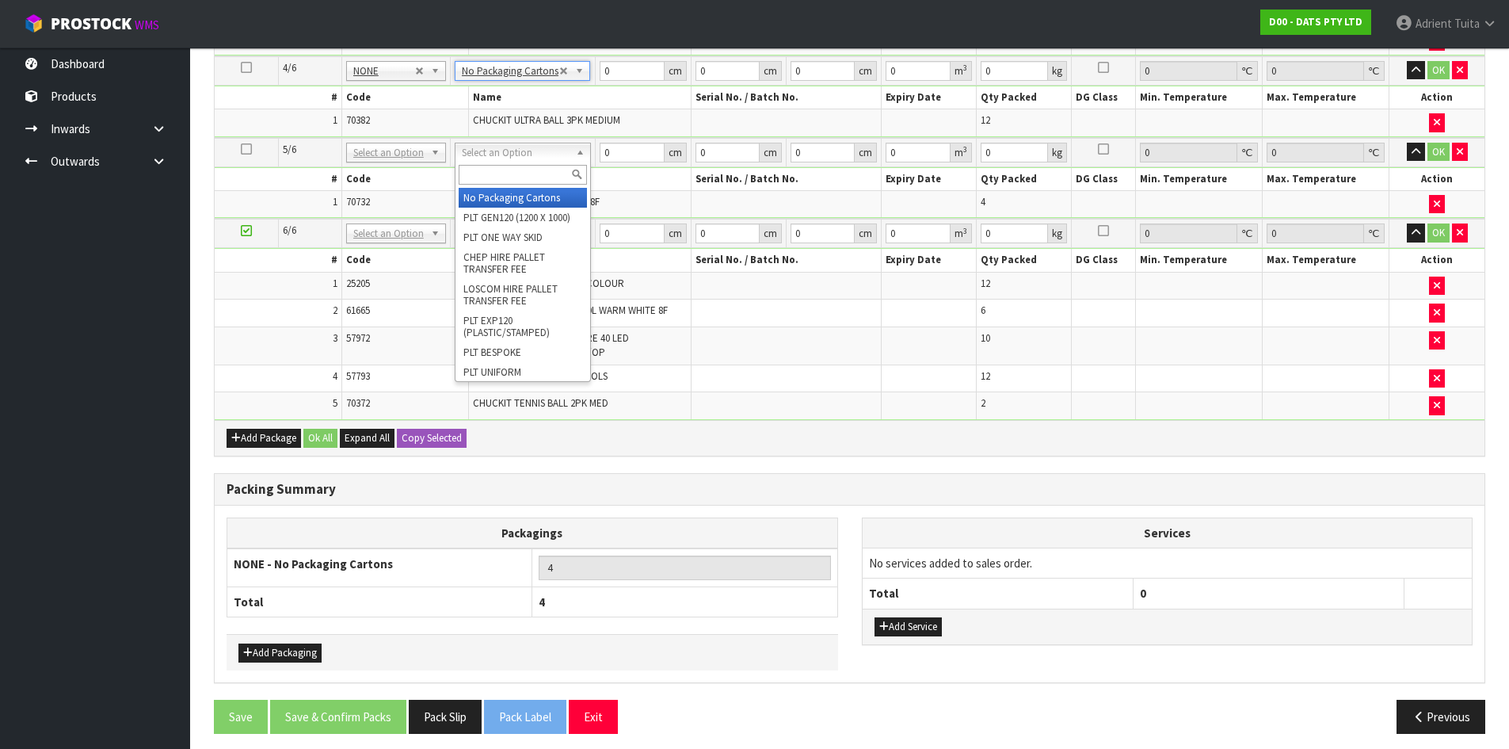
type input "5"
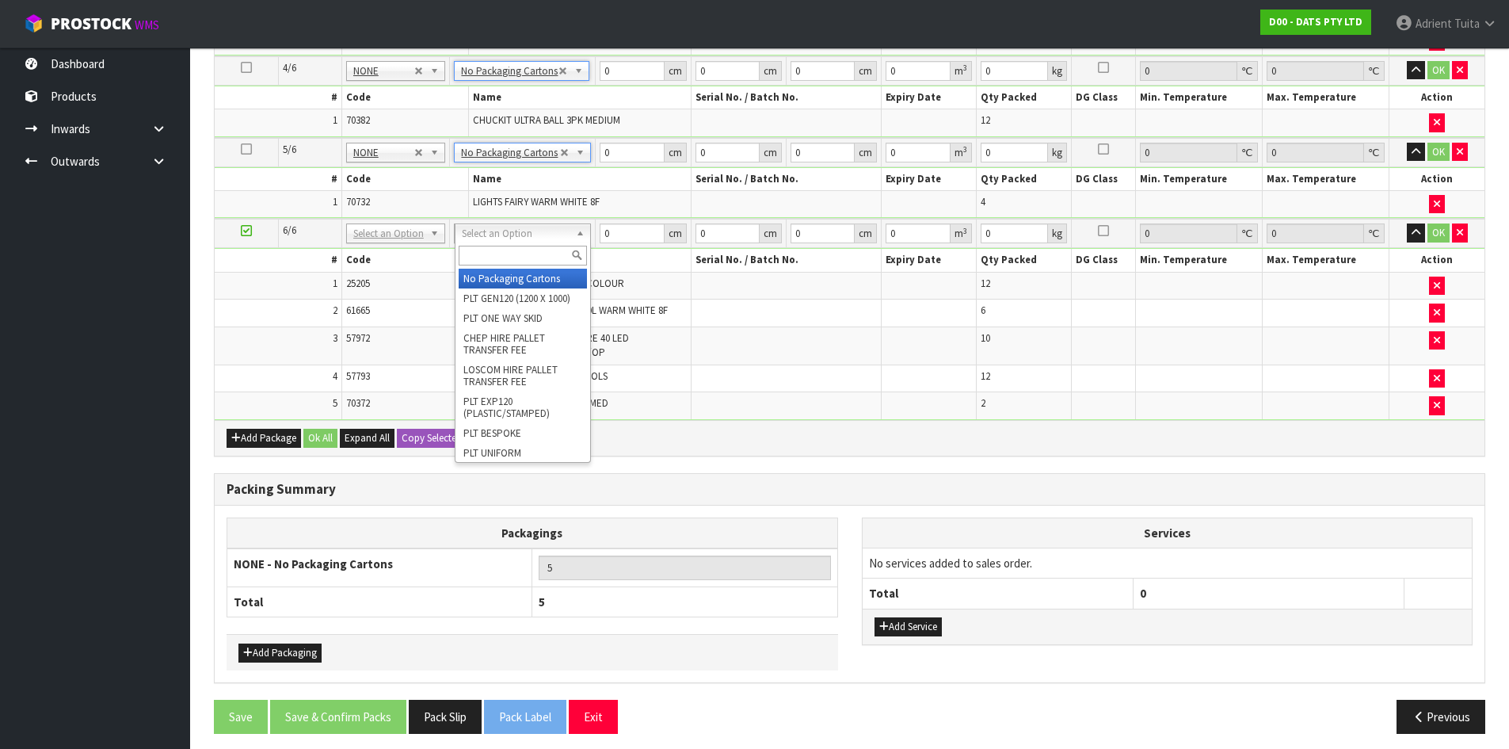
click at [478, 257] on input "text" at bounding box center [523, 256] width 129 height 20
type input "ctn9"
type input "51"
type input "38"
type input "58.5"
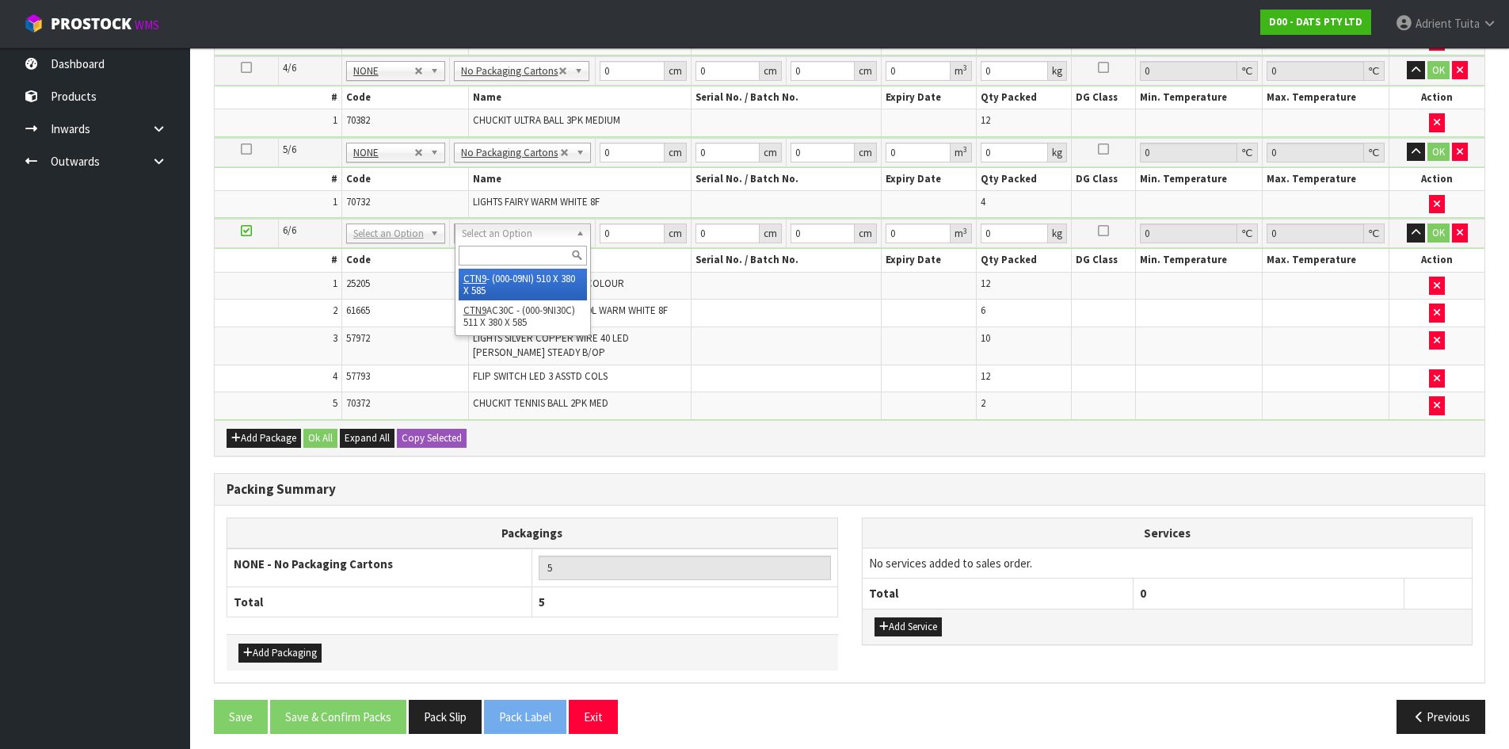
type input "0.113373"
type input "8.74"
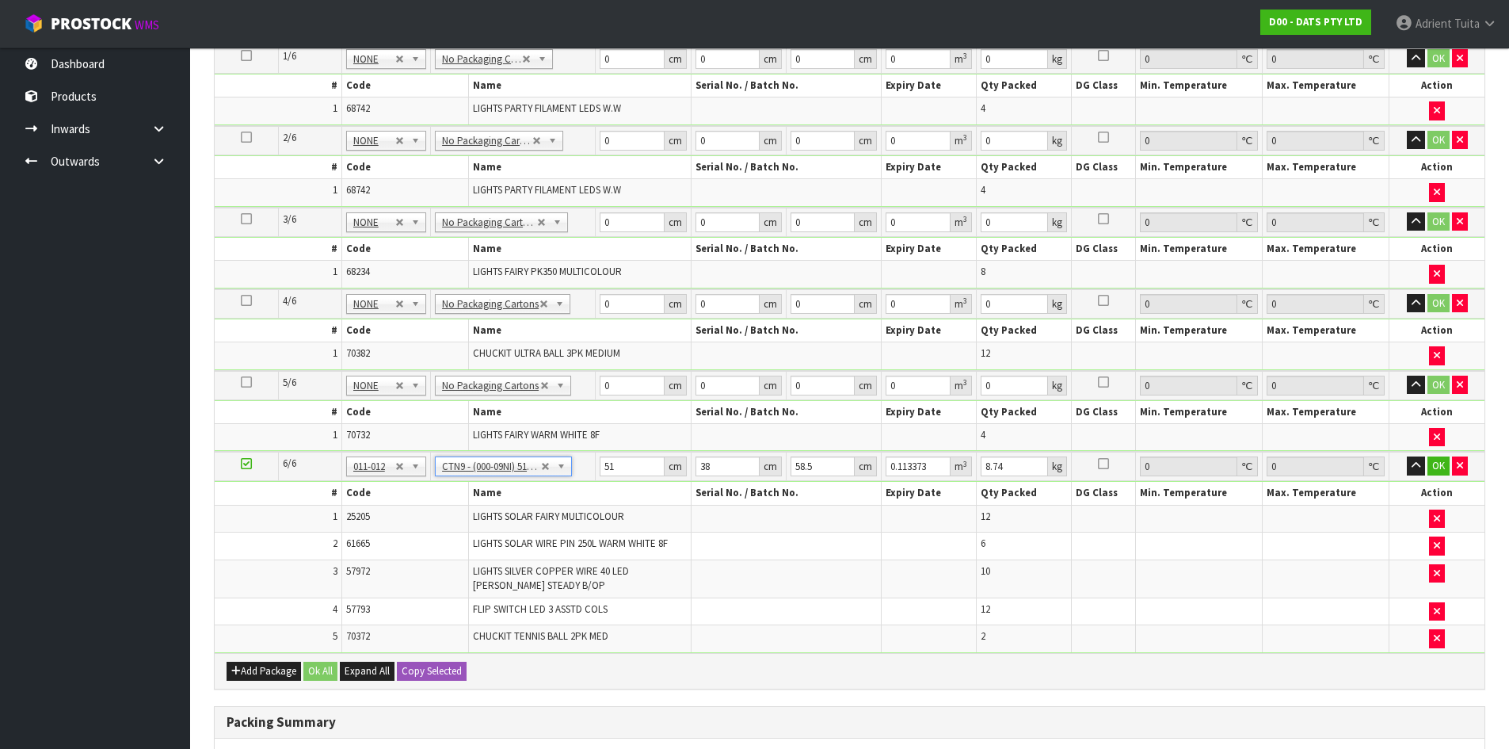
scroll to position [362, 0]
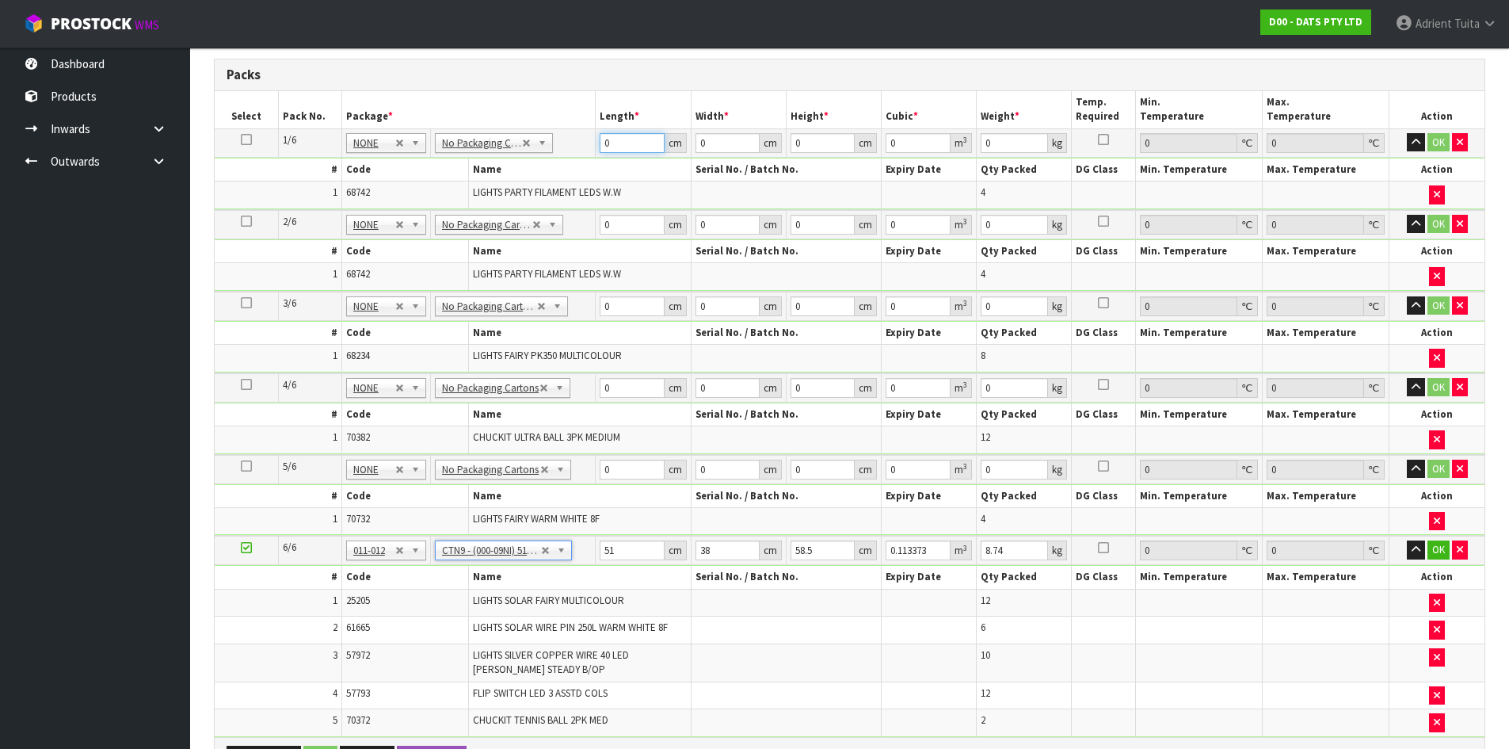
click at [610, 147] on input "0" at bounding box center [632, 143] width 64 height 20
type input "43"
type input "3"
type input "0.005547"
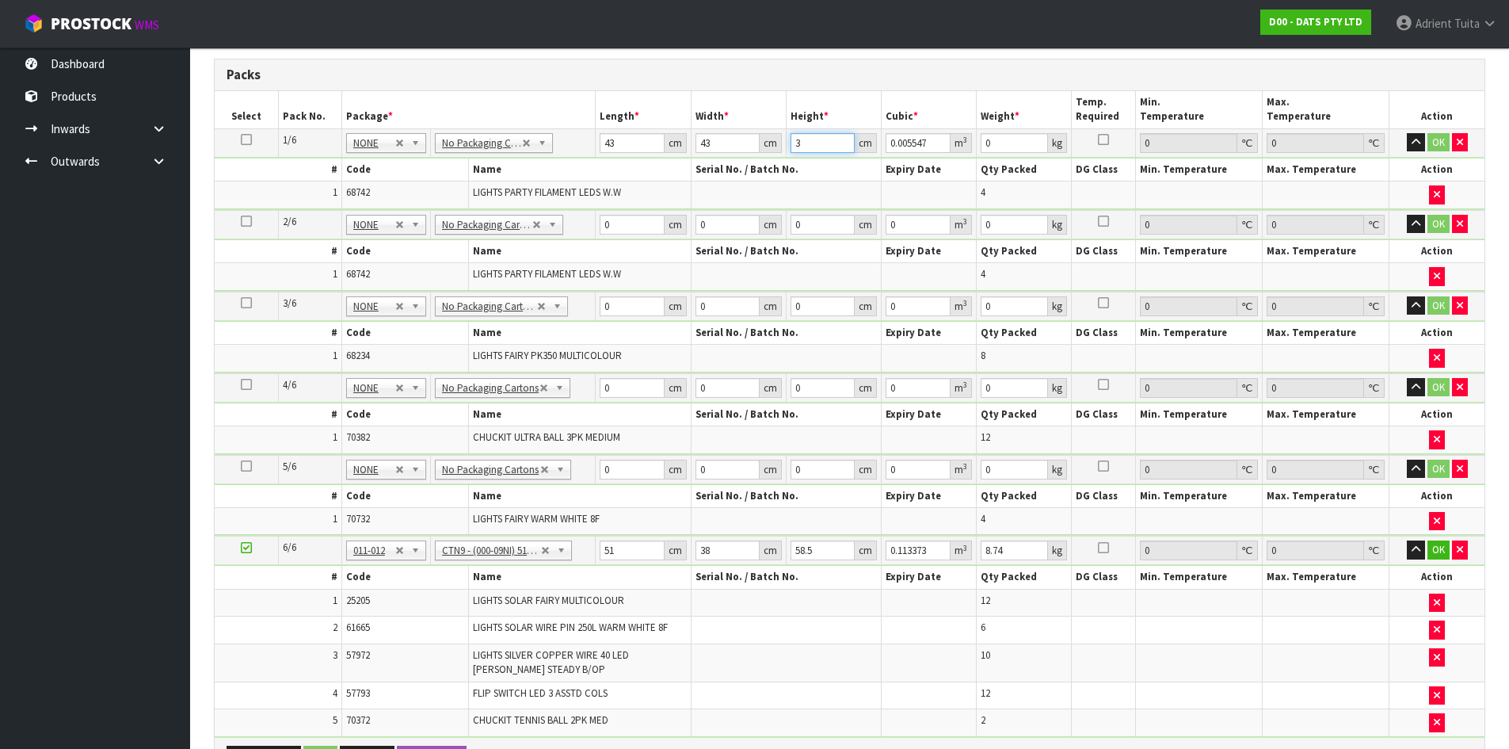
type input "31"
type input "0.057319"
type input "31"
type input "9"
click at [628, 231] on input "0" at bounding box center [632, 225] width 64 height 20
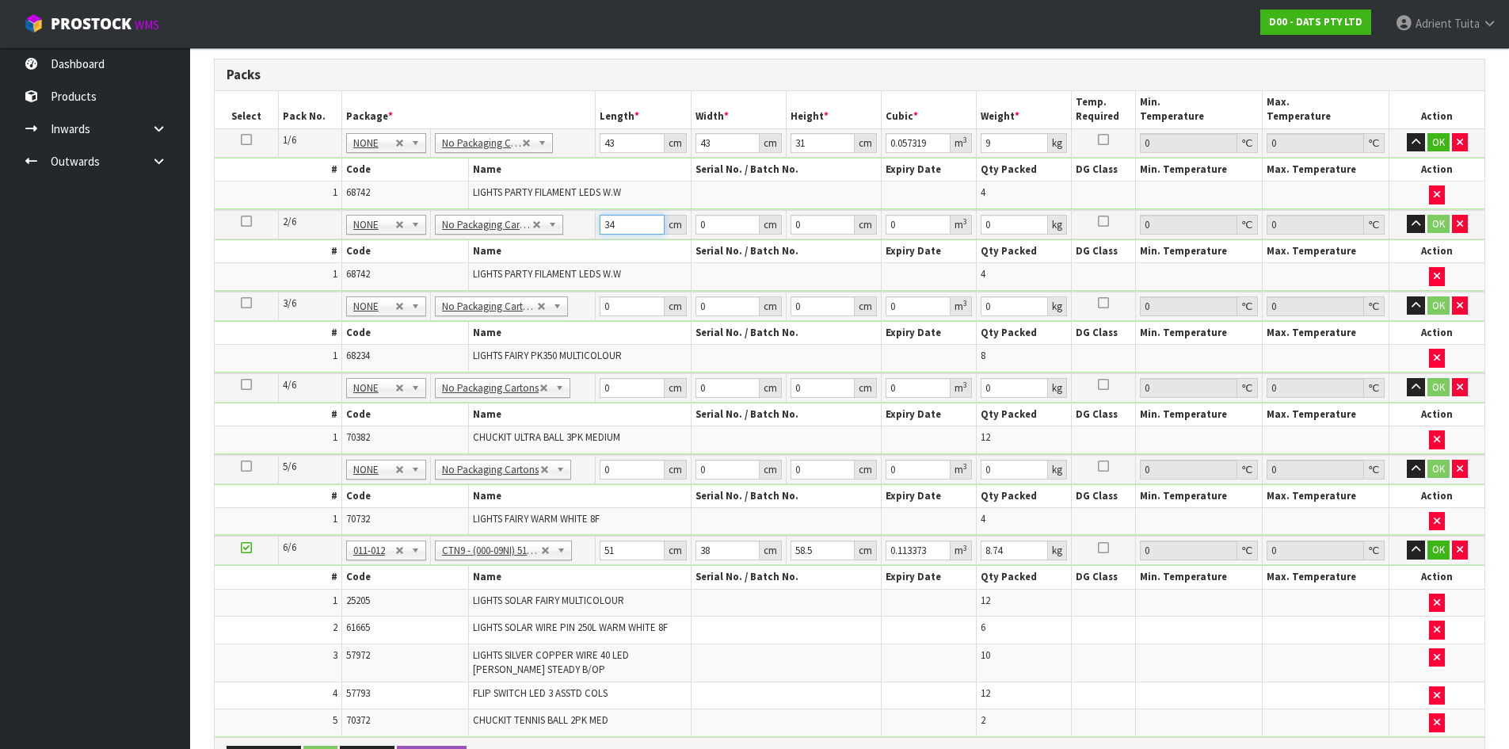
type input "34"
type input "27"
type input "4"
type input "0.003672"
type input "47"
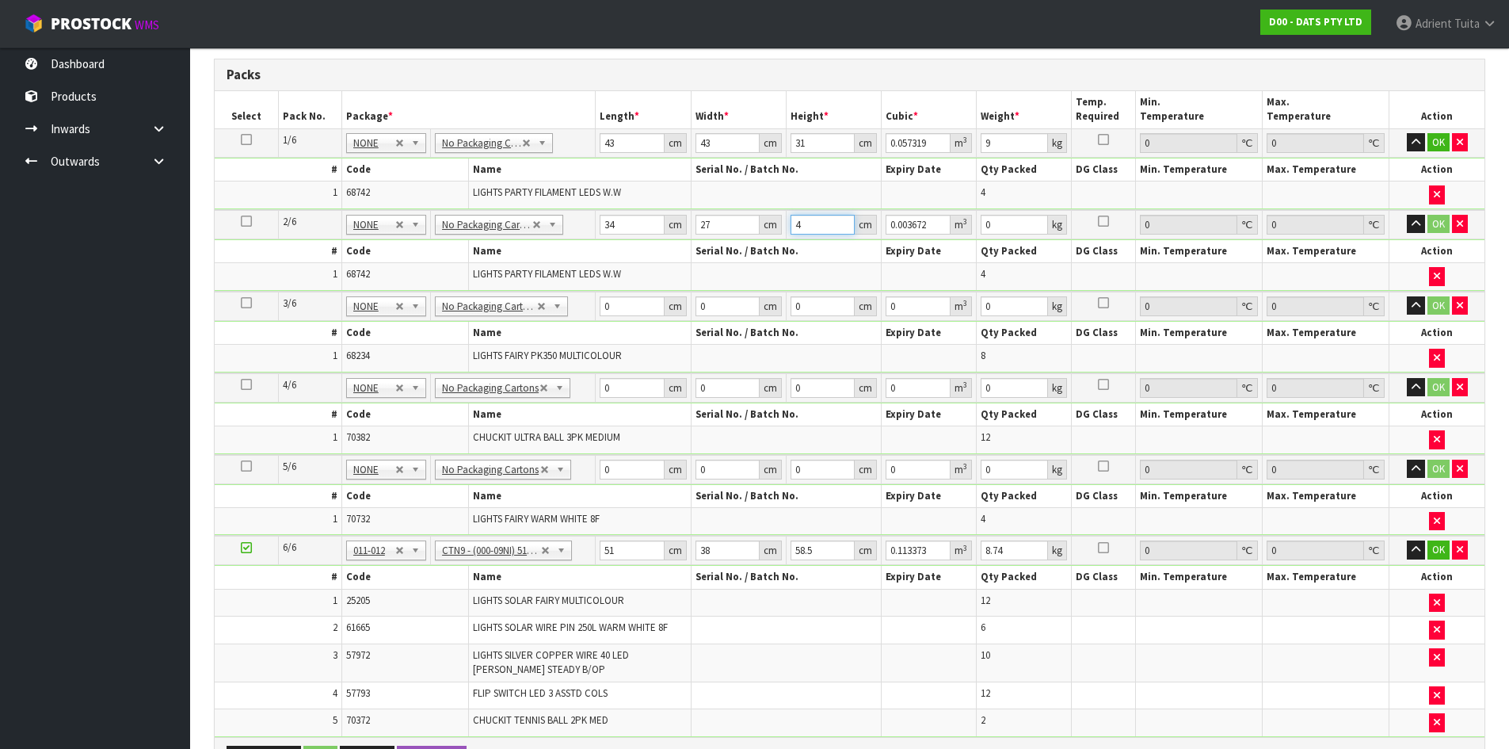
type input "0.043146"
type input "47"
type input "5"
click at [629, 296] on input "0" at bounding box center [632, 306] width 64 height 20
type input "51"
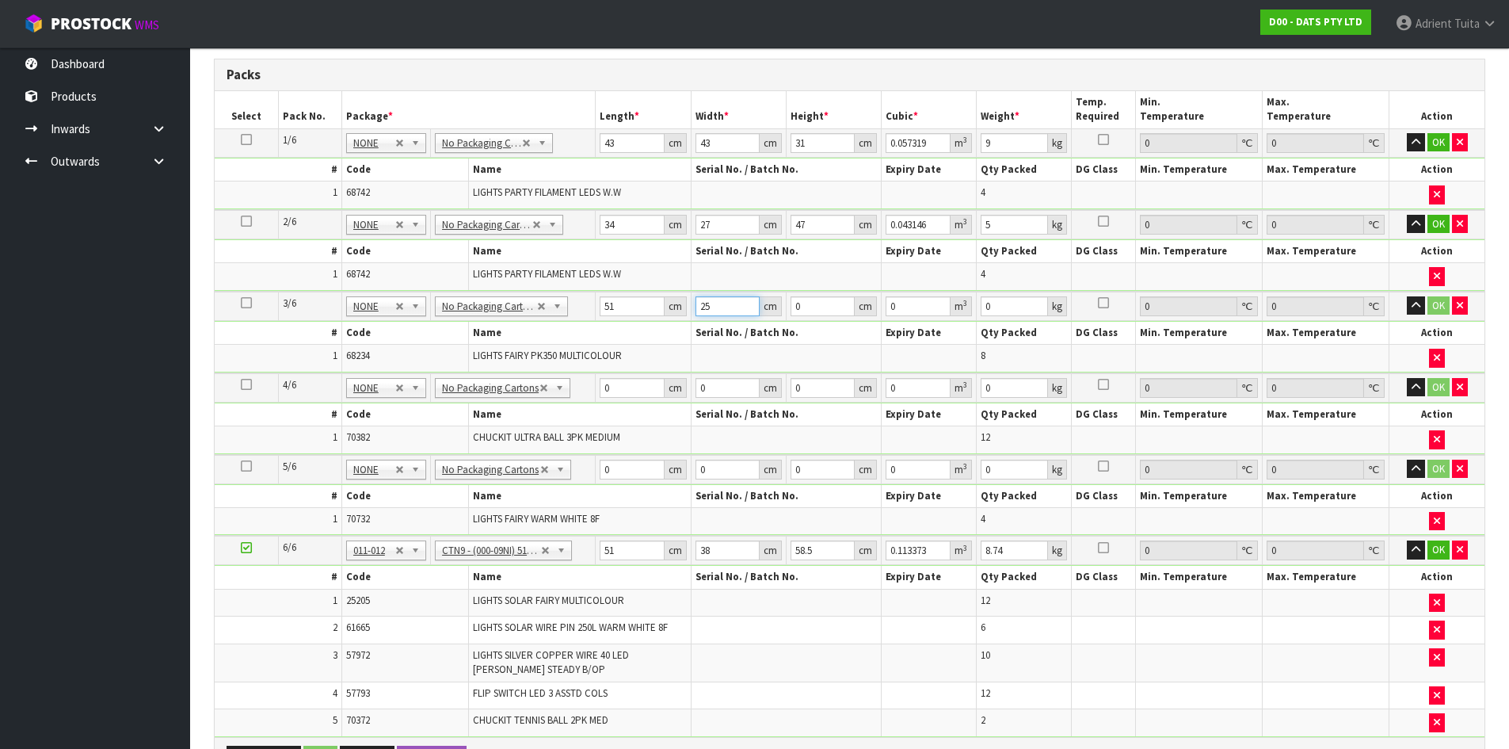
type input "25"
type input "2"
type input "0.00255"
type input "22"
type input "0.02805"
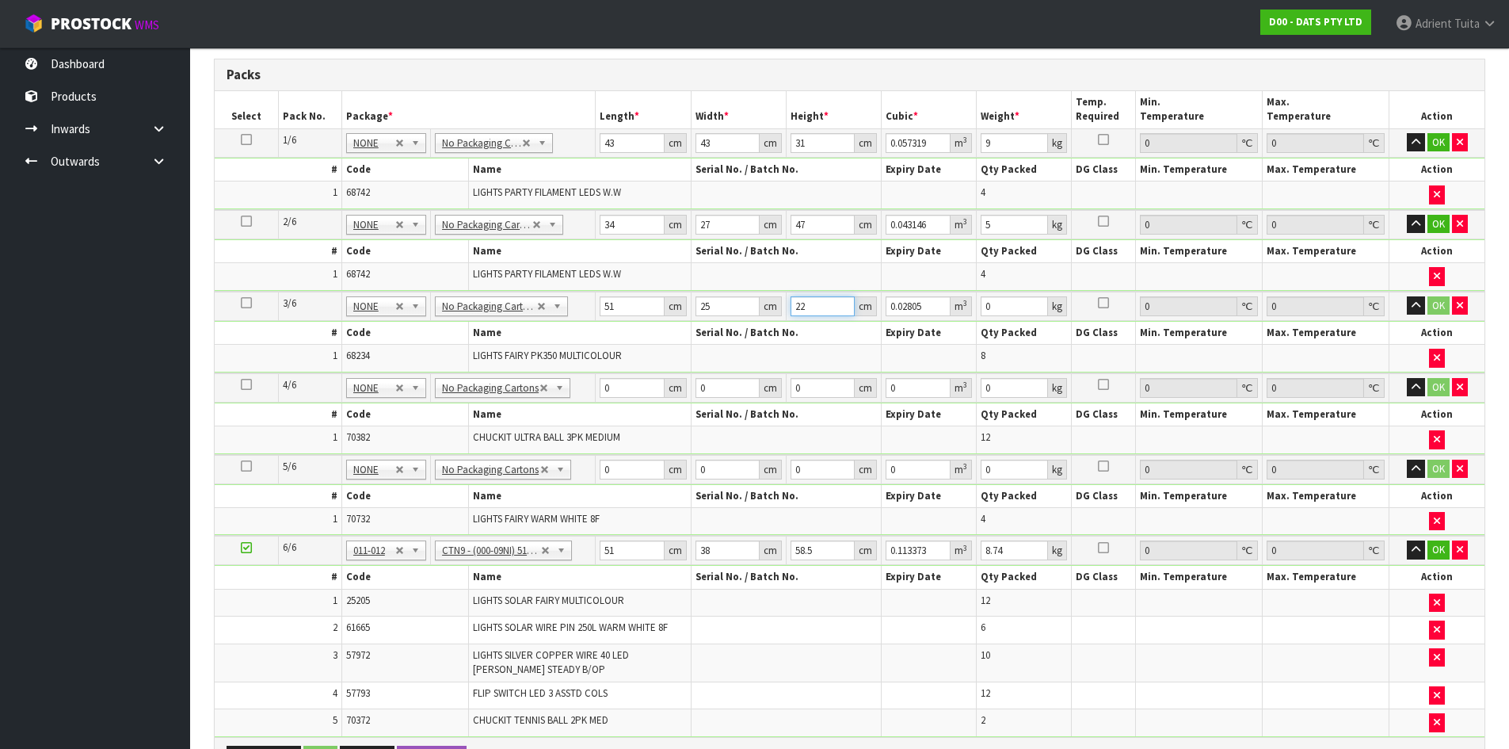
type input "22"
type input "4"
click at [614, 393] on input "0" at bounding box center [632, 388] width 64 height 20
click at [596, 222] on td "34 cm" at bounding box center [643, 224] width 95 height 29
click at [610, 224] on input "34" at bounding box center [632, 225] width 64 height 20
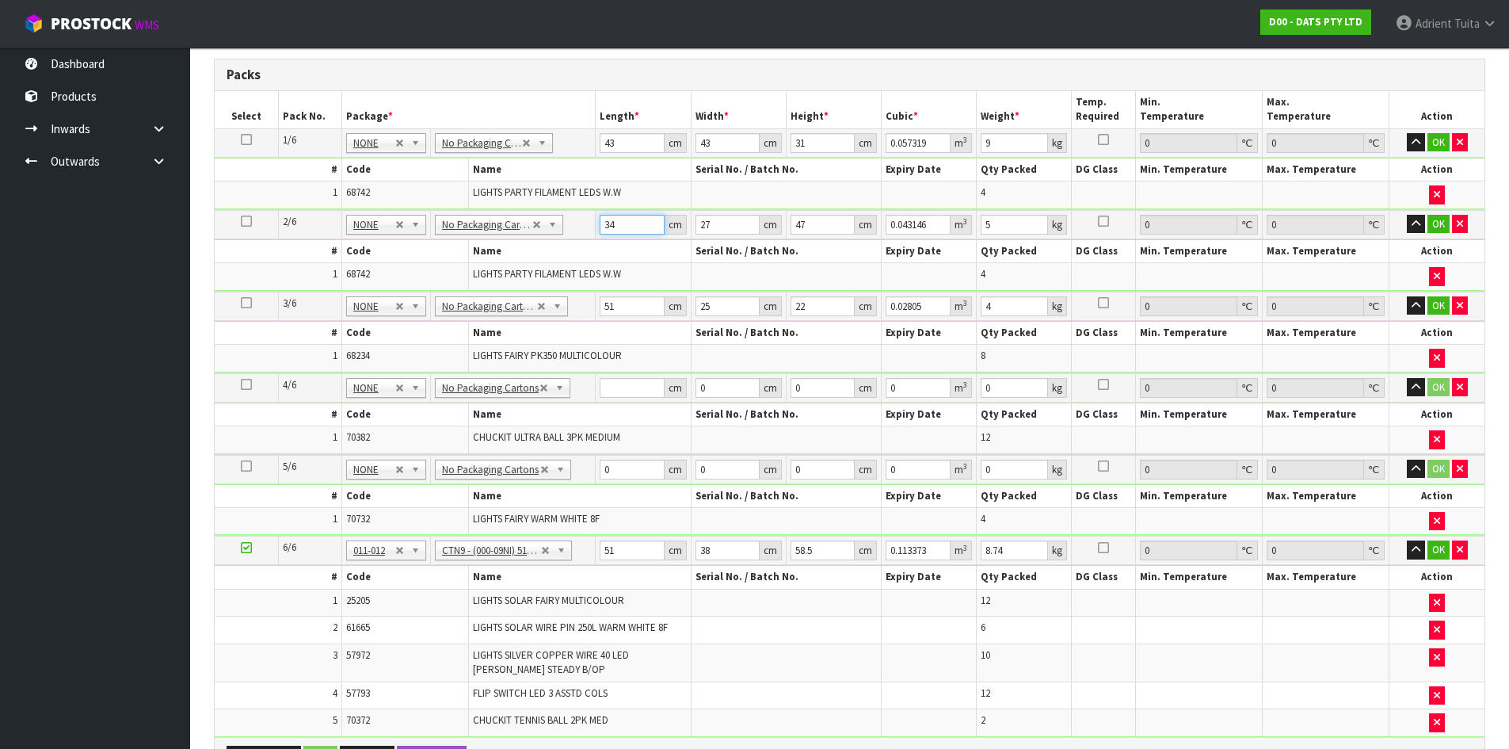
click at [610, 225] on input "34" at bounding box center [632, 225] width 64 height 20
type input "4"
type input "0.005076"
type input "43"
type input "0.054567"
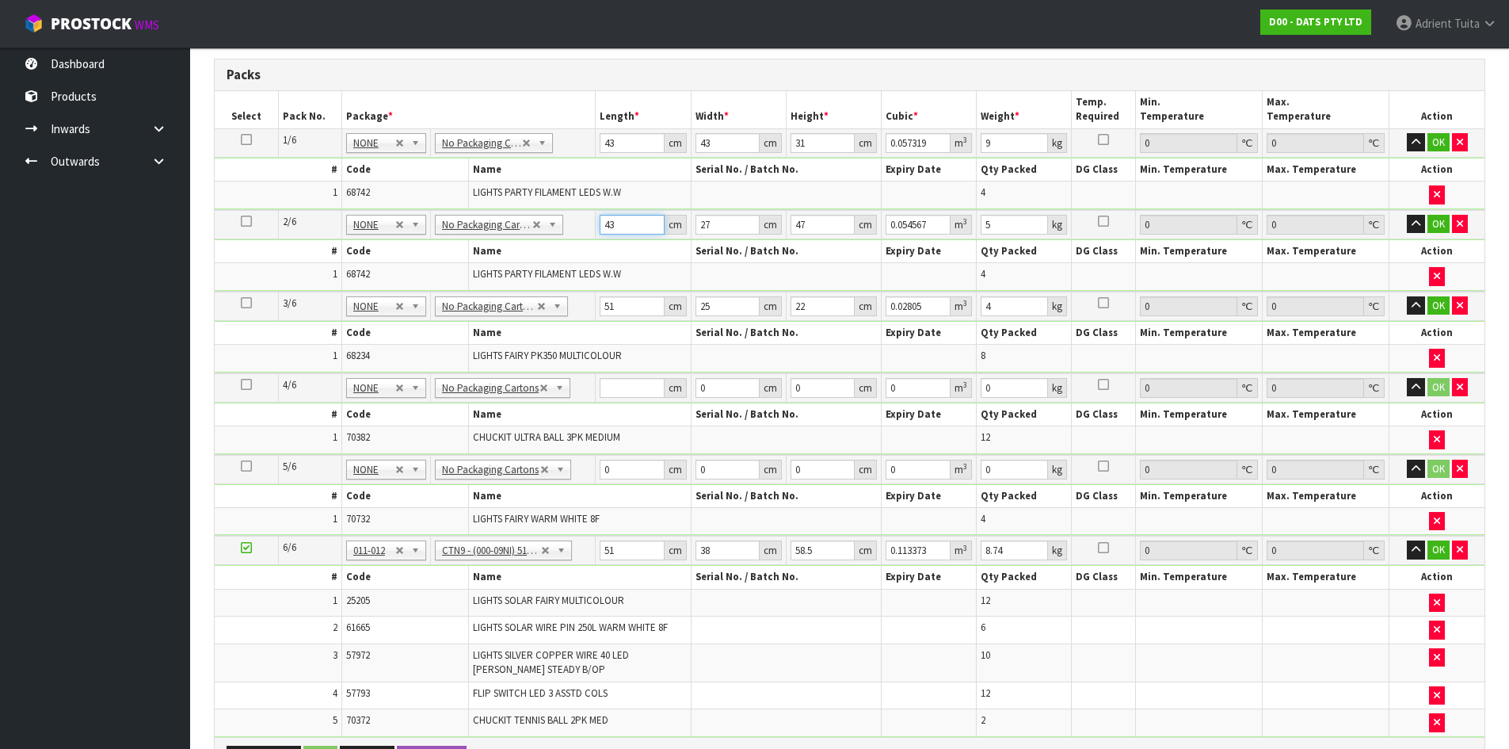
type input "43"
type input "4"
type input "0.008084"
type input "43"
type input "0.086903"
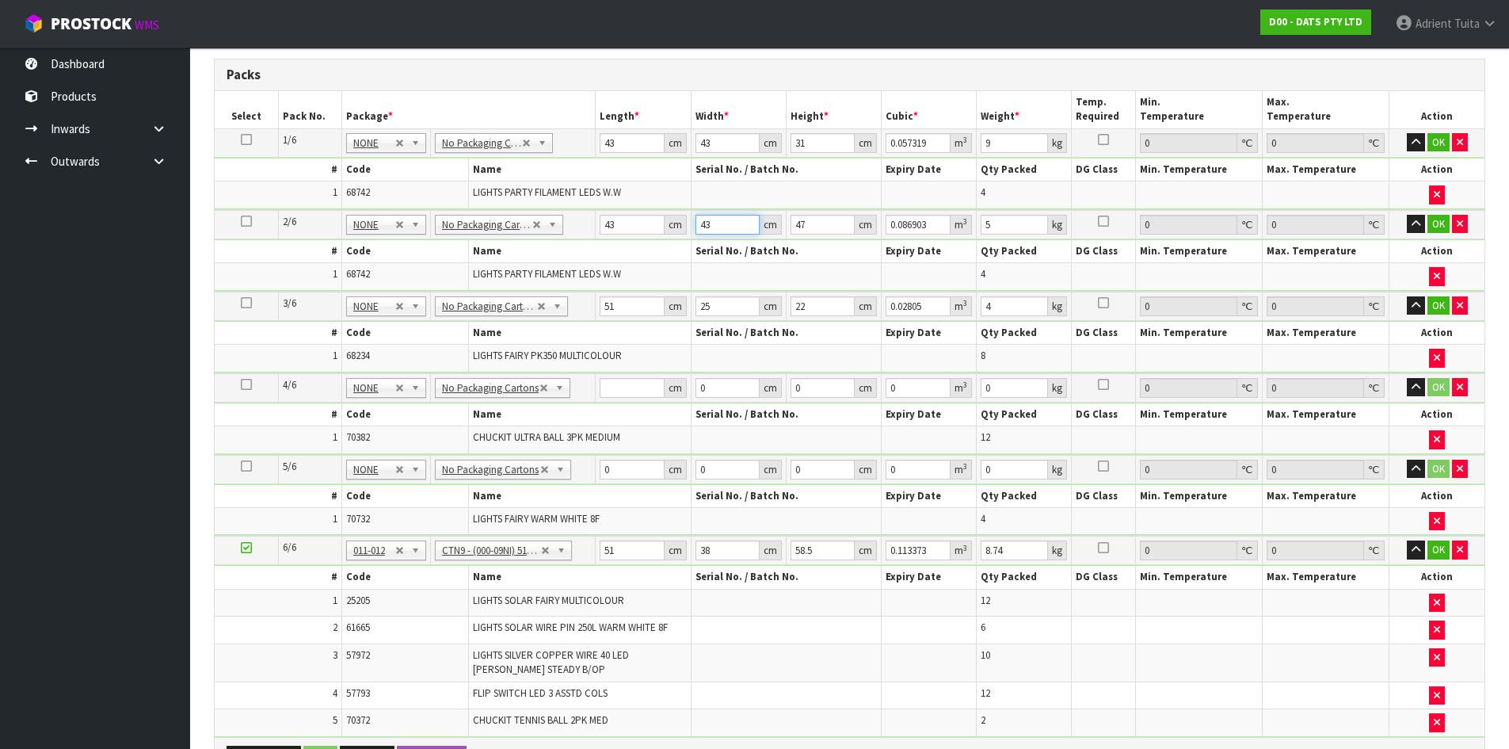
type input "43"
type input "3"
type input "0.005547"
type input "31"
type input "0.057319"
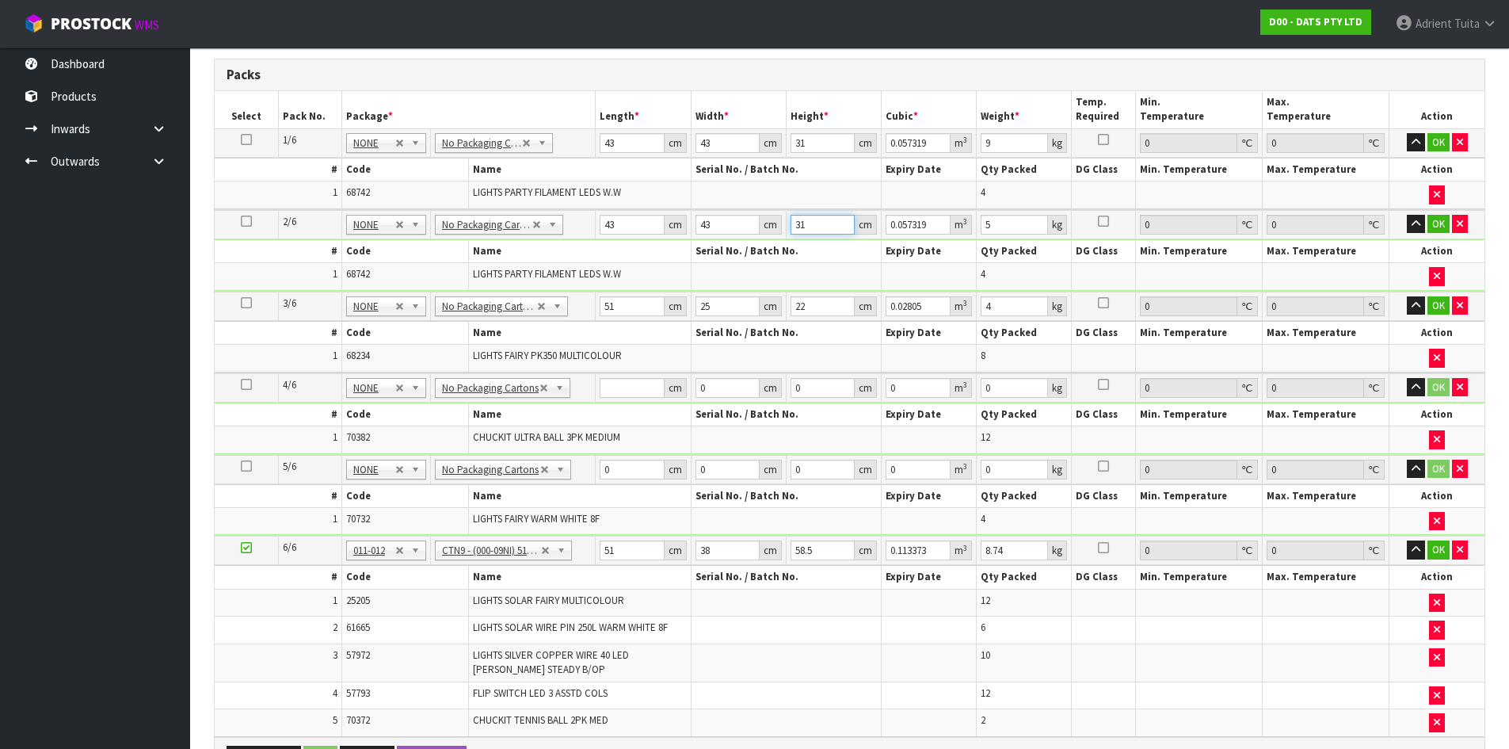
type input "31"
type input "9"
click at [607, 305] on input "51" at bounding box center [632, 306] width 64 height 20
click at [1439, 151] on td "OK" at bounding box center [1436, 142] width 95 height 29
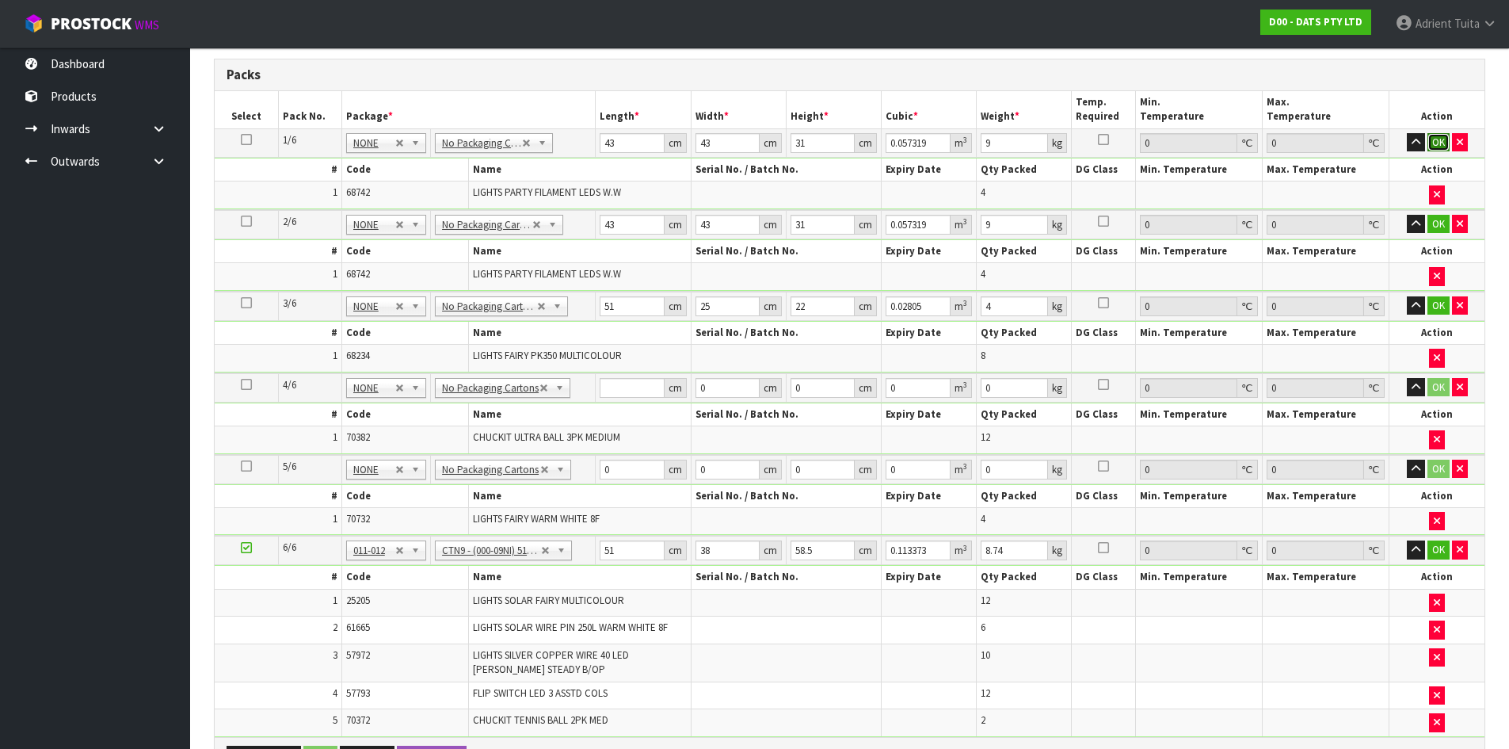
click at [1437, 147] on button "OK" at bounding box center [1438, 142] width 22 height 19
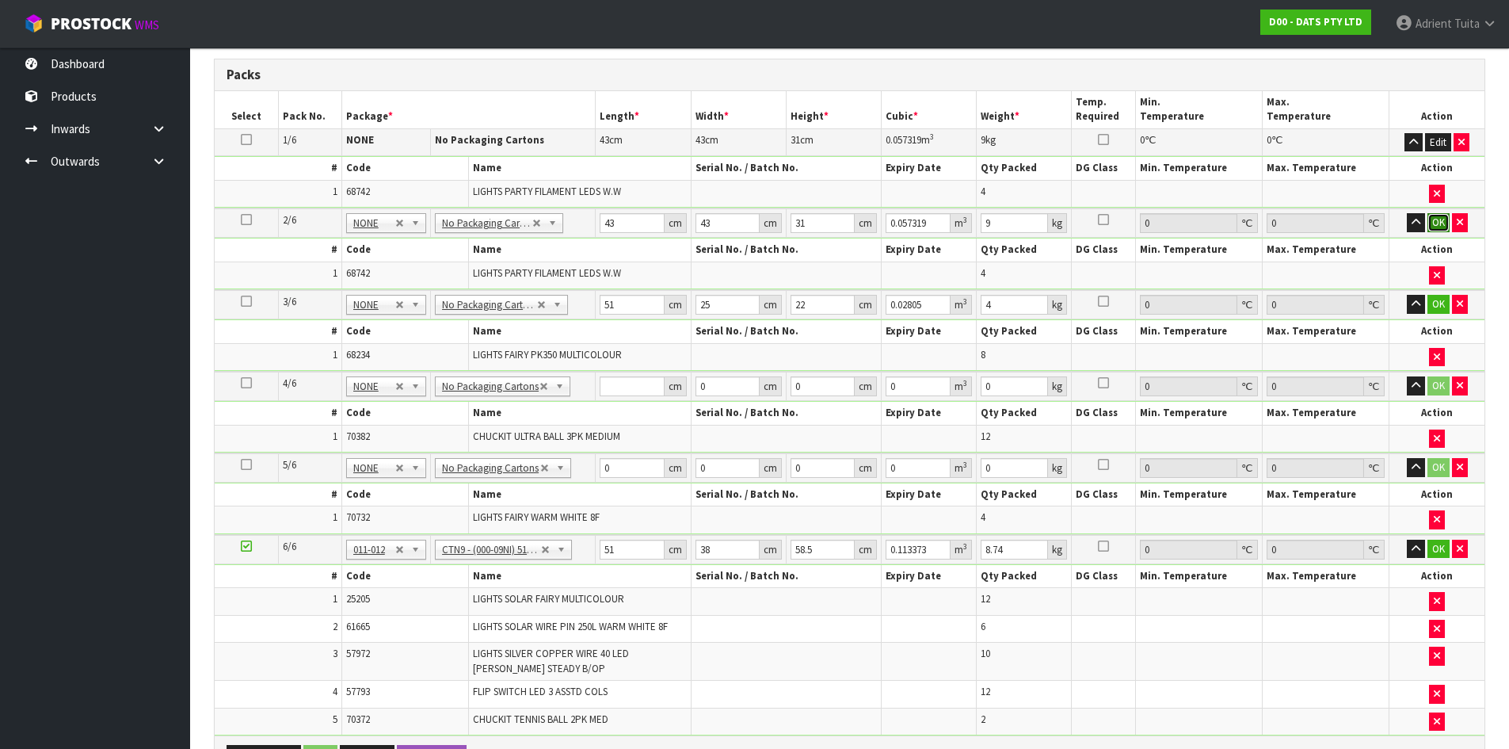
click at [1440, 229] on button "OK" at bounding box center [1438, 222] width 22 height 19
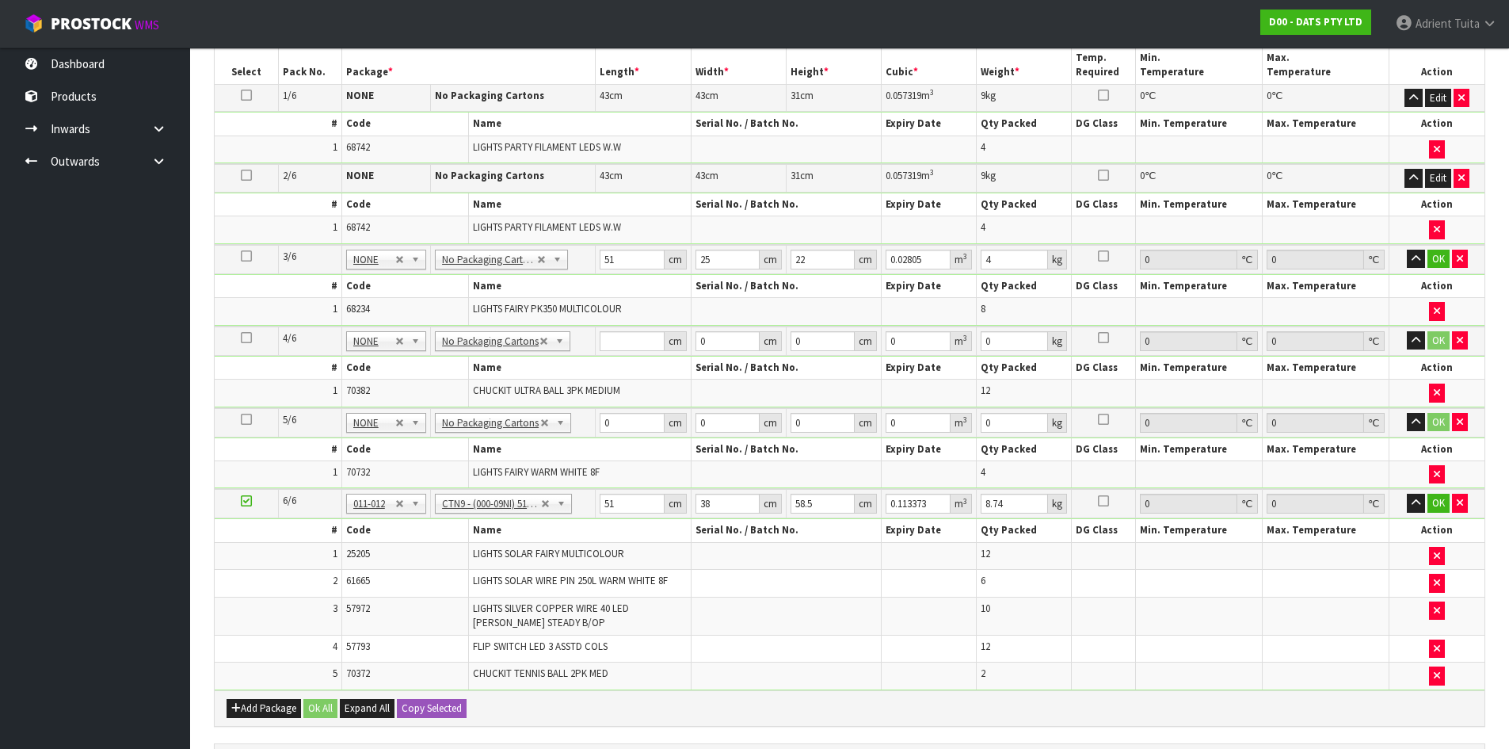
scroll to position [520, 0]
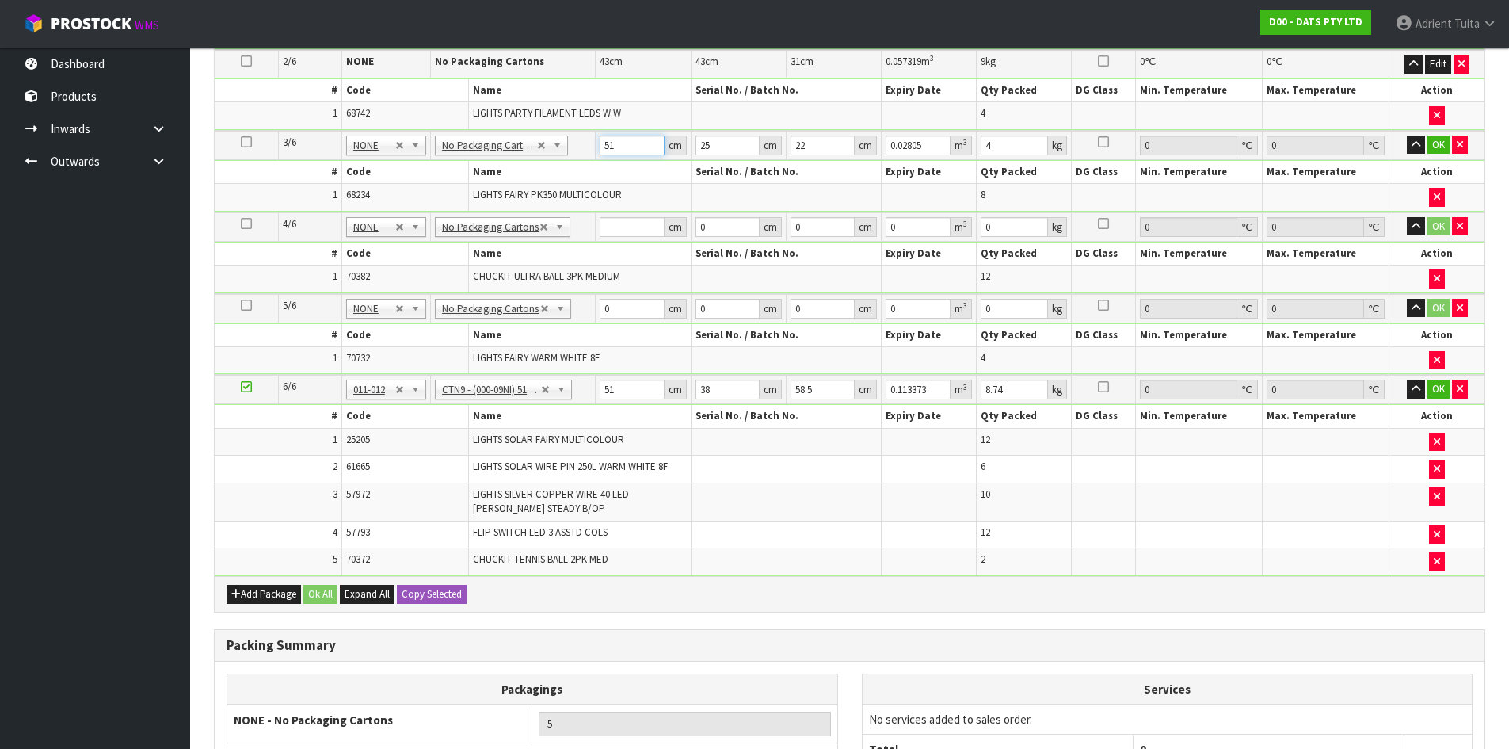
click at [606, 141] on input "51" at bounding box center [632, 145] width 64 height 20
click at [605, 140] on input "51" at bounding box center [632, 145] width 64 height 20
click at [1435, 137] on button "OK" at bounding box center [1438, 144] width 22 height 19
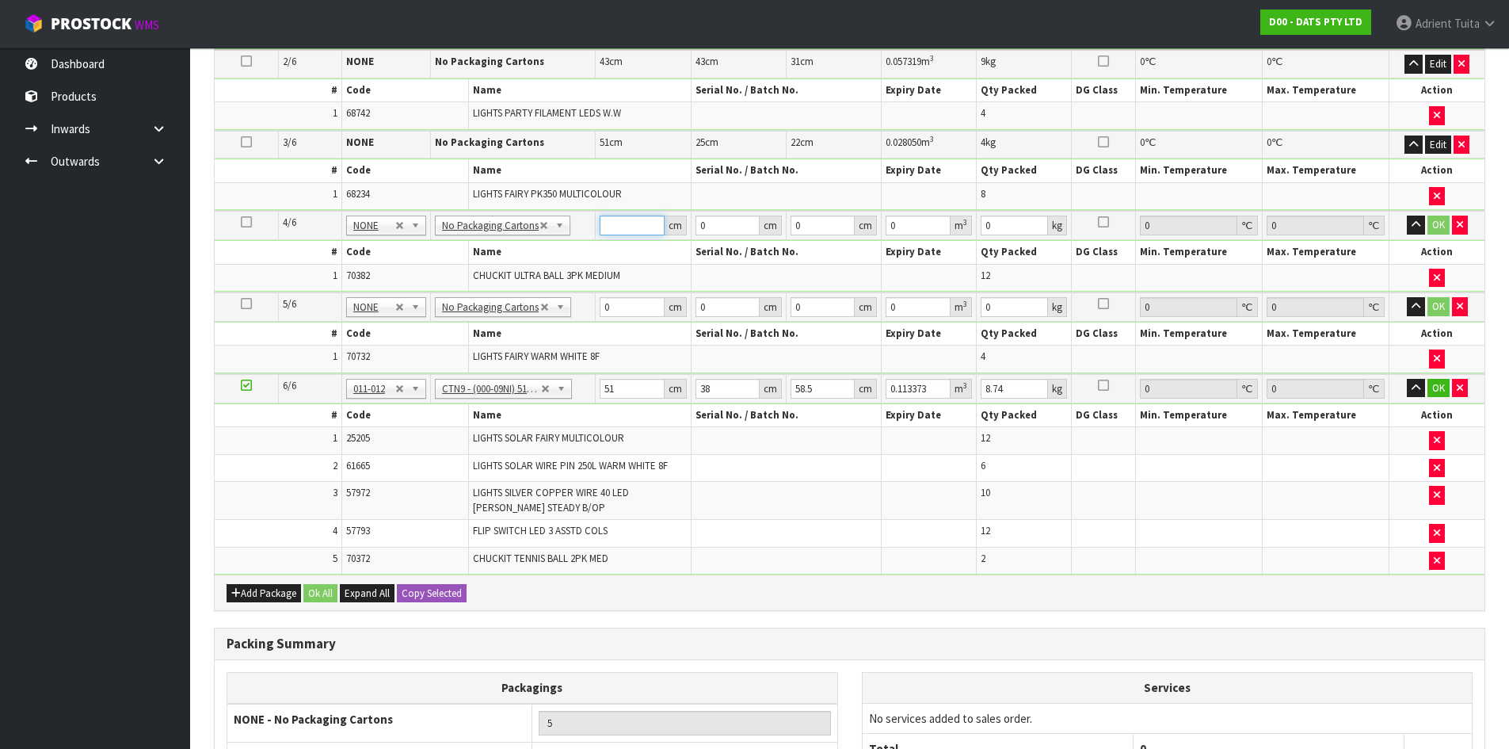
click at [631, 227] on input "number" at bounding box center [632, 225] width 64 height 20
click at [1435, 143] on button "Edit" at bounding box center [1438, 144] width 26 height 19
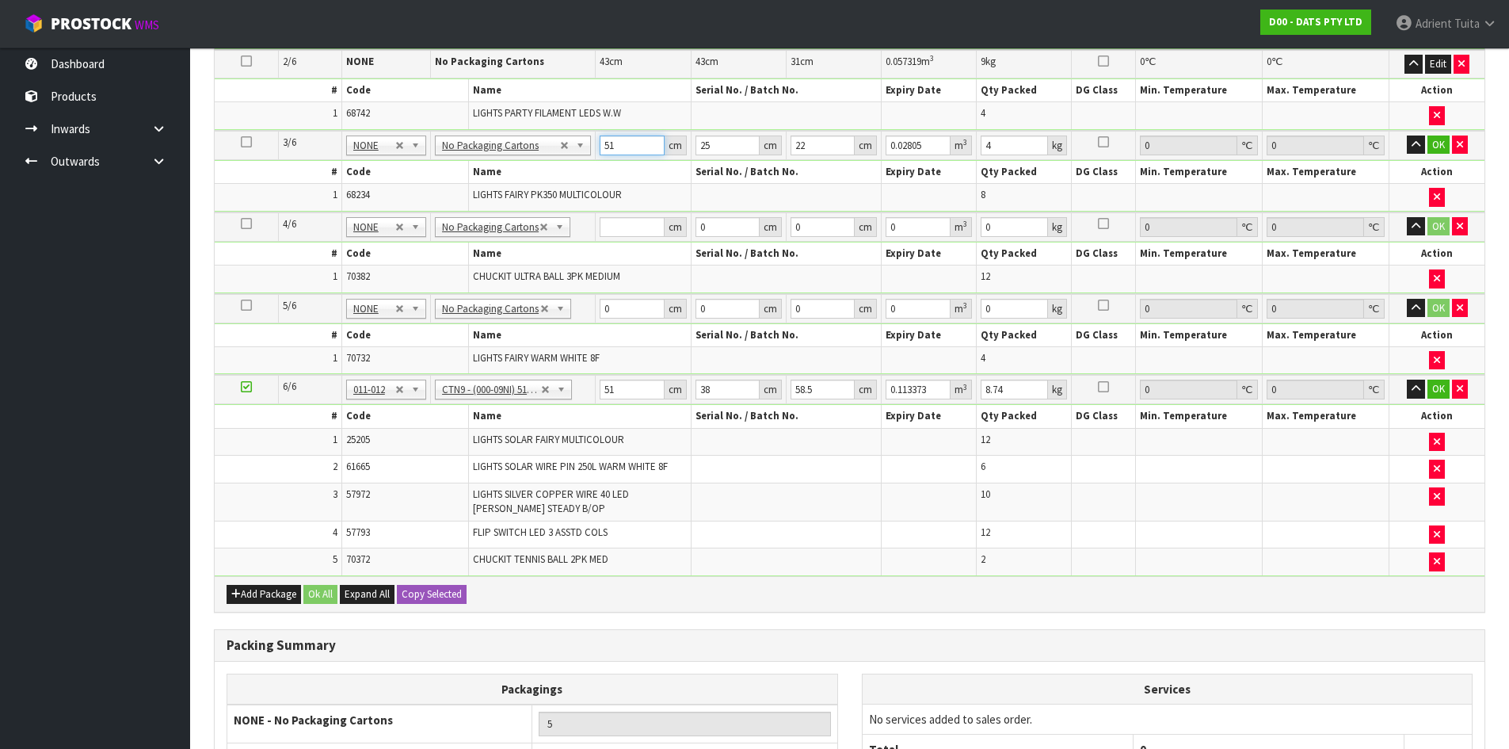
click at [608, 145] on input "51" at bounding box center [632, 145] width 64 height 20
type input "3"
type input "0.00165"
type input "34"
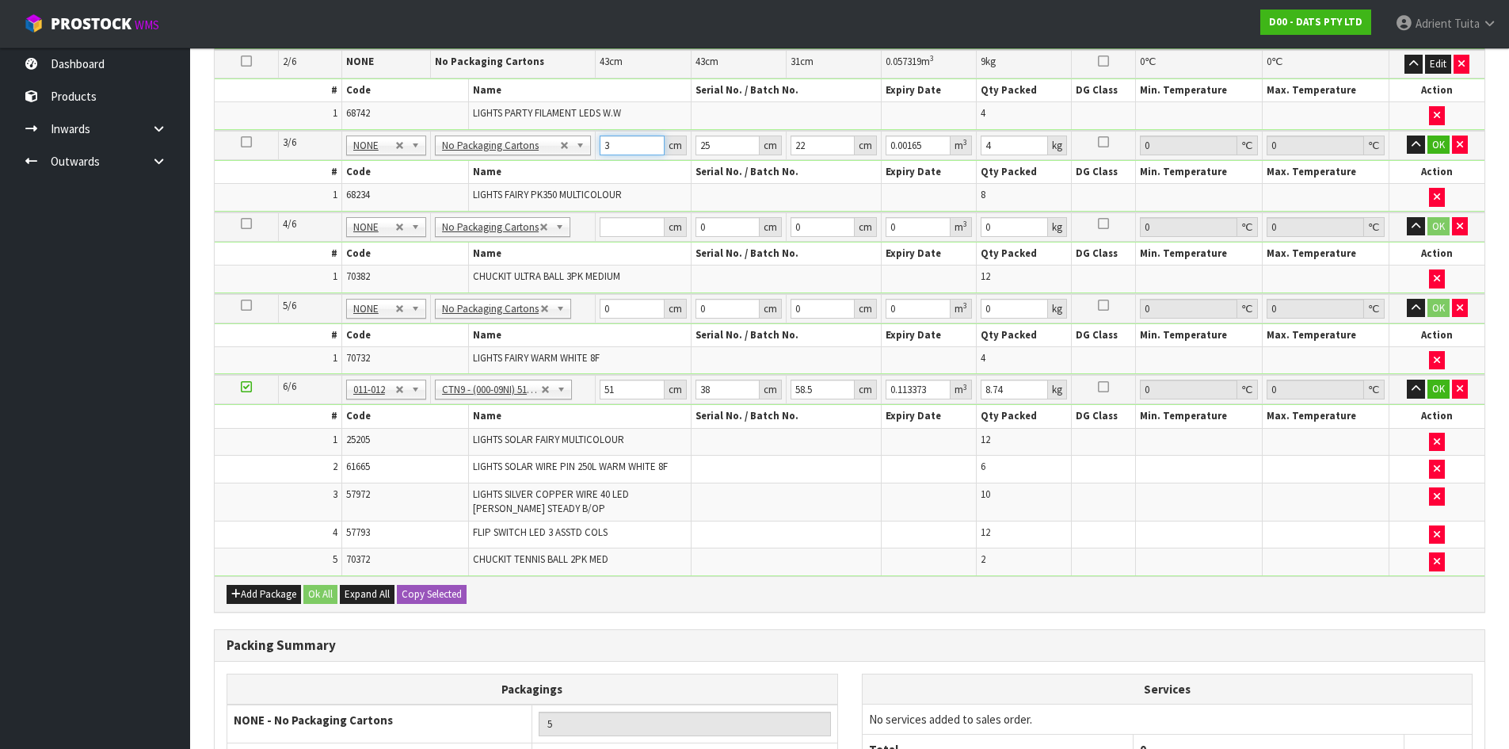
type input "0.0187"
type input "34"
type input "2"
type input "0.001496"
type input "27"
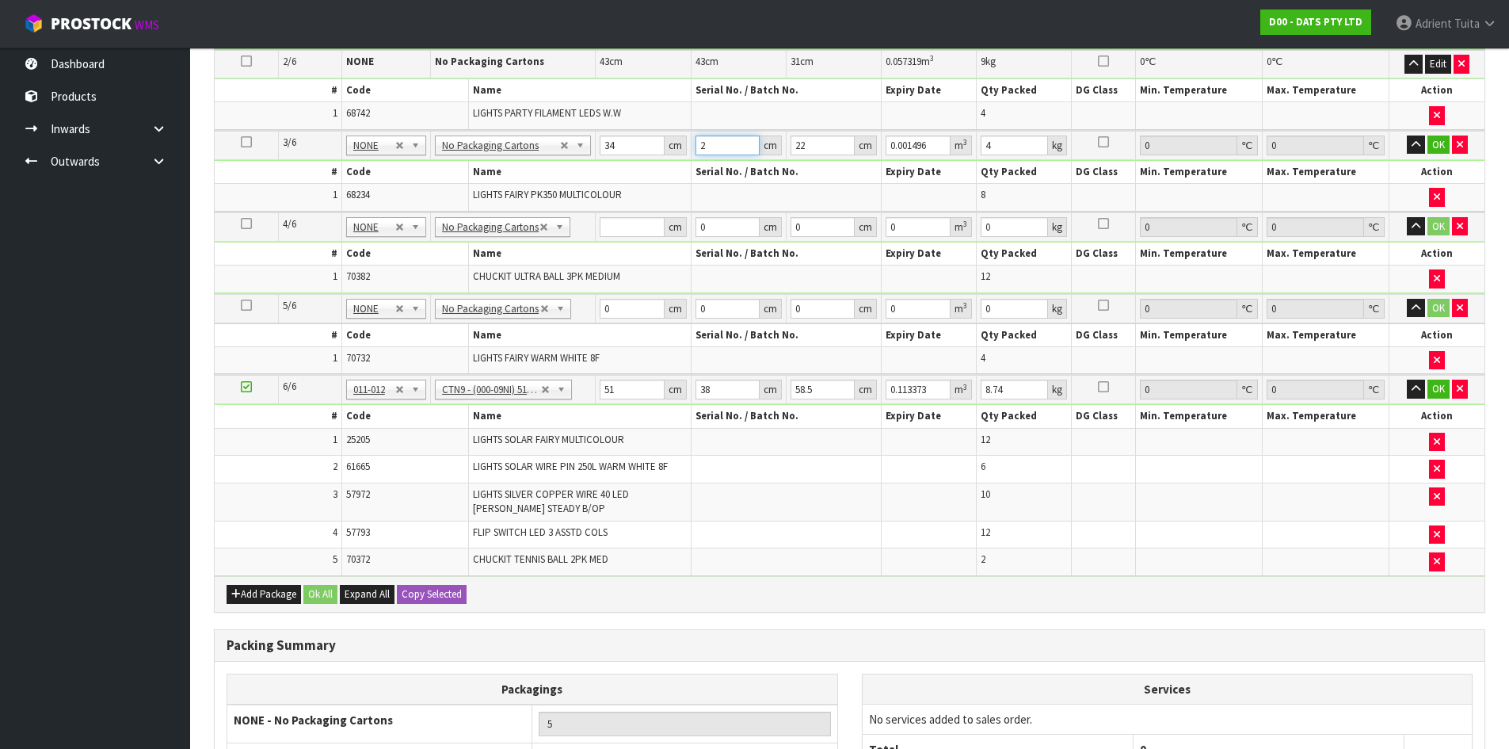
type input "0.020196"
type input "27"
type input "4"
type input "0.003672"
type input "47"
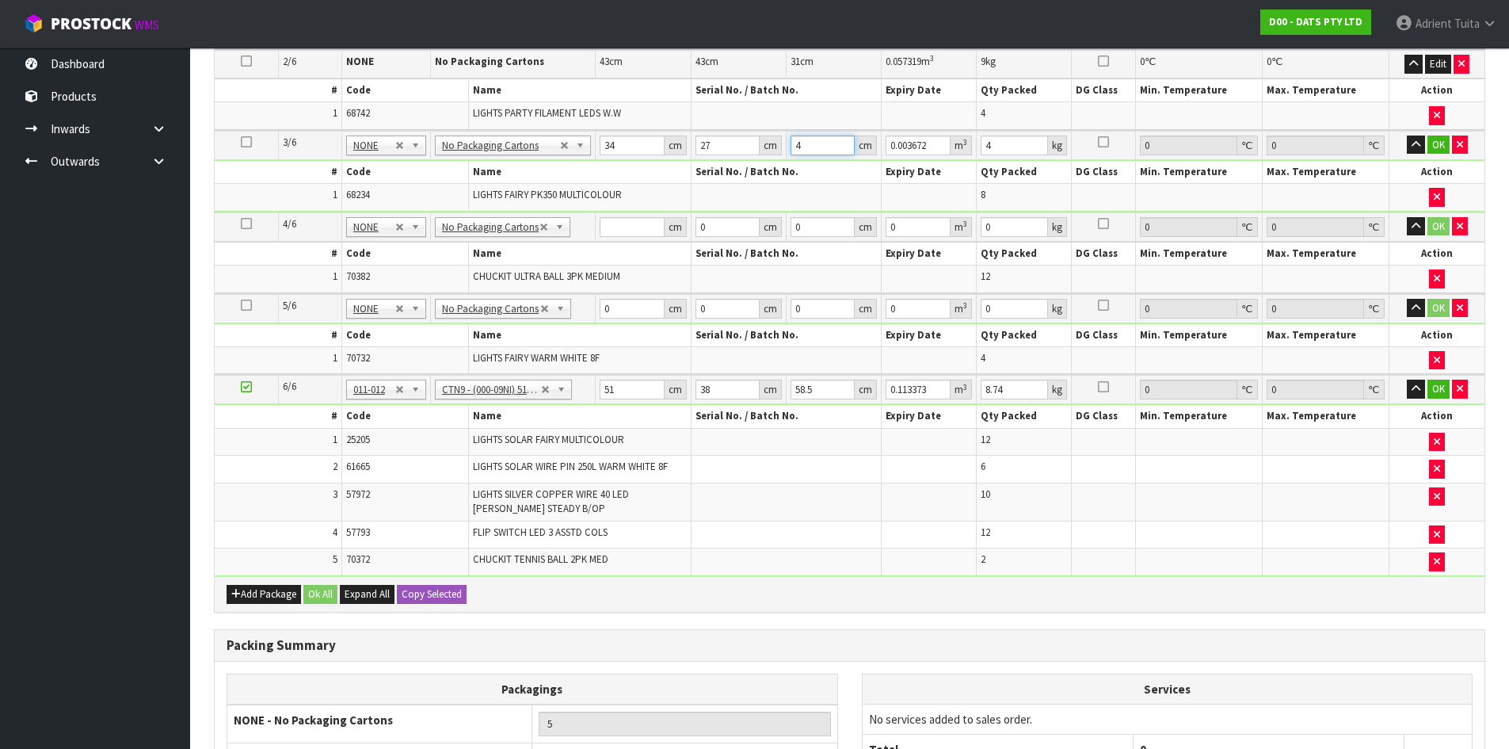
type input "0.043146"
type input "47"
type input "5"
click at [1434, 139] on button "OK" at bounding box center [1438, 144] width 22 height 19
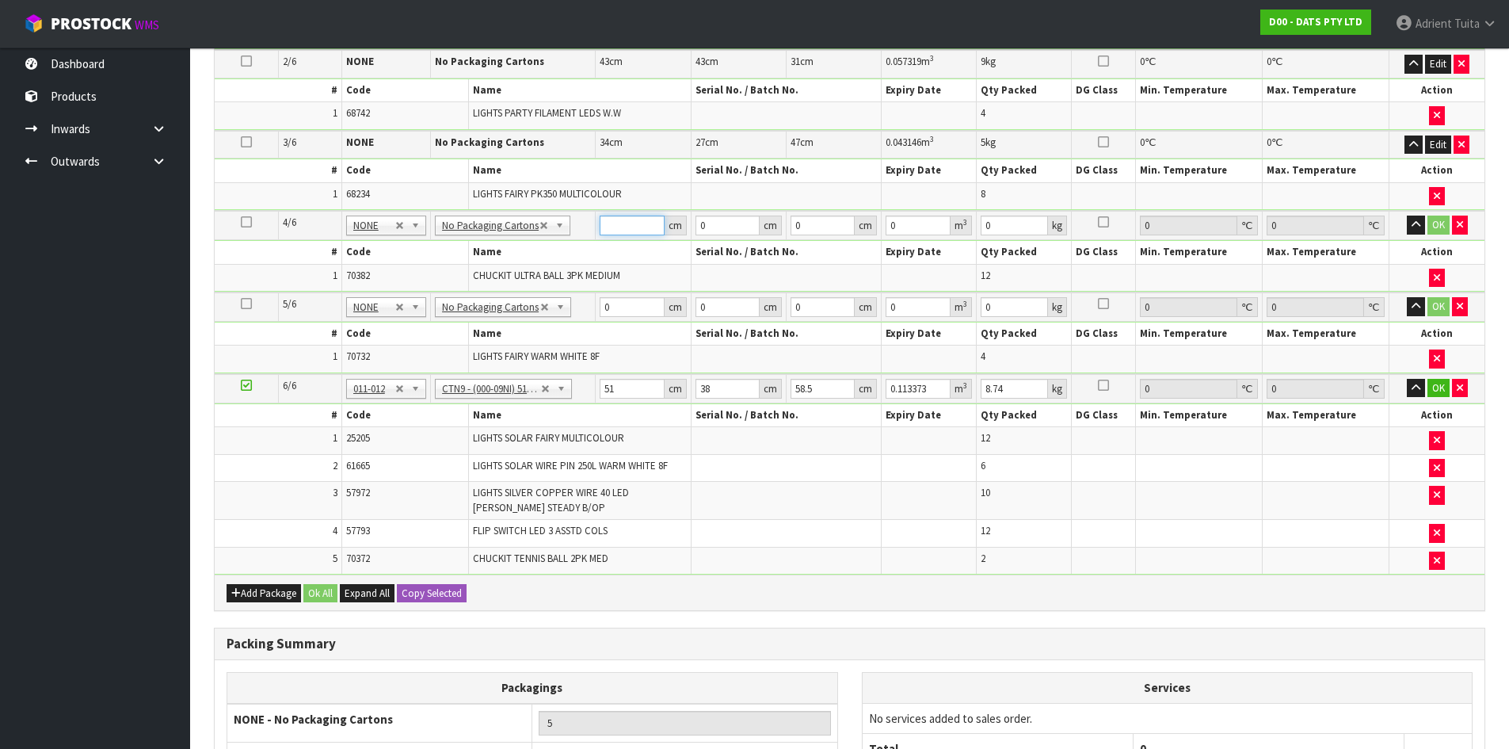
click at [621, 222] on input "number" at bounding box center [632, 225] width 64 height 20
type input "51"
type input "25"
type input "2"
type input "0.00255"
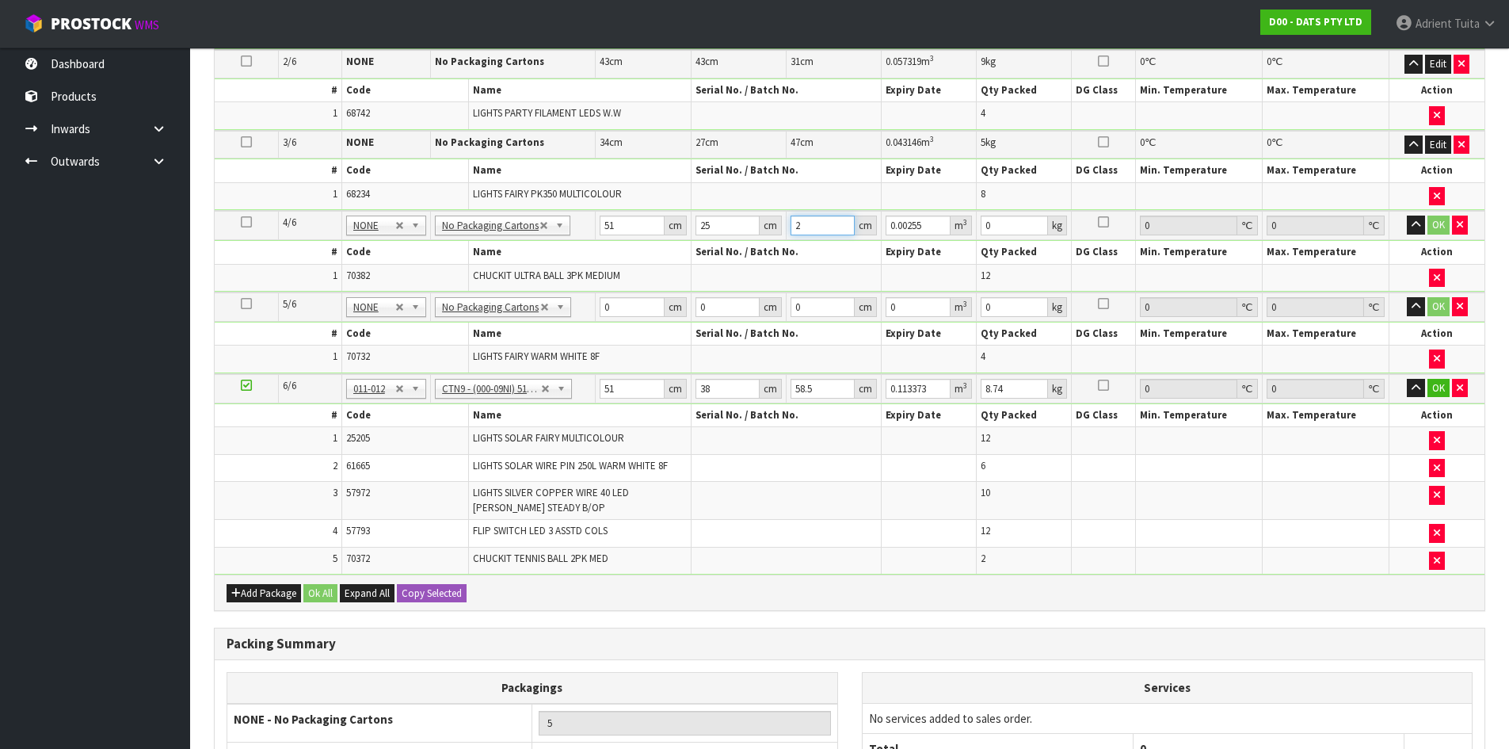
type input "22"
type input "0.02805"
type input "22"
type input "4"
click at [1436, 223] on button "OK" at bounding box center [1438, 224] width 22 height 19
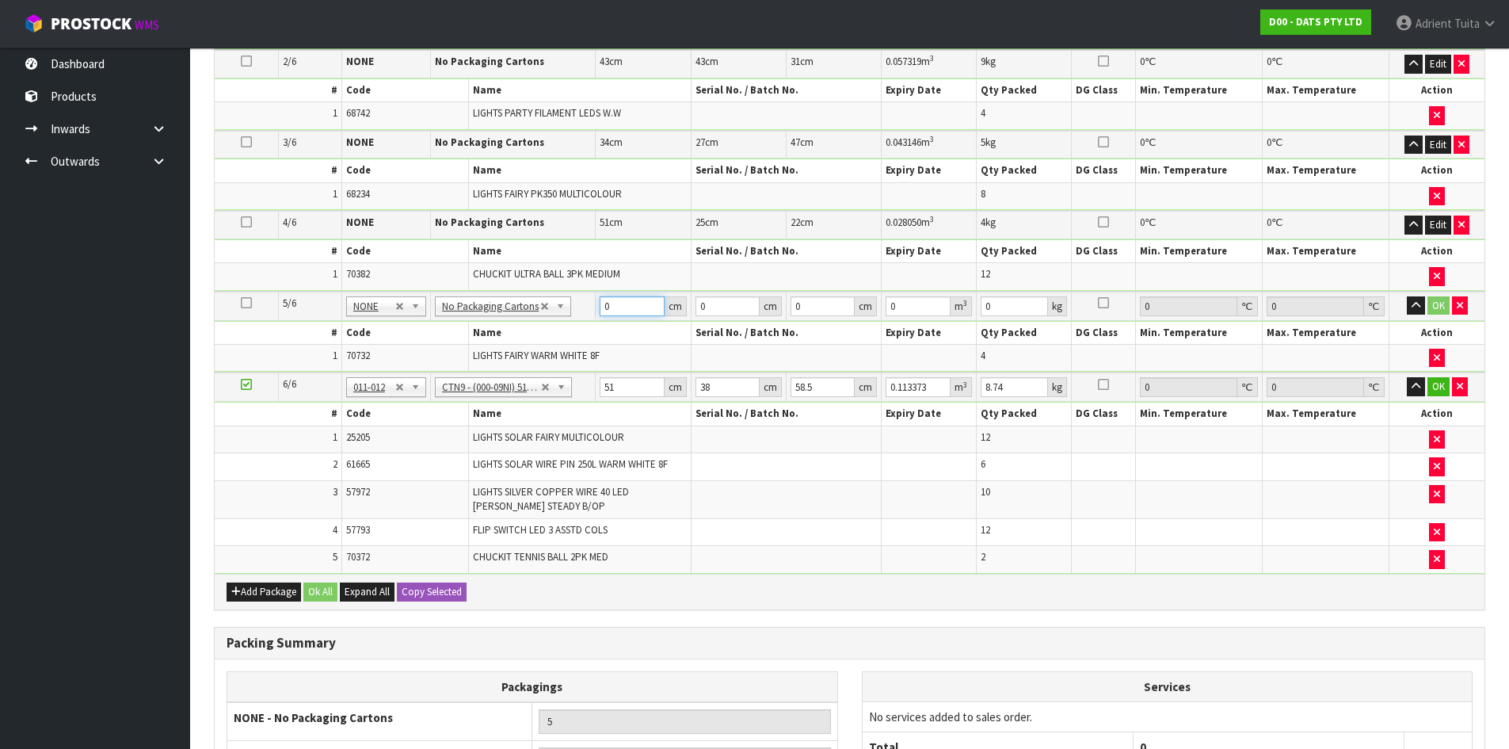
click at [630, 309] on input "0" at bounding box center [632, 306] width 64 height 20
type input "45"
type input "26"
type input "2"
type input "0.00234"
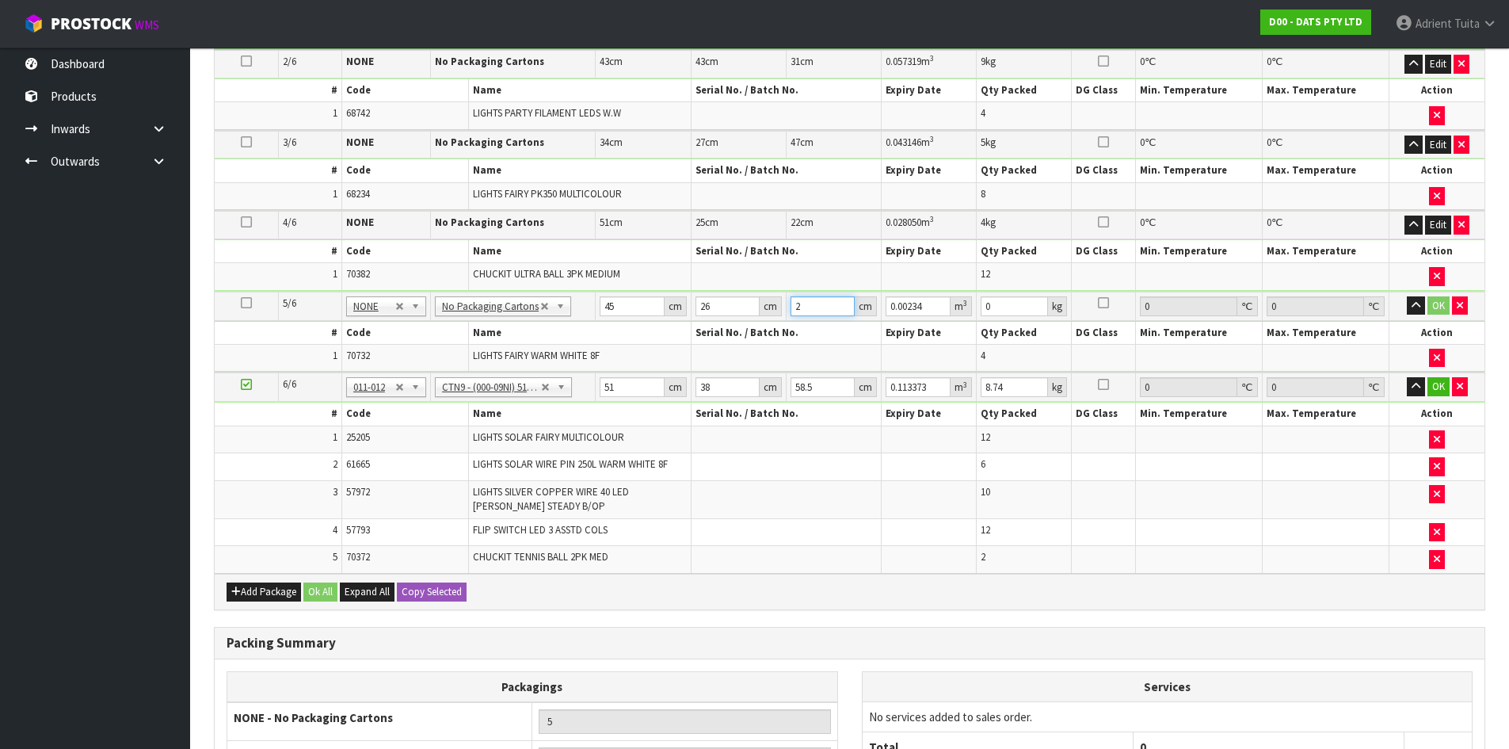
type input "26"
type input "0.03042"
type input "26"
type input "8"
click at [1435, 299] on button "OK" at bounding box center [1438, 305] width 22 height 19
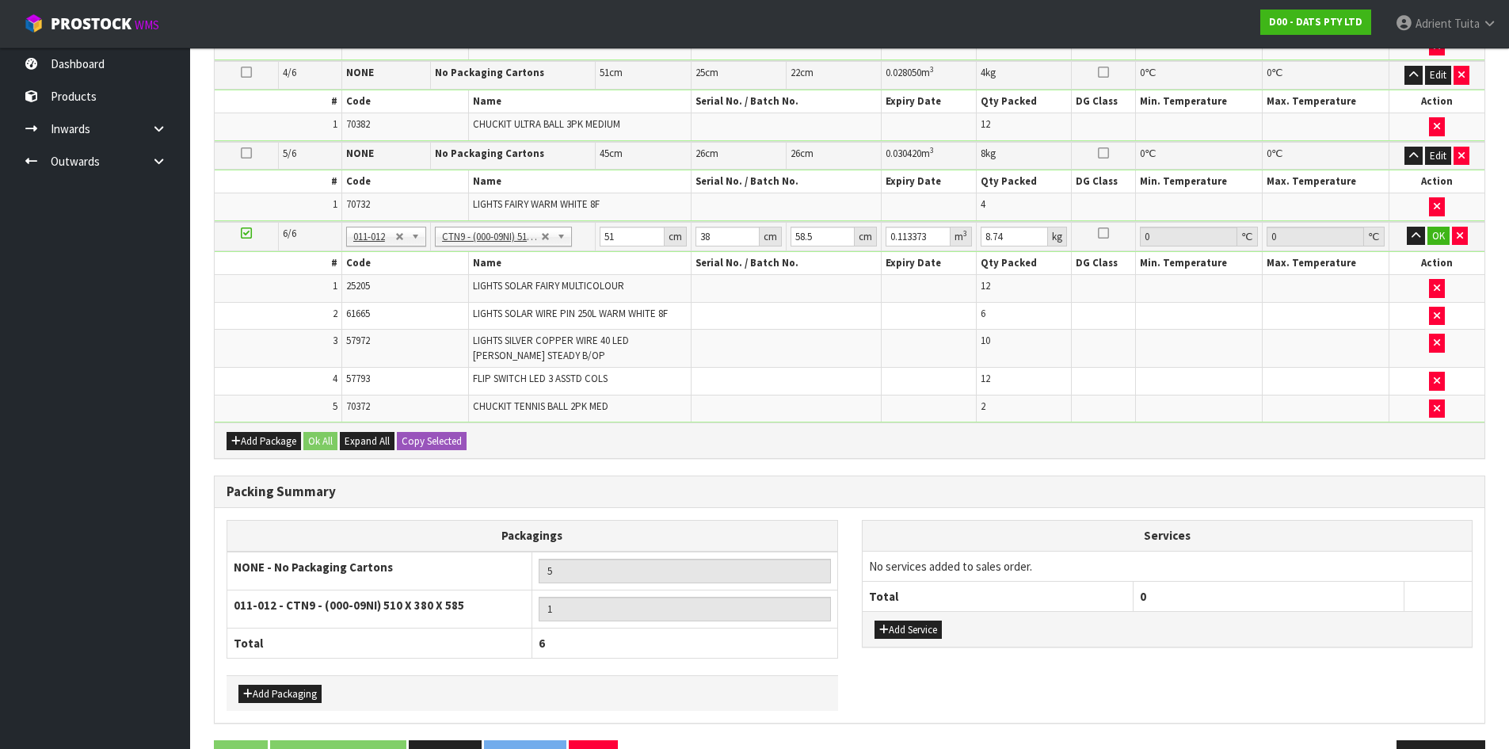
scroll to position [679, 0]
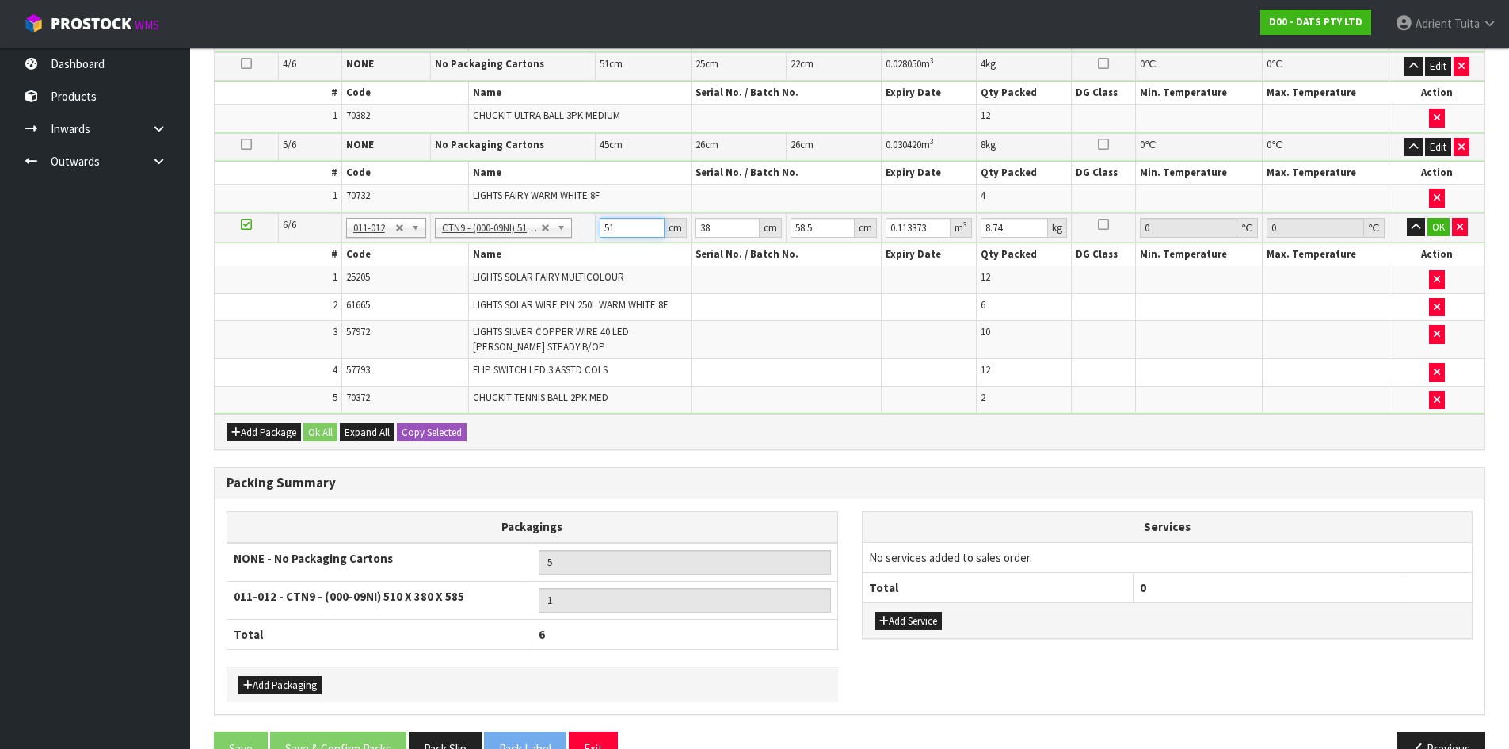
click at [603, 227] on input "51" at bounding box center [632, 228] width 64 height 20
type input "5"
type input "0.011115"
type input "52"
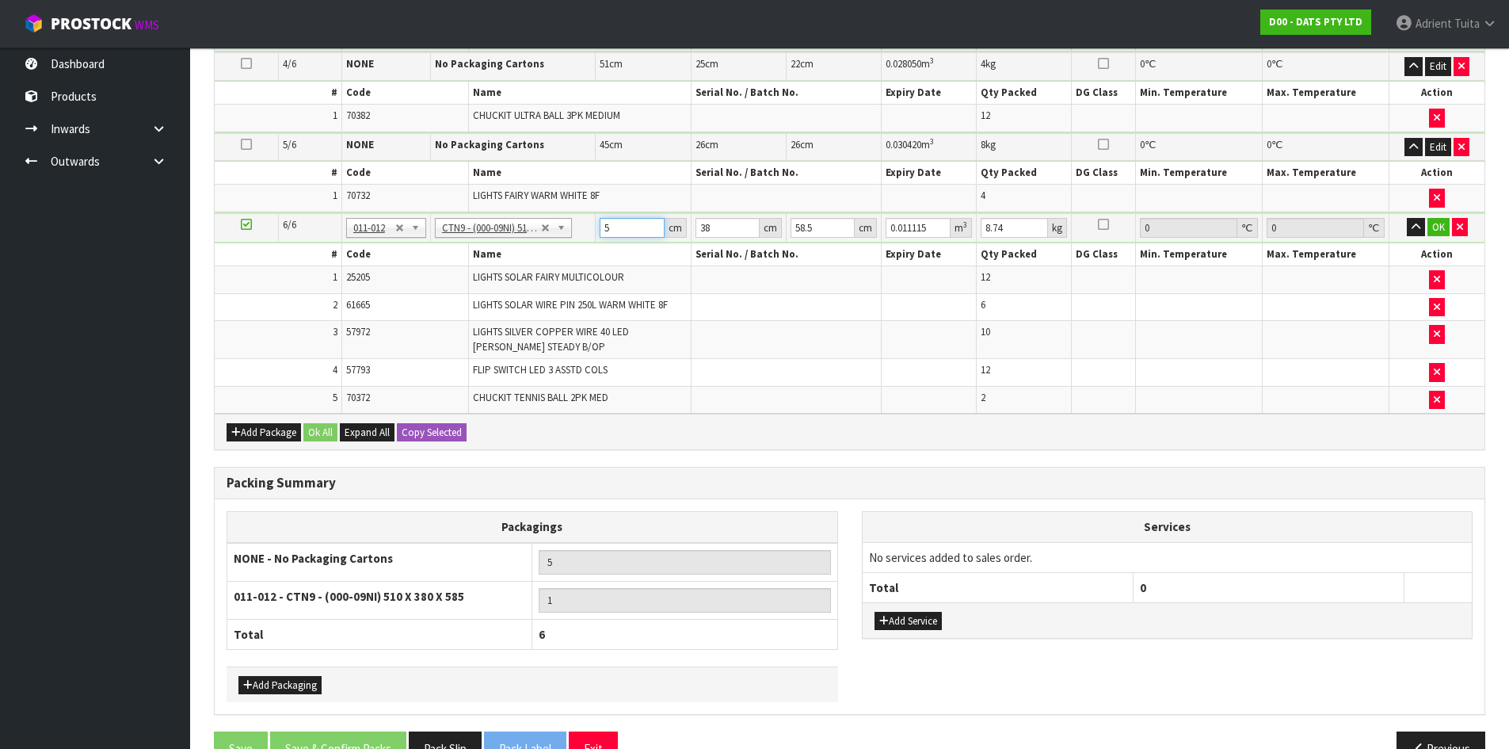
type input "0.115596"
type input "52"
type input "4"
type input "0.012168"
type input "40"
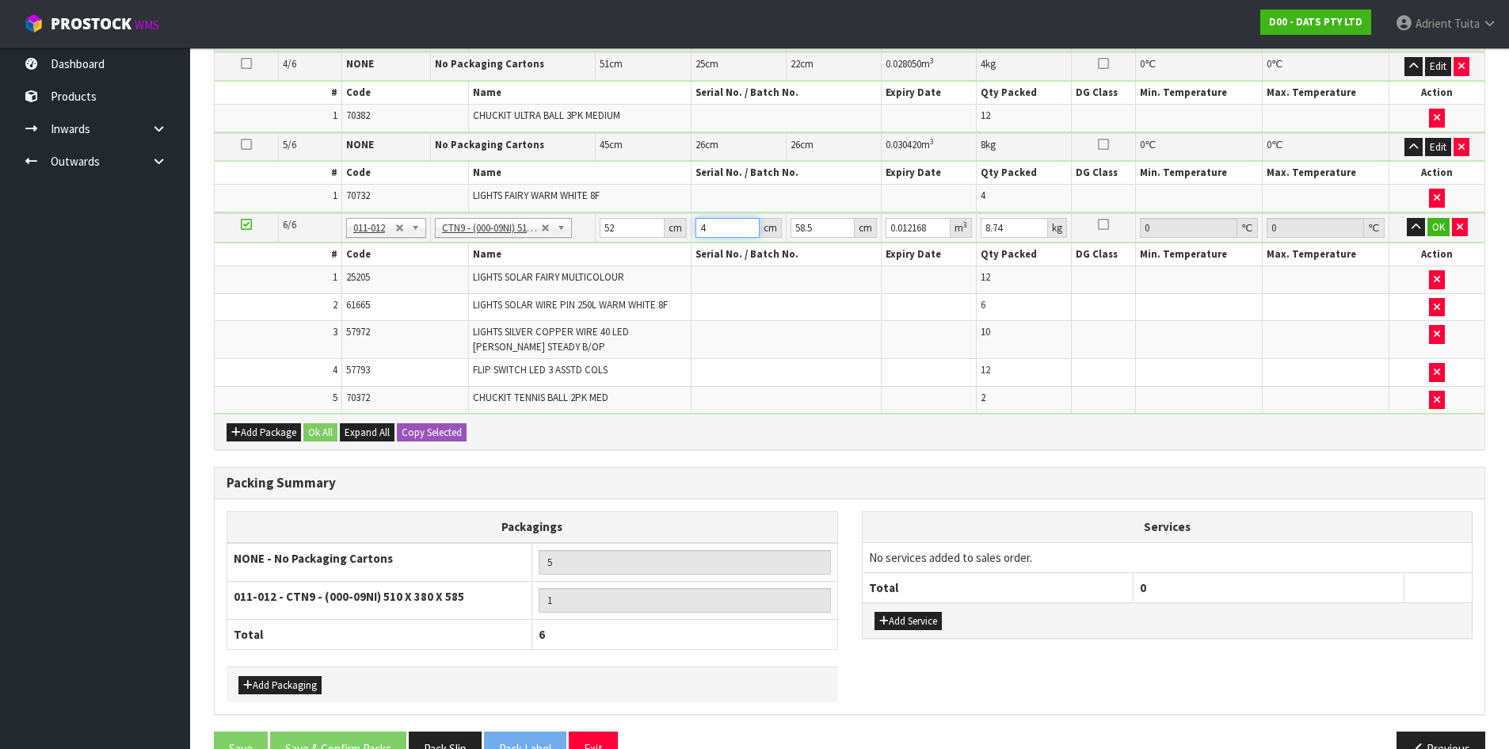
type input "0.12168"
type input "40"
type input "3"
type input "0.00624"
type input "38"
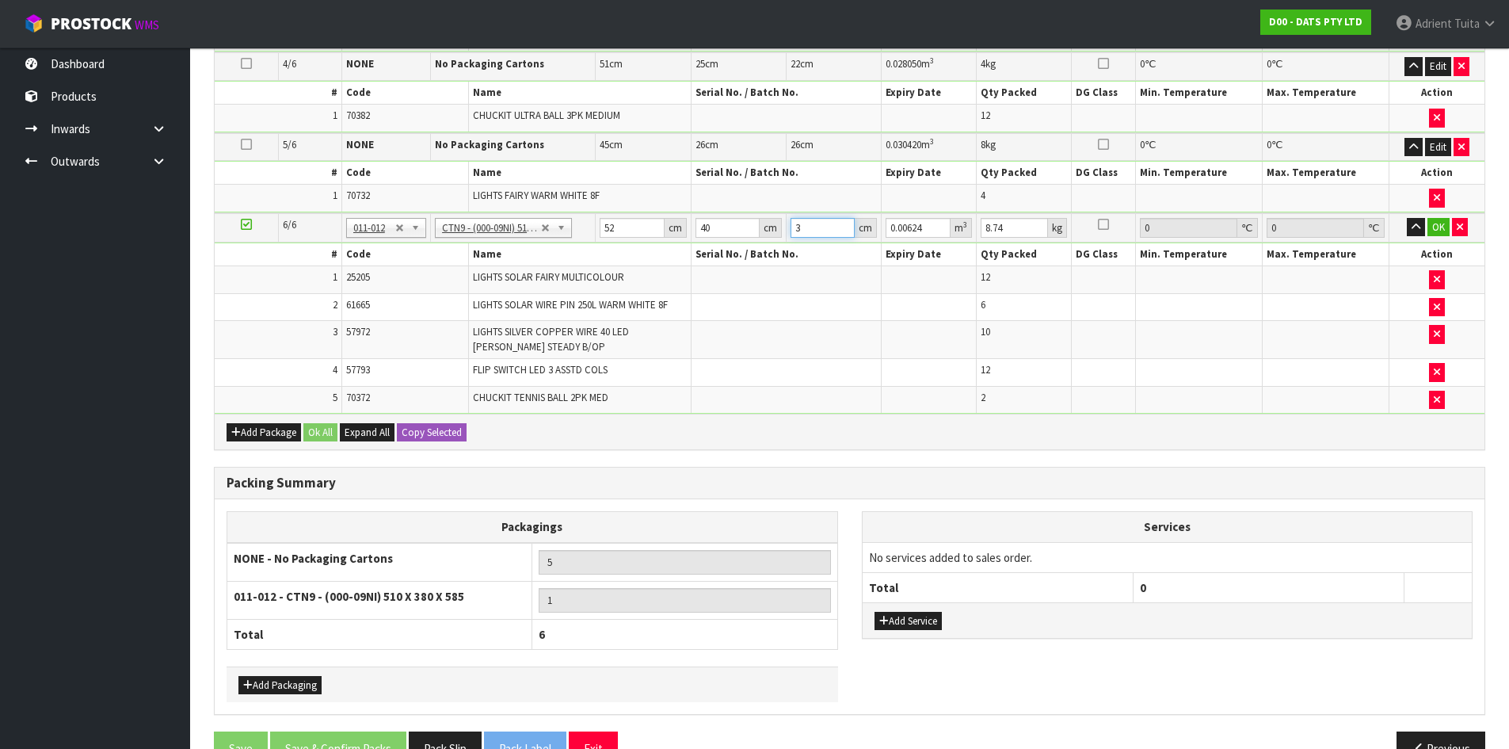
type input "0.07904"
type input "38"
type input "9"
click at [1432, 229] on button "OK" at bounding box center [1438, 227] width 22 height 19
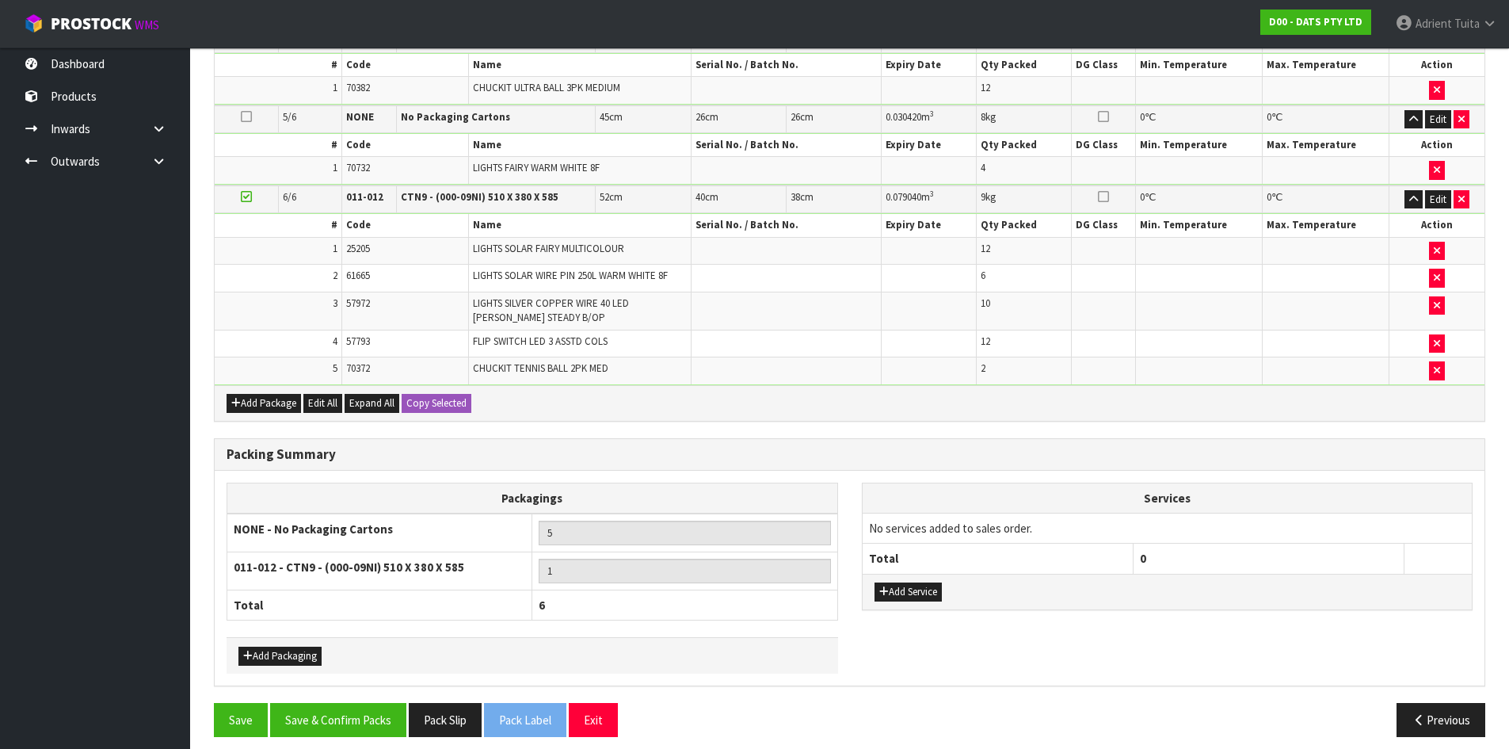
scroll to position [718, 0]
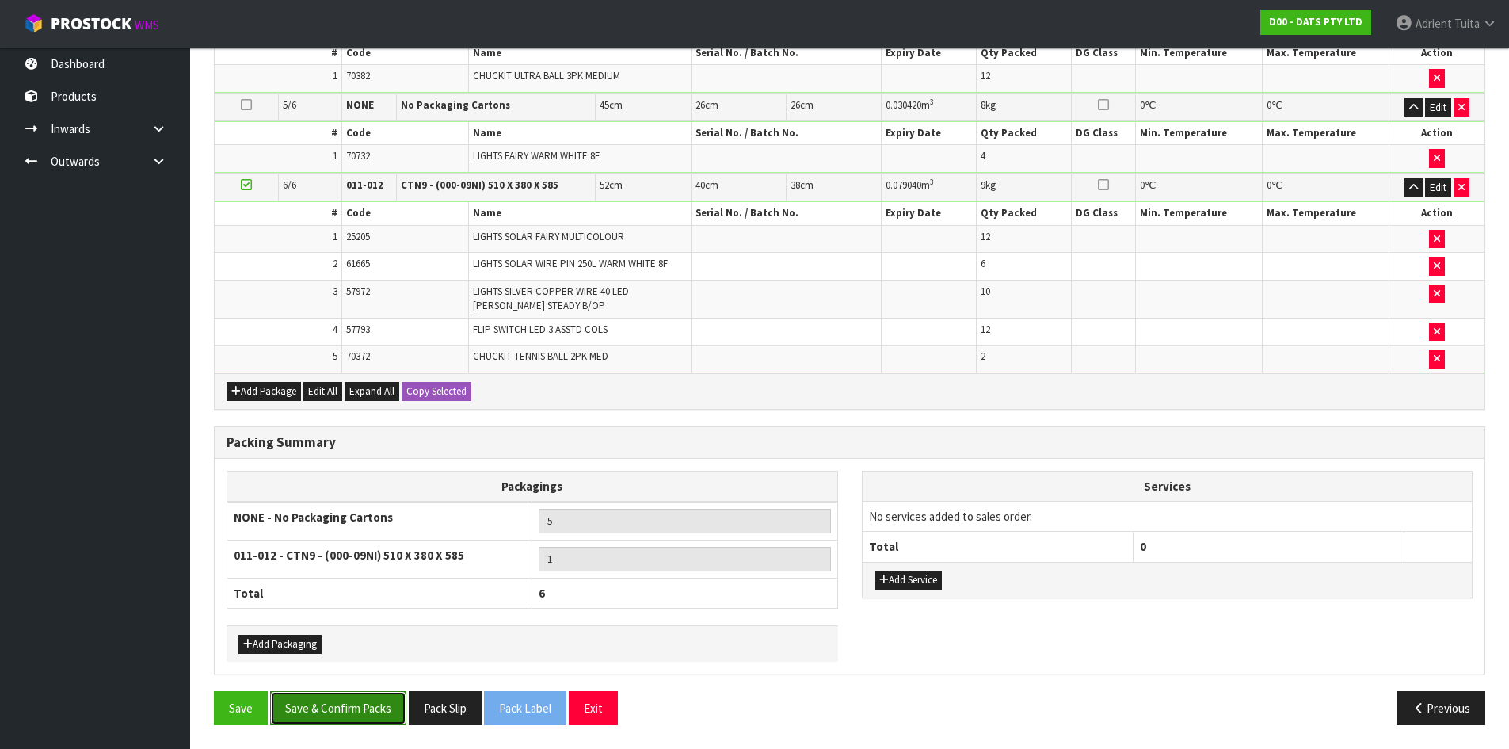
click at [327, 705] on button "Save & Confirm Packs" at bounding box center [338, 708] width 136 height 34
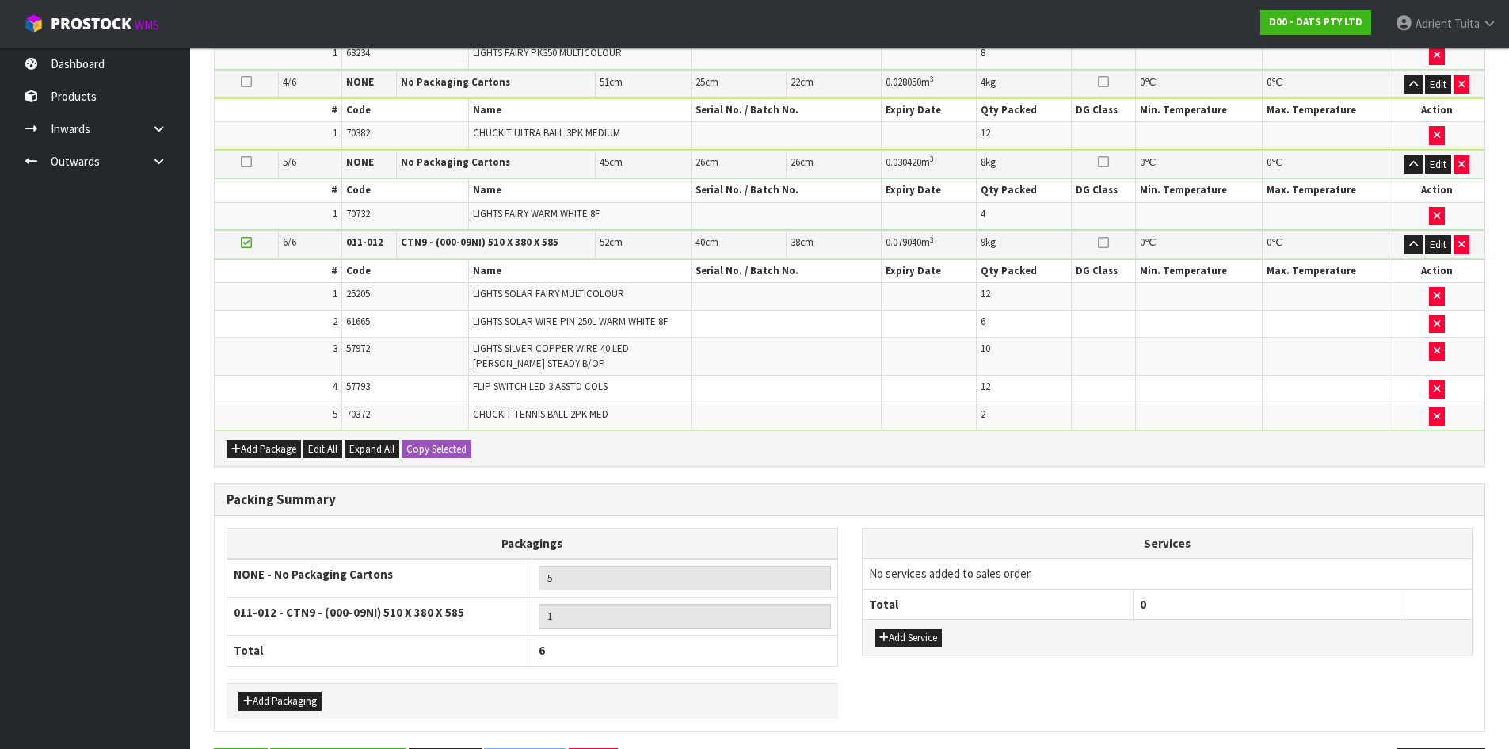
scroll to position [0, 0]
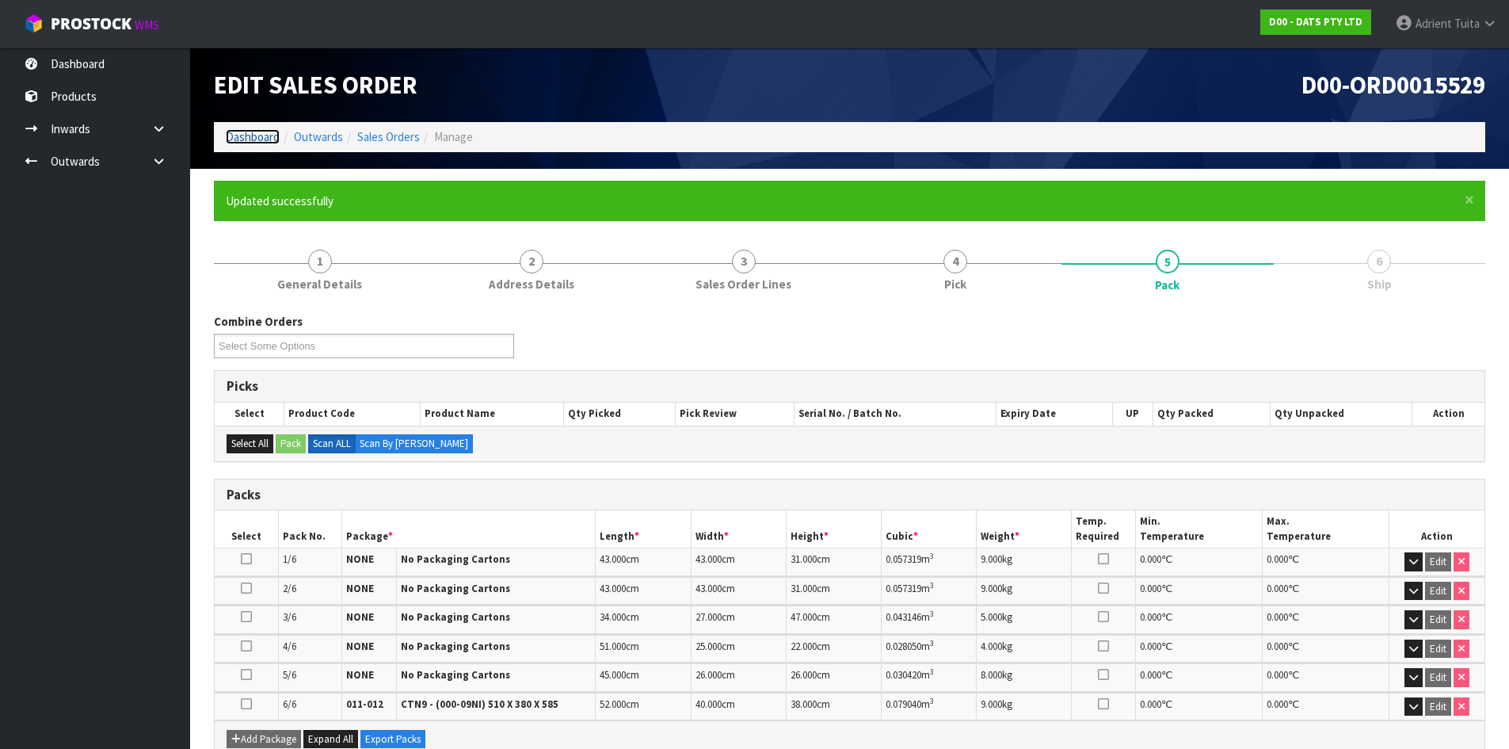
click at [239, 131] on link "Dashboard" at bounding box center [253, 136] width 54 height 15
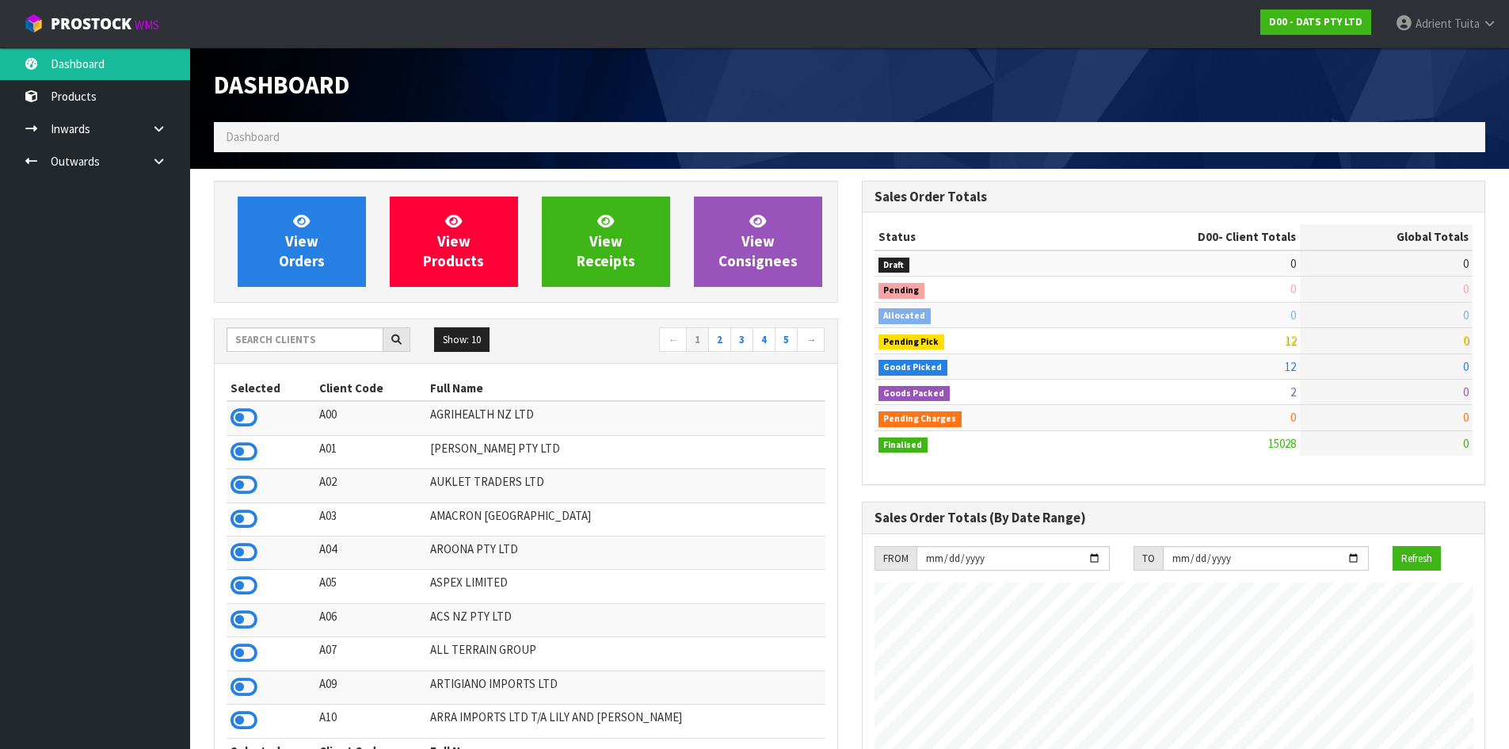
scroll to position [1200, 647]
click at [273, 349] on input "text" at bounding box center [305, 339] width 157 height 25
type input "K01"
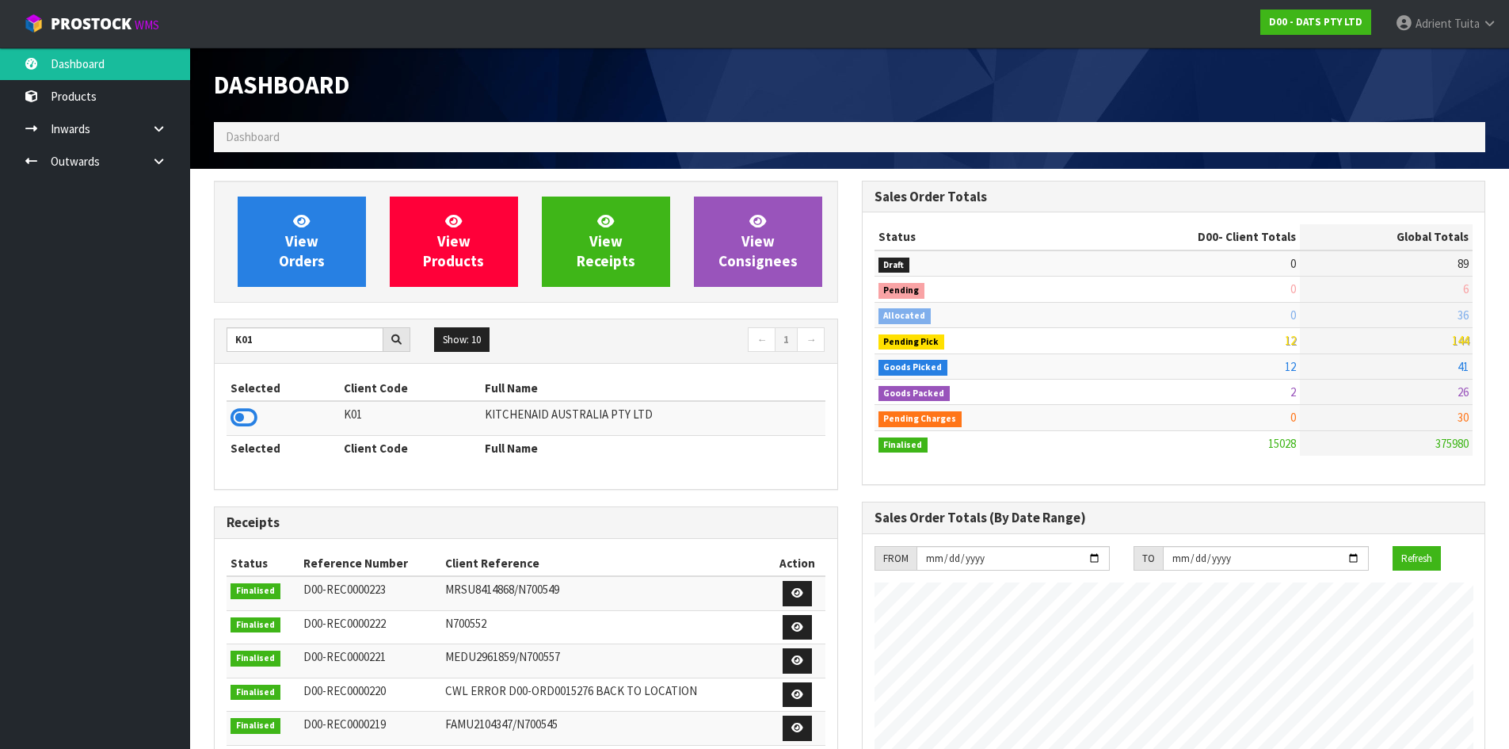
click at [209, 396] on div "View Orders View Products View Receipts View Consignees K01 Show: 10 5 10 25 50…" at bounding box center [526, 641] width 648 height 920
click at [252, 414] on icon at bounding box center [244, 418] width 27 height 24
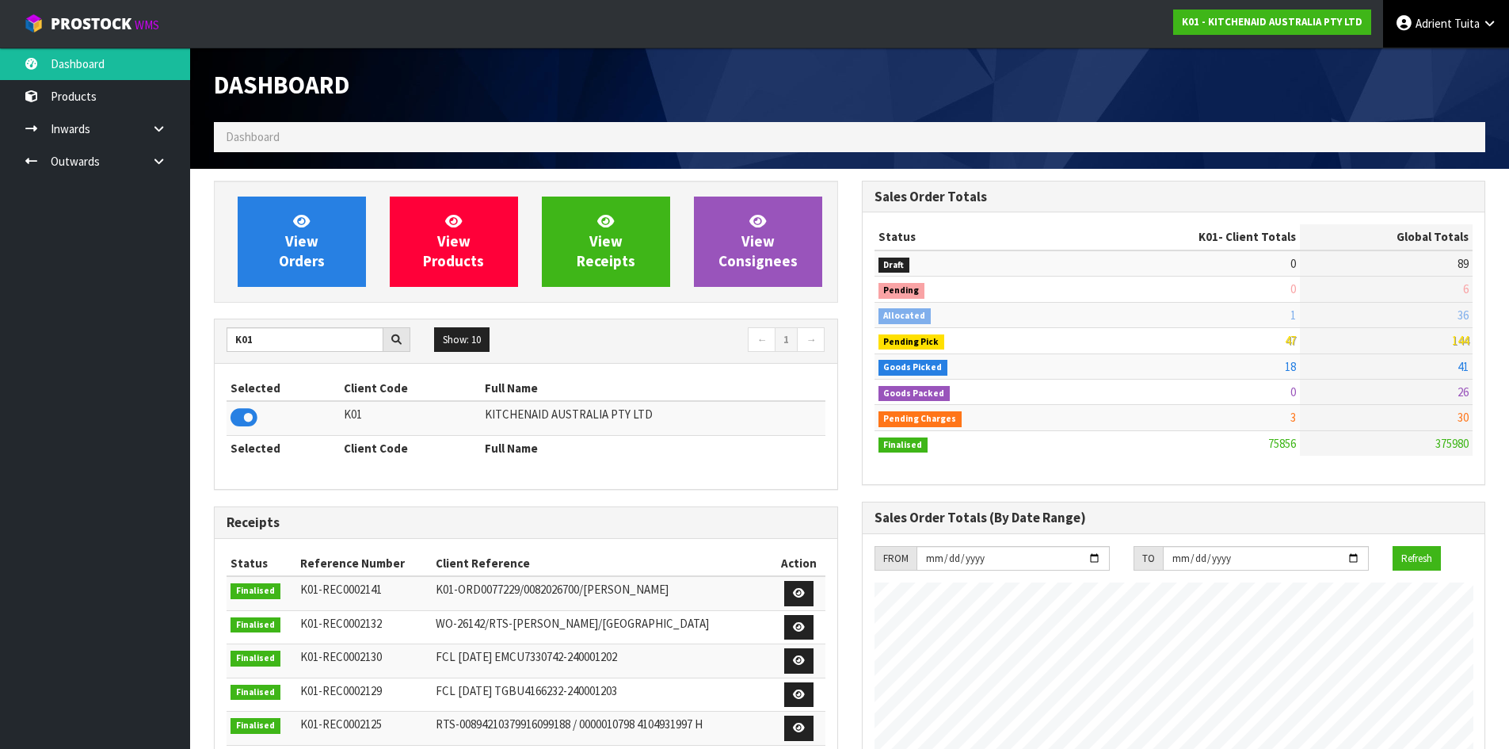
drag, startPoint x: 1412, startPoint y: 50, endPoint x: 1415, endPoint y: 39, distance: 11.5
click at [1412, 48] on body "Toggle navigation ProStock WMS K01 - KITCHENAID AUSTRALIA PTY LTD Adrient Tuita…" at bounding box center [754, 374] width 1509 height 749
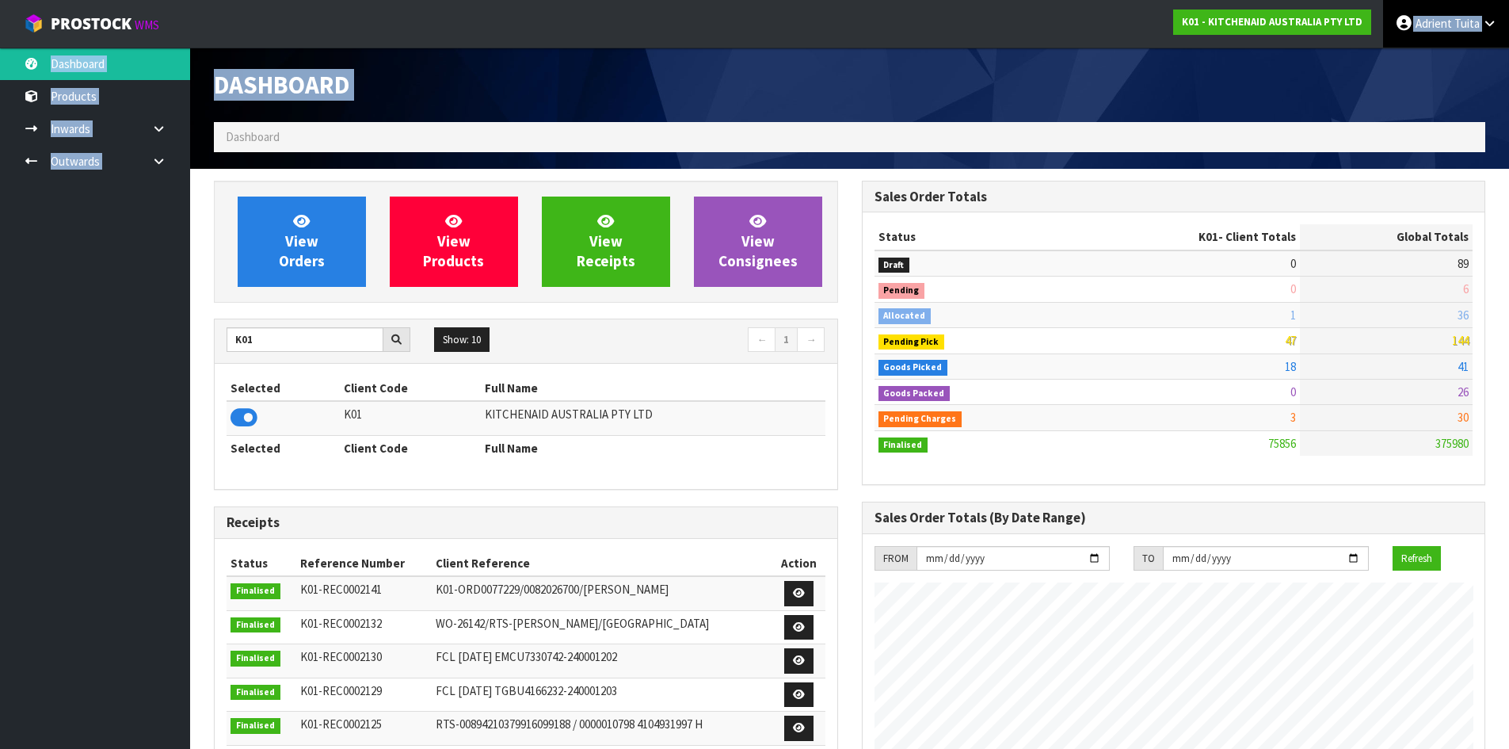
click at [1419, 43] on link "Adrient Tuita" at bounding box center [1446, 24] width 126 height 48
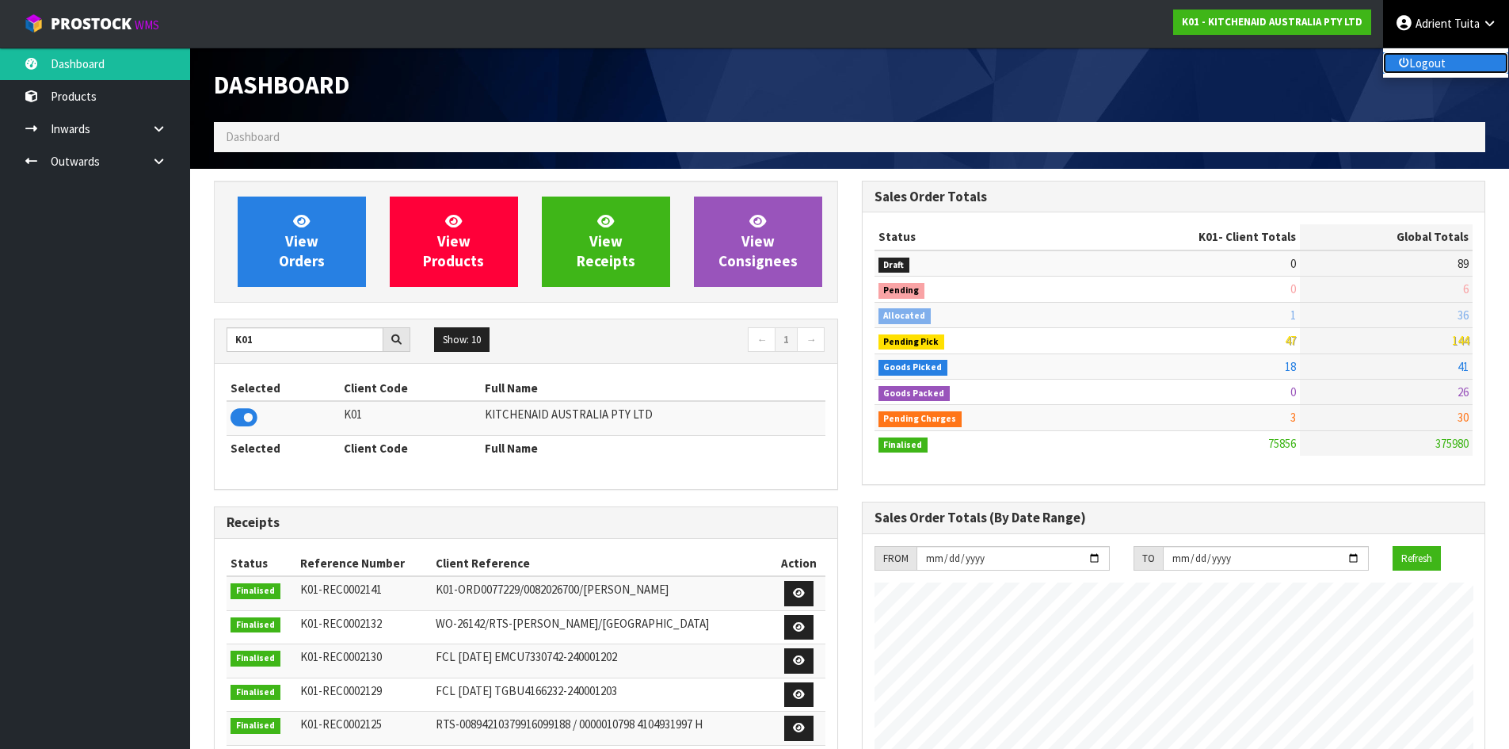
drag, startPoint x: 1413, startPoint y: 70, endPoint x: 1403, endPoint y: 77, distance: 12.5
click at [1413, 71] on link "Logout" at bounding box center [1445, 62] width 125 height 21
